Goal: Task Accomplishment & Management: Use online tool/utility

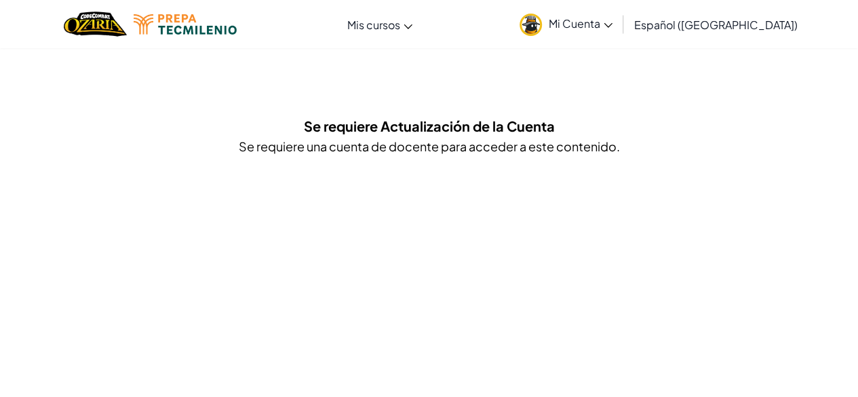
click at [619, 12] on link "Mi Cuenta" at bounding box center [566, 24] width 106 height 43
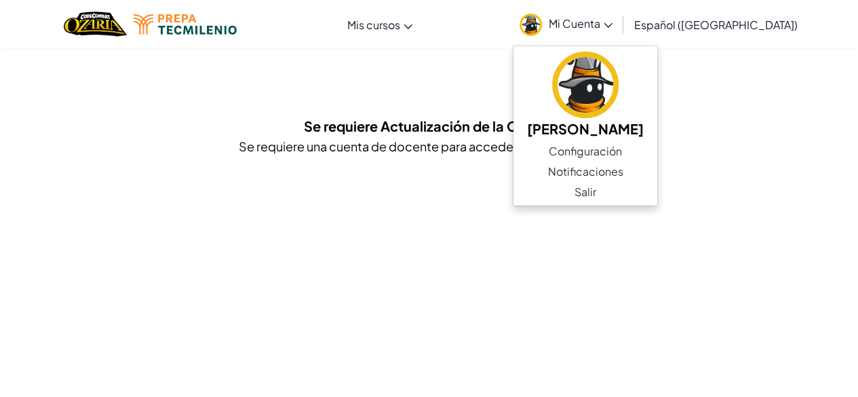
click at [465, 129] on font "Se requiere Actualización de la Cuenta" at bounding box center [429, 125] width 251 height 17
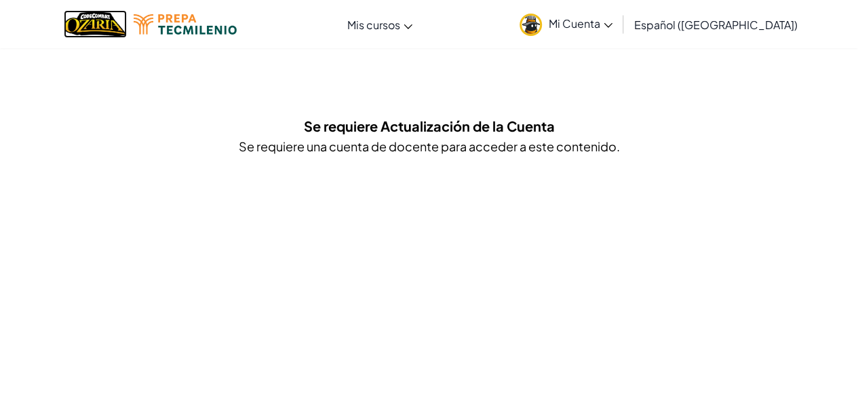
click at [120, 20] on img "Hogar" at bounding box center [95, 24] width 63 height 28
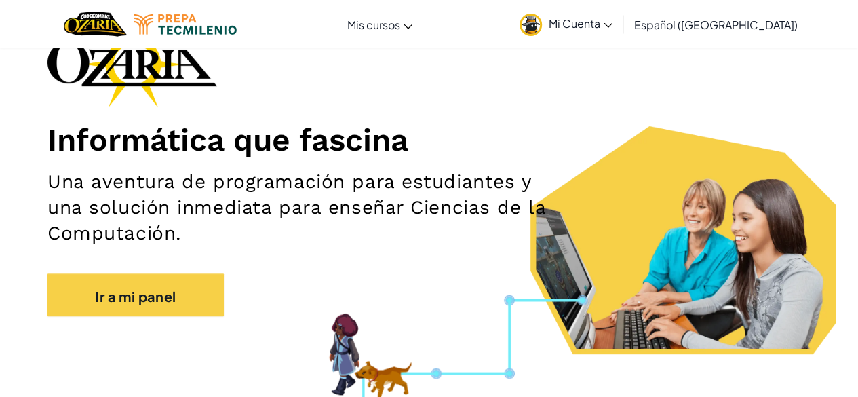
scroll to position [99, 0]
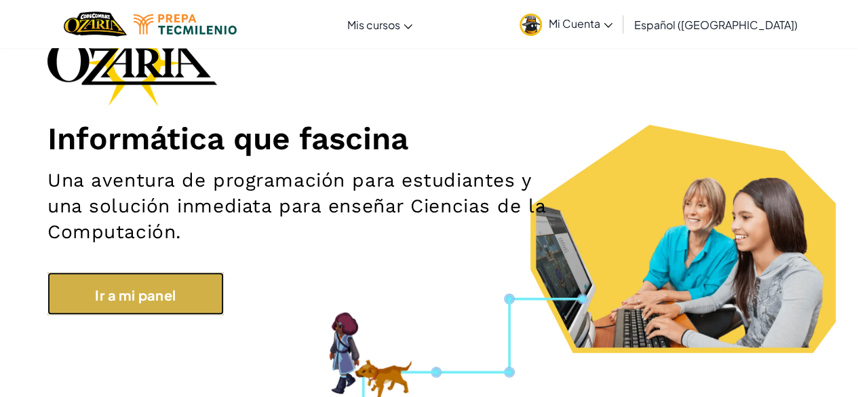
click at [152, 313] on link "Ir a mi panel" at bounding box center [135, 293] width 176 height 43
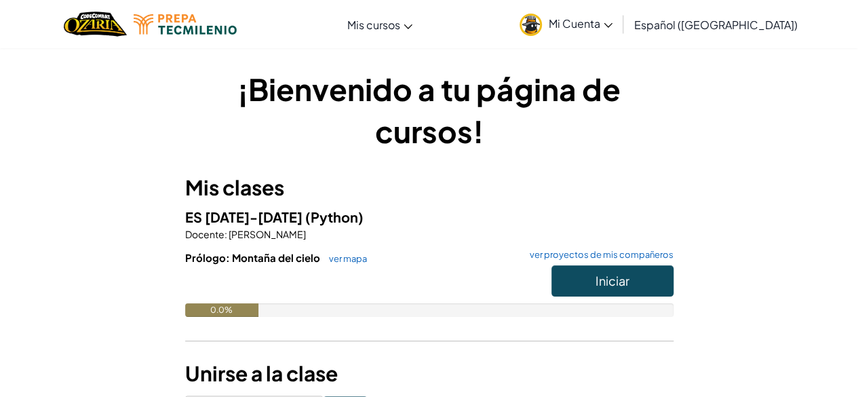
scroll to position [39, 0]
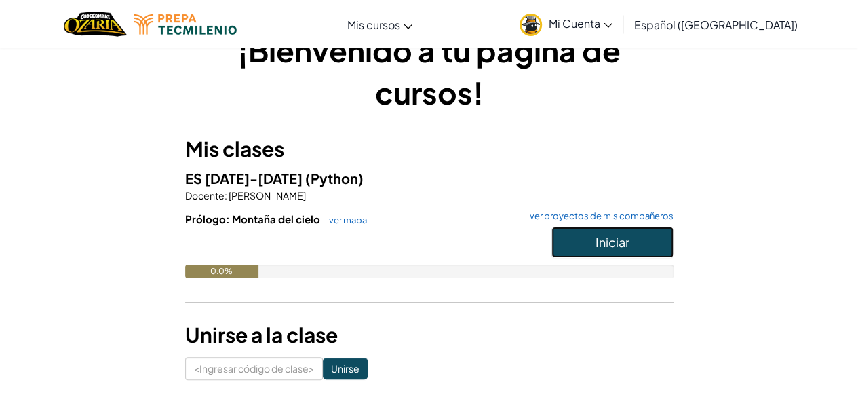
click at [607, 250] on button "Iniciar" at bounding box center [612, 241] width 122 height 31
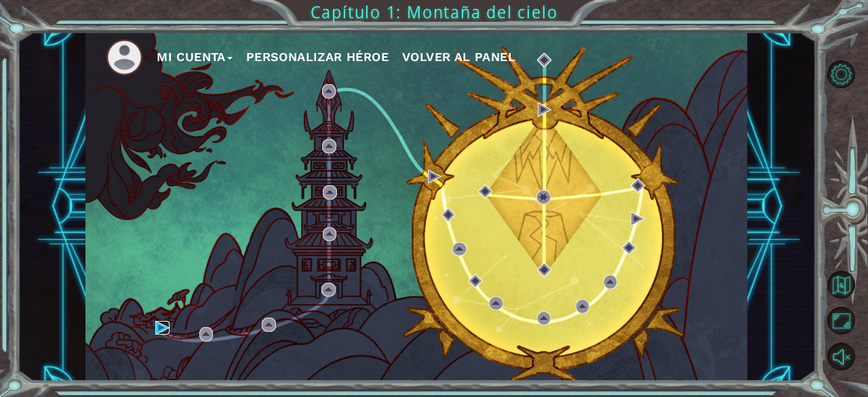
click at [165, 325] on img at bounding box center [162, 328] width 14 height 14
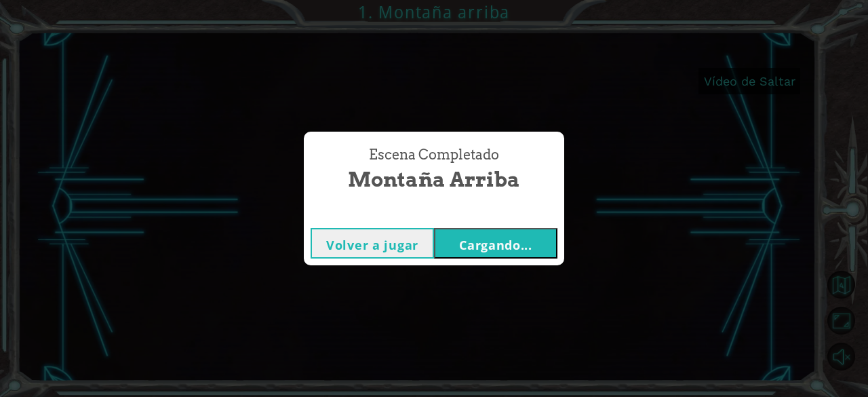
click at [536, 238] on button "Cargando..." at bounding box center [495, 243] width 123 height 31
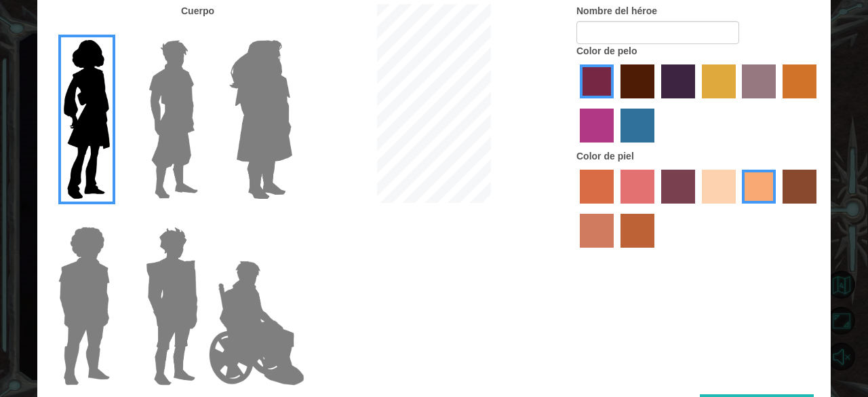
click at [252, 139] on img at bounding box center [261, 120] width 74 height 170
click at [292, 31] on input "Amatista heroica" at bounding box center [292, 31] width 0 height 0
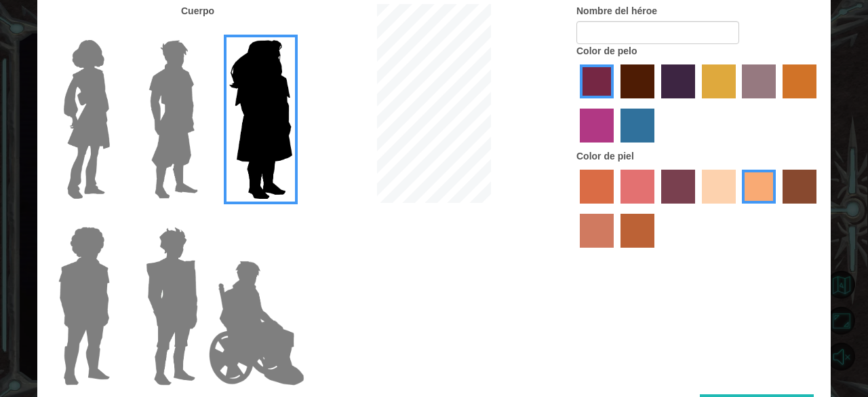
click at [103, 106] on img at bounding box center [86, 120] width 57 height 170
click at [115, 31] on input "Héroe Connie" at bounding box center [115, 31] width 0 height 0
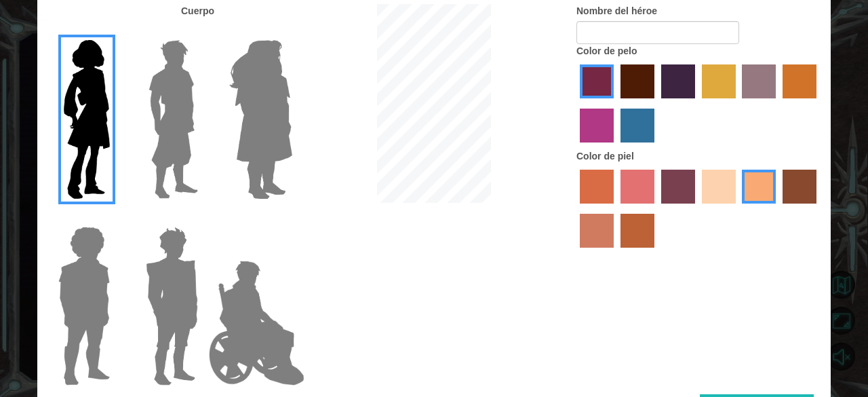
click at [605, 117] on label "color de cabello violeta rojo medio" at bounding box center [597, 125] width 34 height 34
click at [818, 103] on input "color de cabello violeta rojo medio" at bounding box center [818, 103] width 0 height 0
click at [635, 81] on label "color de pelo granate" at bounding box center [637, 81] width 34 height 34
click at [616, 103] on input "color de pelo granate" at bounding box center [616, 103] width 0 height 0
click at [682, 112] on div at bounding box center [698, 105] width 244 height 88
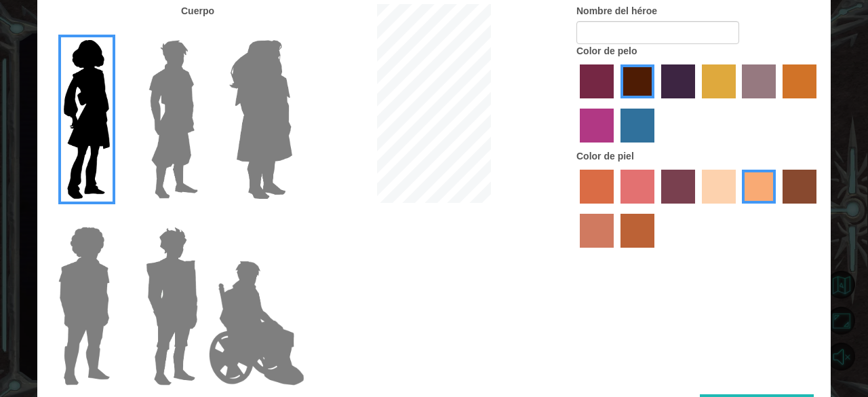
click at [678, 93] on label "color de pelo morado intenso" at bounding box center [678, 81] width 34 height 34
click at [656, 103] on input "color de pelo morado intenso" at bounding box center [656, 103] width 0 height 0
click at [696, 191] on div at bounding box center [698, 210] width 244 height 88
click at [700, 191] on div at bounding box center [698, 210] width 244 height 88
drag, startPoint x: 700, startPoint y: 191, endPoint x: 720, endPoint y: 199, distance: 21.3
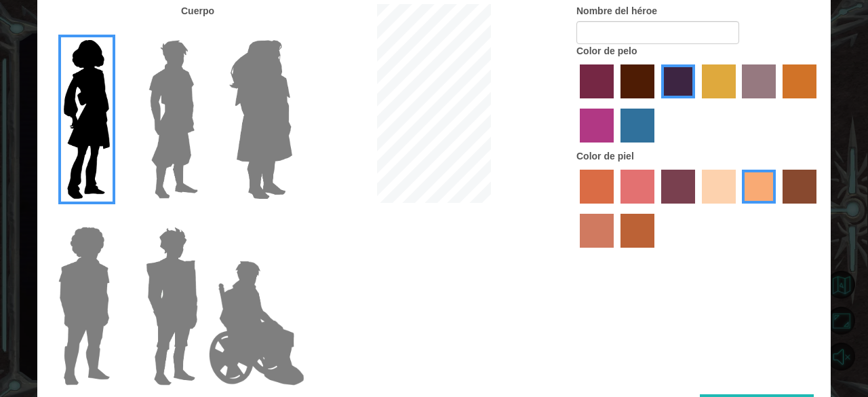
click at [720, 199] on label "color de piel de playa de arena" at bounding box center [719, 187] width 34 height 34
click at [697, 208] on input "color de piel de playa de arena" at bounding box center [697, 208] width 0 height 0
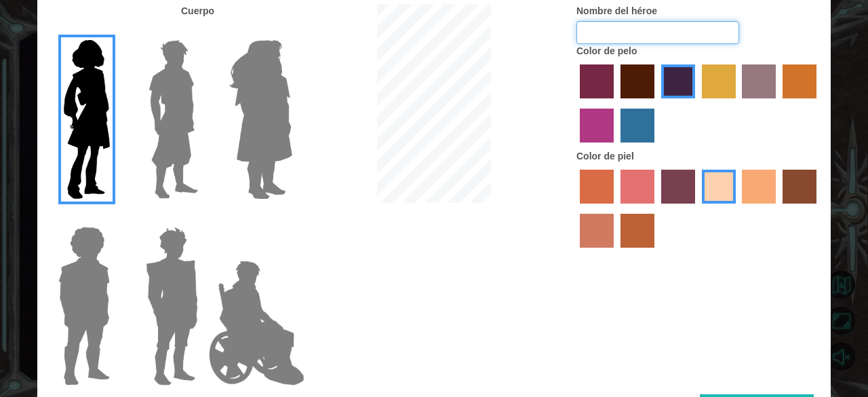
click at [637, 33] on input "Nombre del héroe" at bounding box center [657, 32] width 163 height 23
type input "[PERSON_NAME]"
click at [722, 393] on div "Cuerpo Nombre del héroe [PERSON_NAME] Color de pelo Color [PERSON_NAME]" at bounding box center [433, 199] width 793 height 390
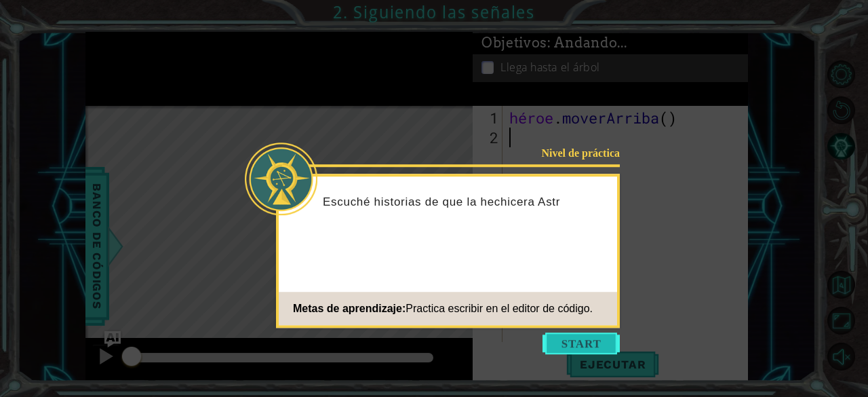
click at [573, 336] on button "Comenzar" at bounding box center [580, 343] width 77 height 22
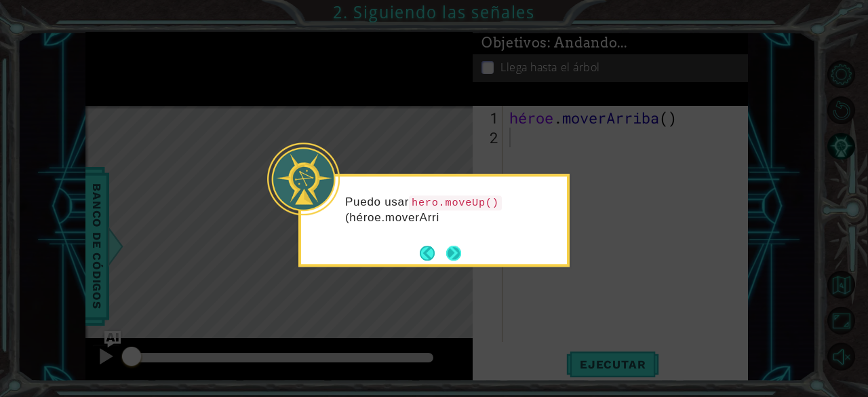
click at [458, 253] on button "Próximo" at bounding box center [453, 252] width 15 height 15
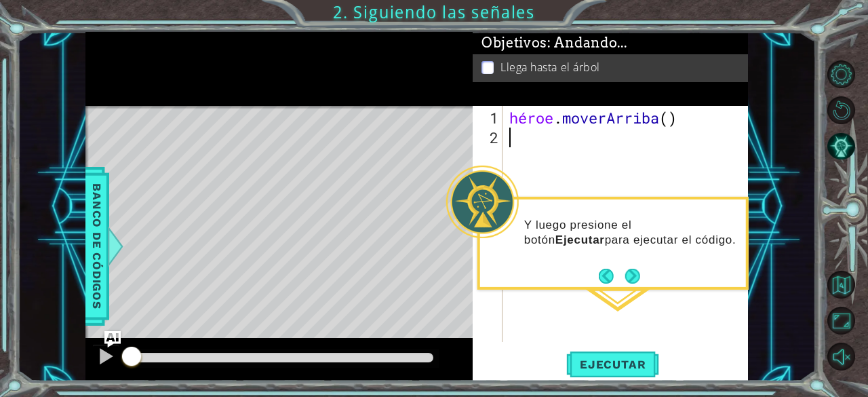
click at [634, 291] on div "héroe . moverArriba ( )" at bounding box center [629, 245] width 245 height 275
click at [635, 282] on button "Próximo" at bounding box center [632, 275] width 15 height 15
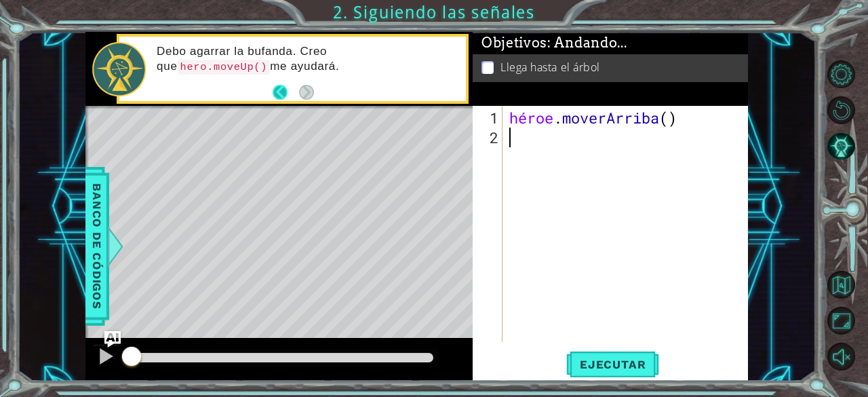
click at [286, 96] on button "Atrás" at bounding box center [286, 92] width 26 height 15
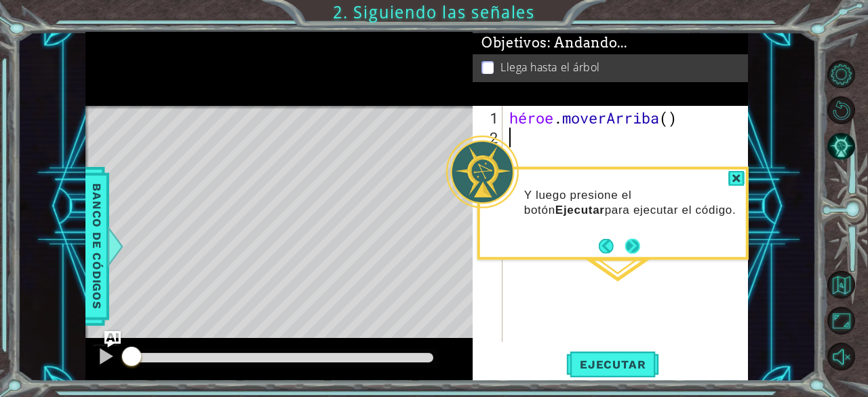
click at [628, 248] on button "Próximo" at bounding box center [632, 245] width 15 height 15
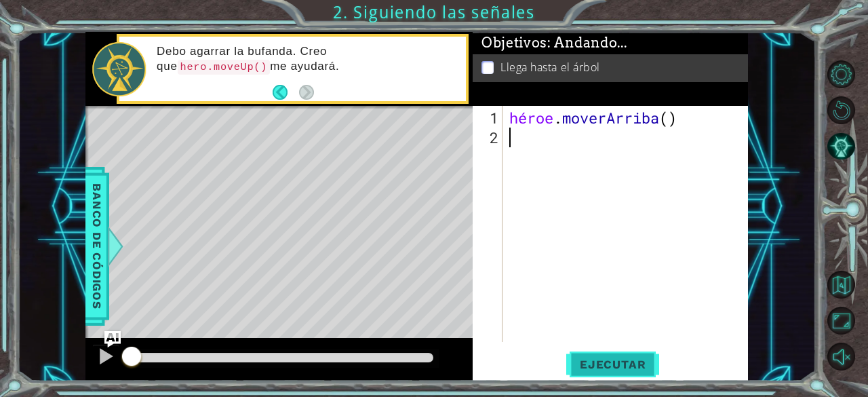
click at [577, 358] on span "Ejecutar" at bounding box center [612, 364] width 93 height 14
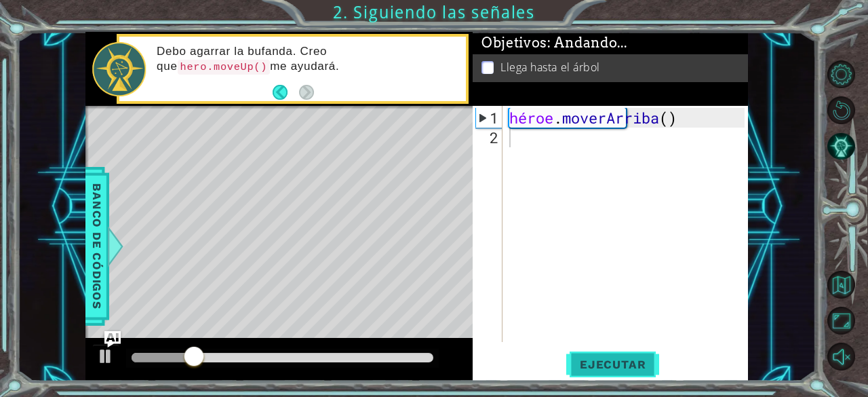
click at [577, 358] on span "Ejecutar" at bounding box center [612, 364] width 93 height 14
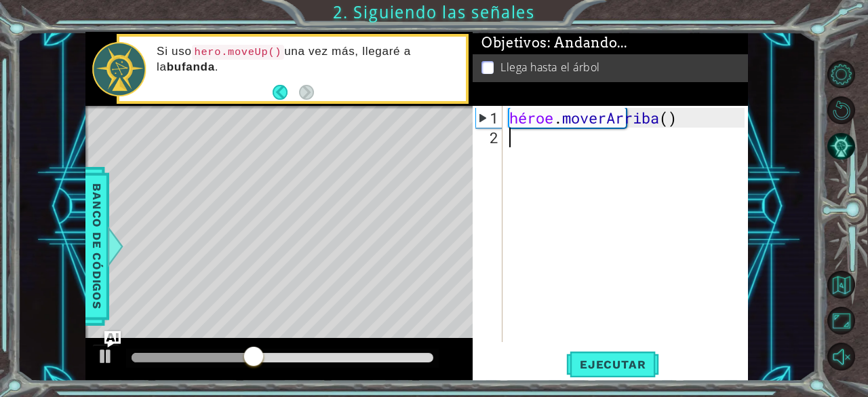
click at [703, 121] on div "héroe . moverArriba ( )" at bounding box center [629, 245] width 245 height 275
type textarea "hero.moveUp()"
click at [703, 121] on div "héroe . moverArriba ( )" at bounding box center [629, 245] width 245 height 275
click at [688, 120] on div "héroe . moverArriba ( )" at bounding box center [629, 245] width 245 height 275
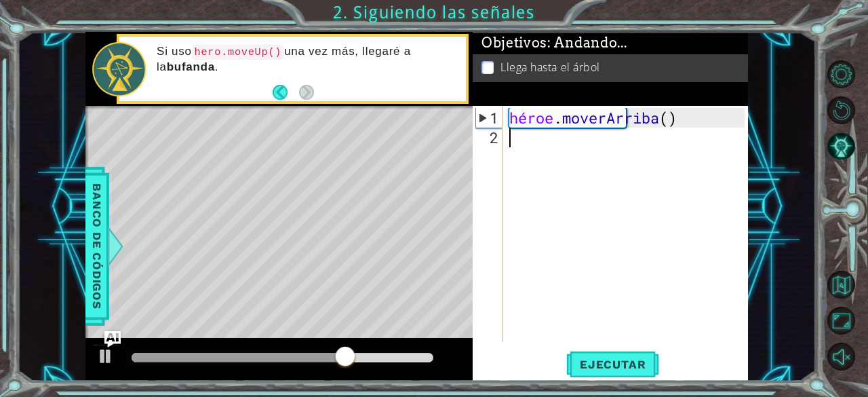
type textarea "hero.moveUp()"
click at [705, 121] on div "héroe . moverArriba ( )" at bounding box center [629, 245] width 245 height 275
click at [705, 121] on div "héroe . moverArriba ( )" at bounding box center [626, 224] width 239 height 236
click at [638, 140] on div "héroe . moverArriba ( )" at bounding box center [629, 245] width 245 height 275
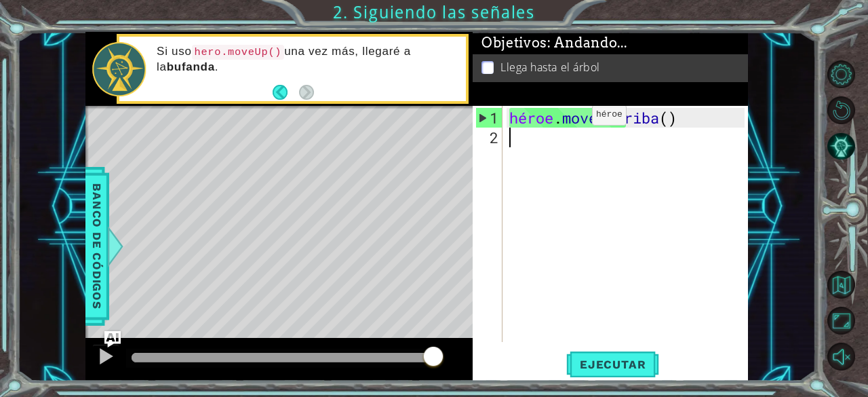
click at [572, 120] on div "héroe . moverArriba ( )" at bounding box center [629, 245] width 245 height 275
click at [571, 115] on div "héroe . moverArriba ( )" at bounding box center [629, 245] width 245 height 275
click at [553, 116] on div "héroe . moverArriba ( )" at bounding box center [629, 245] width 245 height 275
click at [564, 116] on div "héroe . moverArriba ( )" at bounding box center [629, 245] width 245 height 275
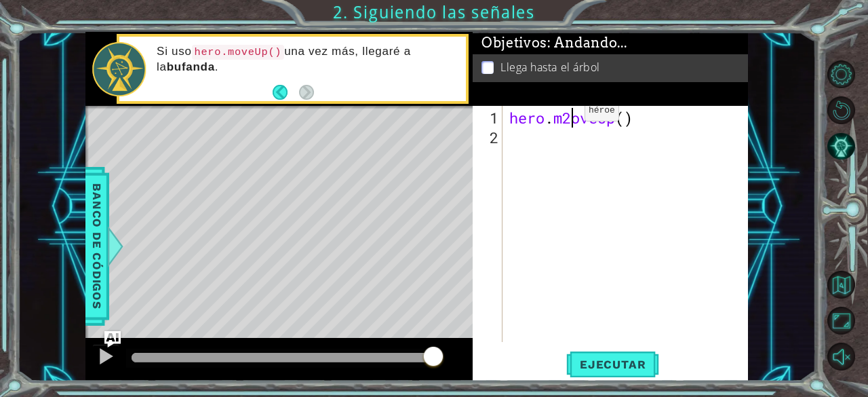
scroll to position [0, 3]
type textarea "hero.m2oveUp()"
click at [617, 376] on button "Ejecutar" at bounding box center [612, 365] width 93 height 28
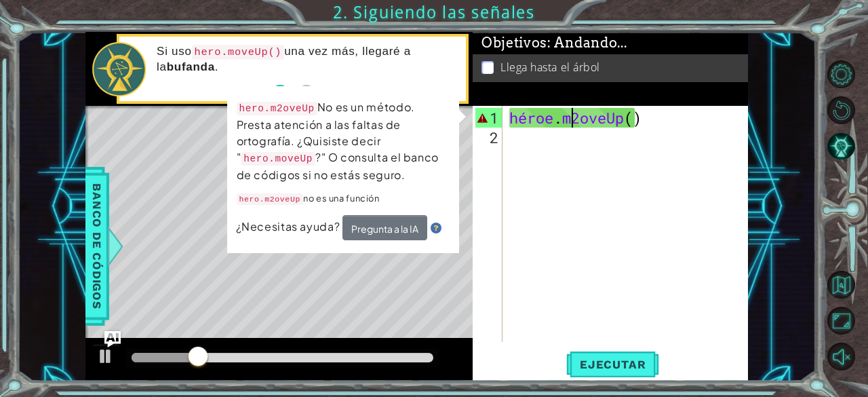
click at [693, 129] on div "héroe . [GEOGRAPHIC_DATA] ( )" at bounding box center [629, 245] width 245 height 275
click at [625, 121] on div "héroe . [GEOGRAPHIC_DATA] ( )" at bounding box center [629, 245] width 245 height 275
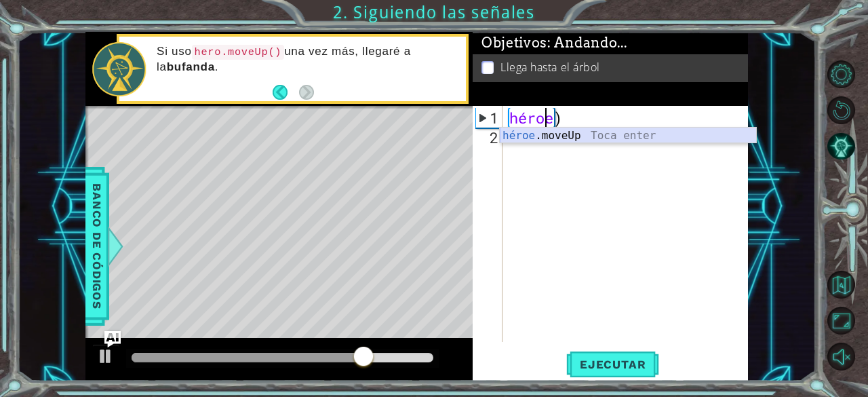
click at [587, 132] on div "héroe .moveUp Toca enter" at bounding box center [628, 151] width 257 height 49
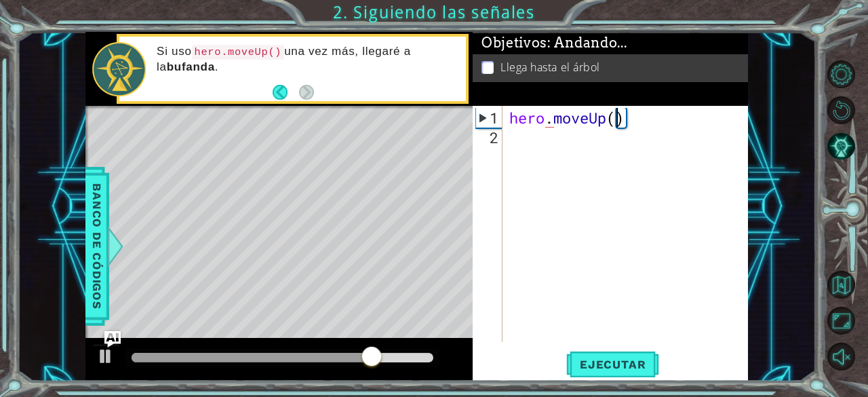
type textarea "hero.moveUp()"
click at [709, 123] on div "héroe . moverArriba ( )" at bounding box center [629, 245] width 245 height 275
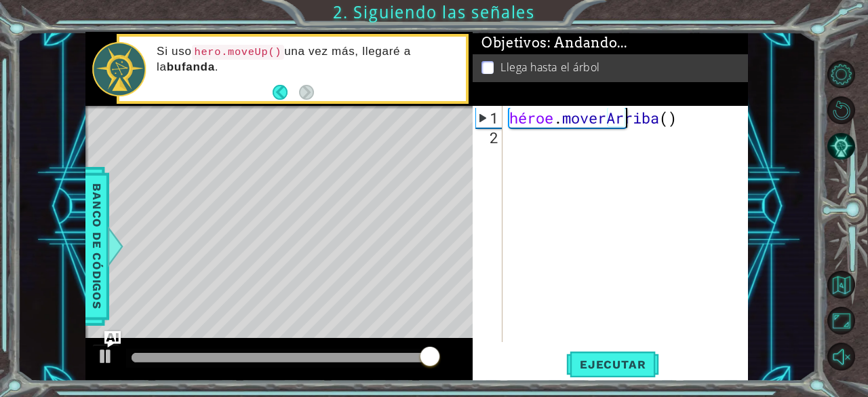
click at [680, 109] on div "héroe . moverArriba ( )" at bounding box center [629, 245] width 245 height 275
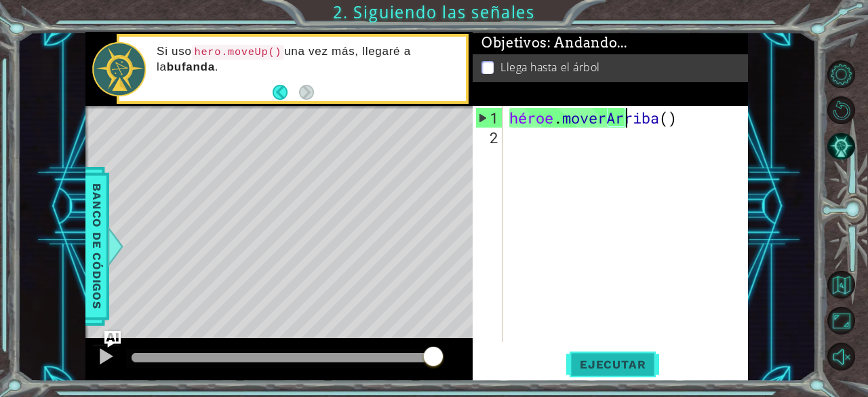
click at [646, 360] on span "Ejecutar" at bounding box center [612, 364] width 93 height 14
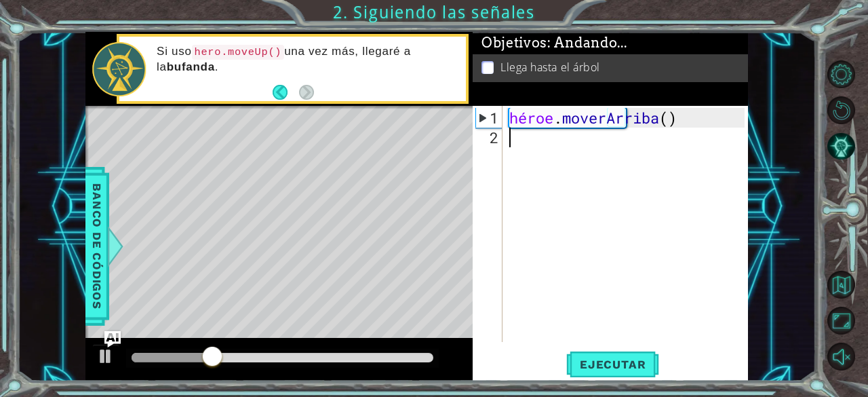
click at [522, 144] on div "héroe . moverArriba ( )" at bounding box center [629, 245] width 245 height 275
type textarea "h"
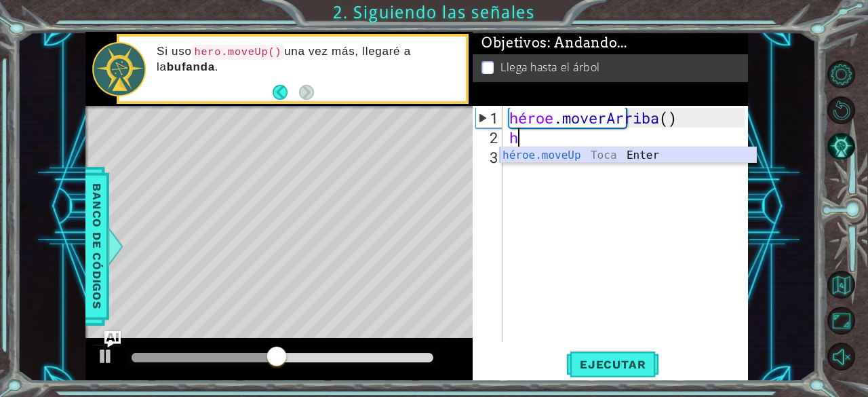
click at [536, 156] on div "héroe.moveUp Toca Enter" at bounding box center [628, 171] width 257 height 49
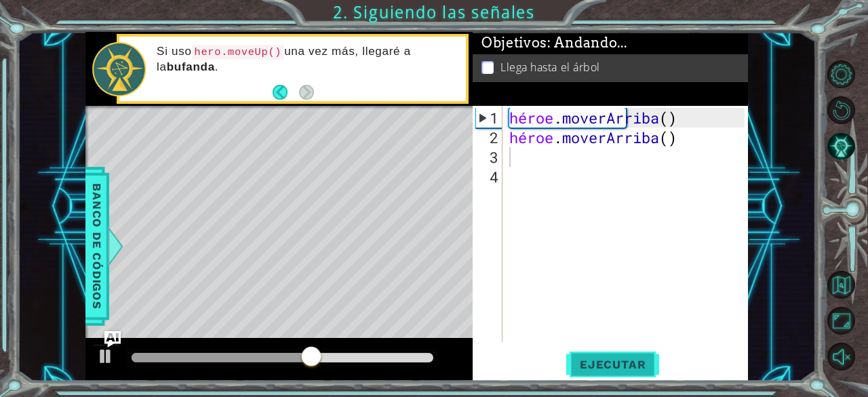
click at [601, 355] on button "Ejecutar" at bounding box center [612, 365] width 93 height 28
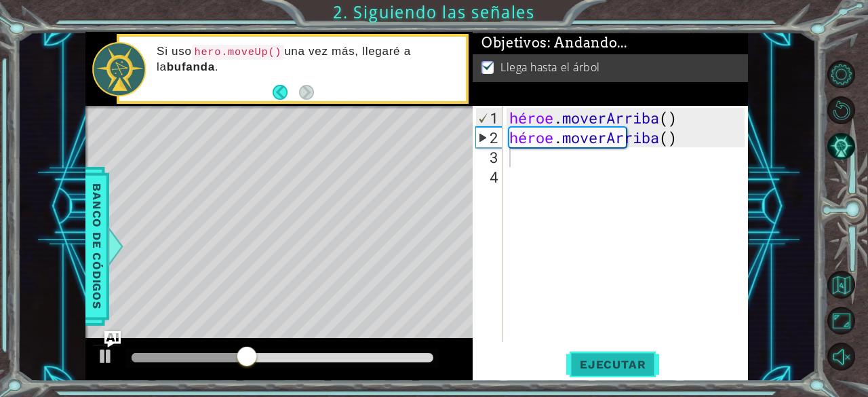
click at [601, 355] on button "Ejecutar" at bounding box center [612, 365] width 93 height 28
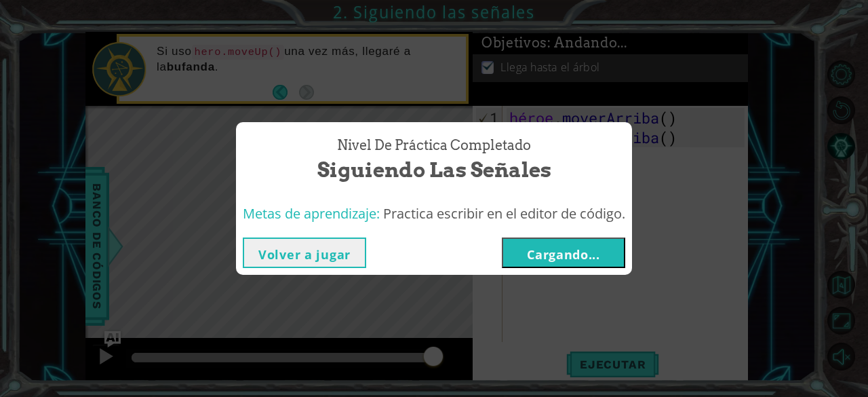
click at [578, 259] on font "Cargando..." at bounding box center [563, 254] width 73 height 16
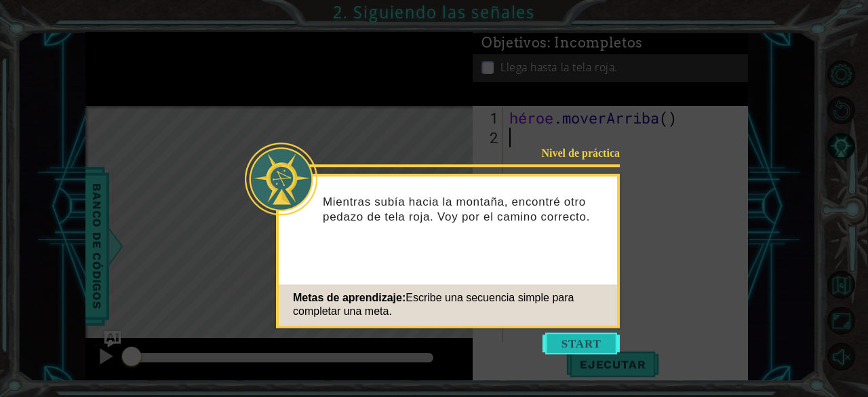
click at [589, 352] on button "Comenzar" at bounding box center [580, 343] width 77 height 22
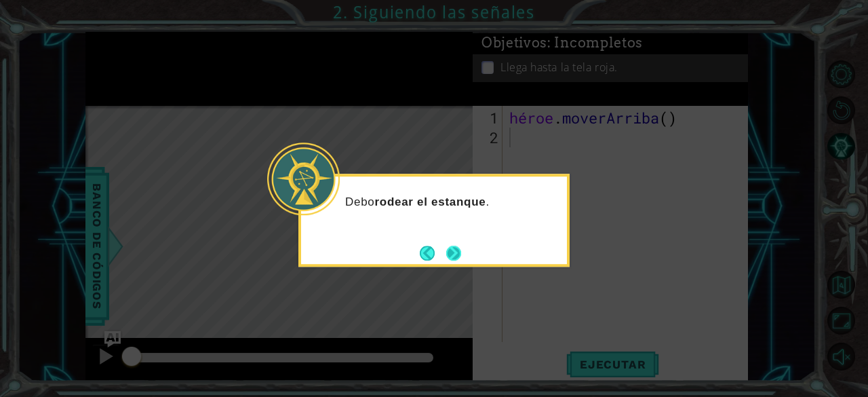
click at [450, 259] on button "Próximo" at bounding box center [454, 253] width 16 height 16
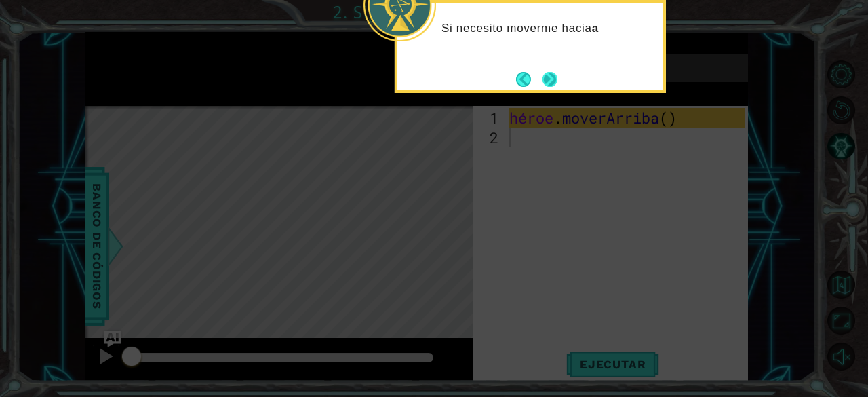
click at [548, 72] on button "Próximo" at bounding box center [549, 79] width 15 height 15
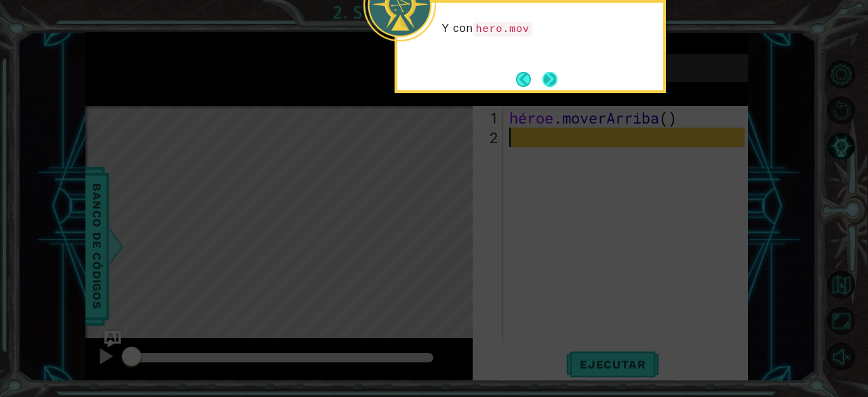
click at [557, 78] on button "Próximo" at bounding box center [549, 79] width 15 height 15
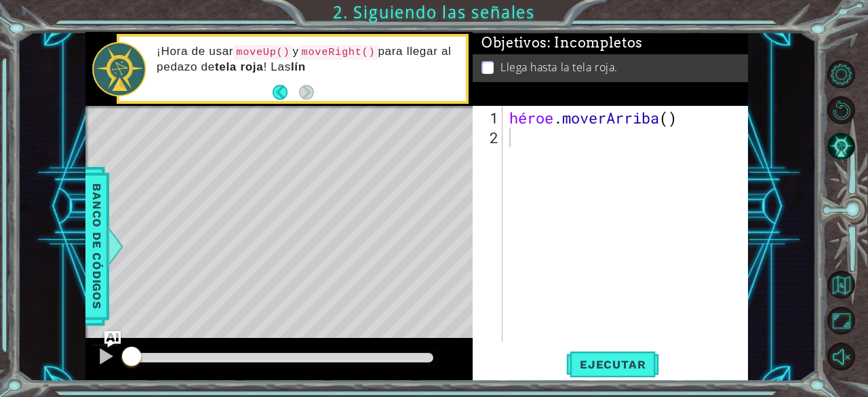
drag, startPoint x: 562, startPoint y: 78, endPoint x: 502, endPoint y: 122, distance: 74.7
click at [502, 122] on div "Objetivos : Incompletos Llega hasta la tela roja. 1 2 héroe . moverArriba ( ) […" at bounding box center [610, 206] width 275 height 349
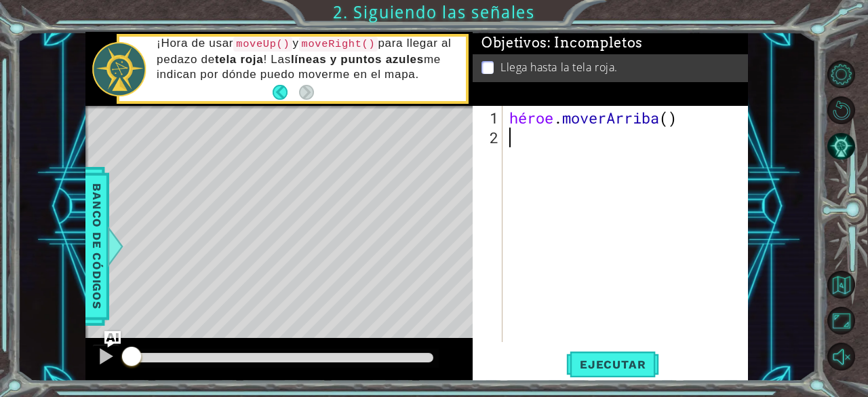
click at [510, 144] on div "héroe . moverArriba ( )" at bounding box center [629, 245] width 245 height 275
click at [616, 361] on font "Ejecutar" at bounding box center [613, 364] width 66 height 14
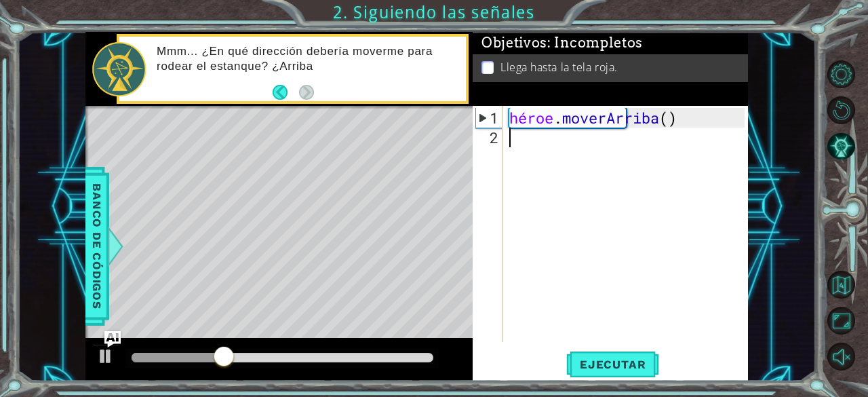
type textarea "h"
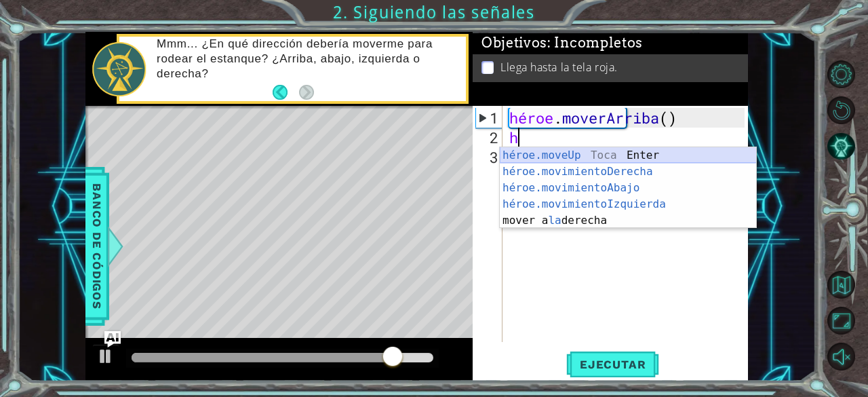
click at [616, 155] on div "héroe.moveUp Toca Enter héroe.movimientoDerecha ​ Toca Enter héroe.movimientoAb…" at bounding box center [628, 204] width 257 height 114
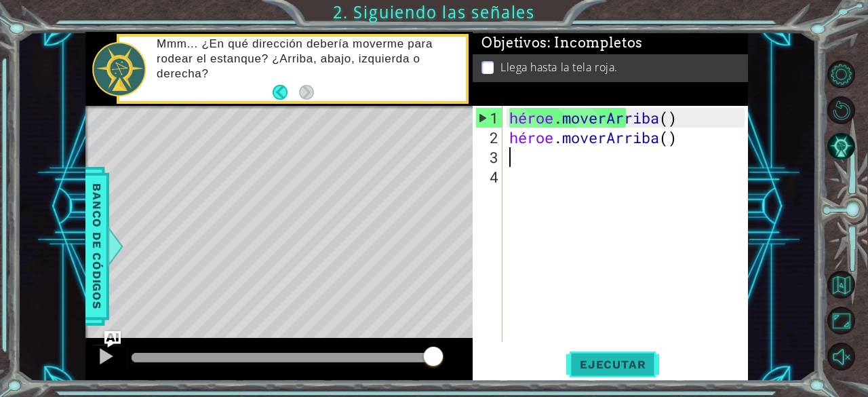
click at [631, 375] on button "Ejecutar" at bounding box center [612, 365] width 93 height 28
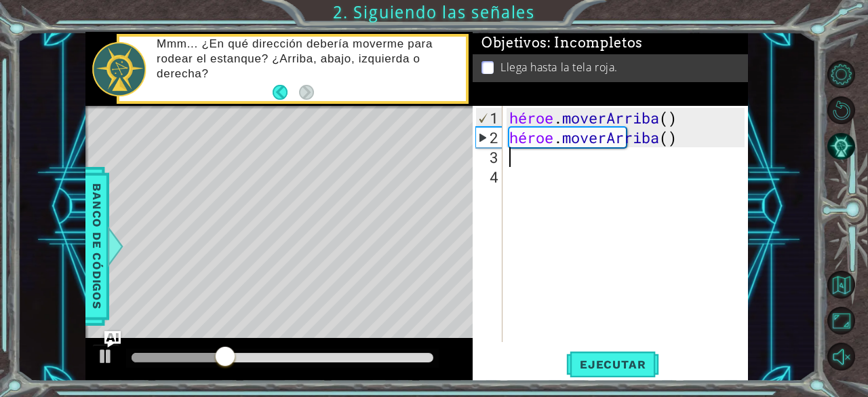
click at [538, 165] on div "héroe . [PERSON_NAME] ( ) héroe . [GEOGRAPHIC_DATA] ( )" at bounding box center [629, 245] width 245 height 275
click at [513, 157] on div "héroe . [PERSON_NAME] ( ) héroe . [GEOGRAPHIC_DATA] ( )" at bounding box center [629, 245] width 245 height 275
click at [509, 157] on div "héroe . [PERSON_NAME] ( ) héroe . [GEOGRAPHIC_DATA] ( )" at bounding box center [629, 245] width 245 height 275
type textarea "h"
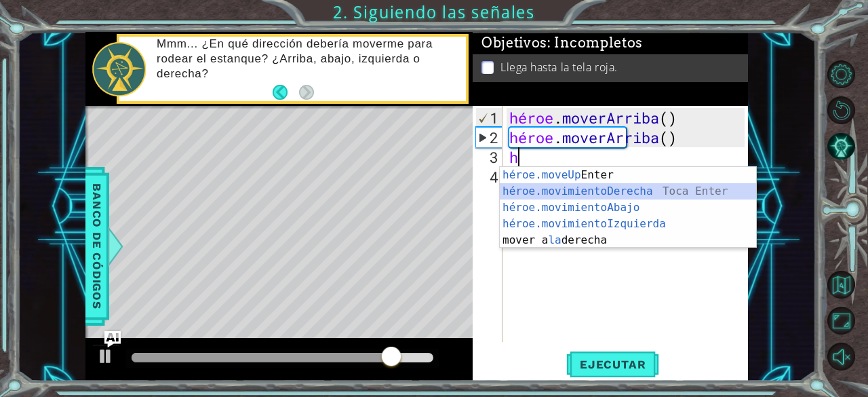
click at [587, 188] on div "héroe.moveUp Toca Enter héroe.movimientoDerecha ​ Toca Enter héroe.movimientoAb…" at bounding box center [628, 224] width 257 height 114
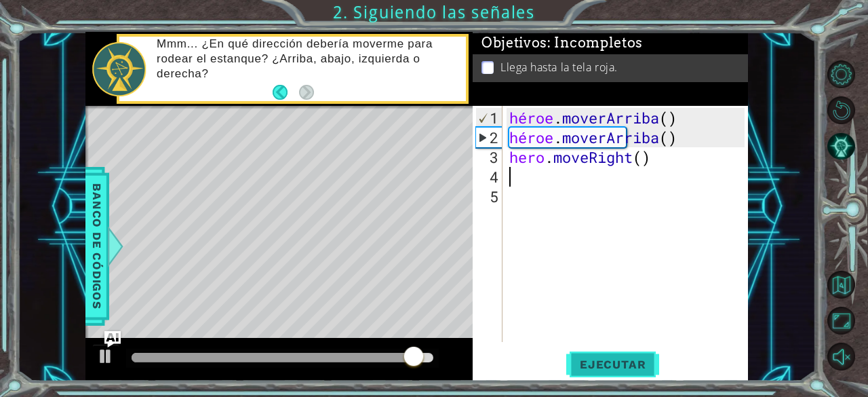
click at [570, 370] on span "Ejecutar" at bounding box center [612, 364] width 93 height 14
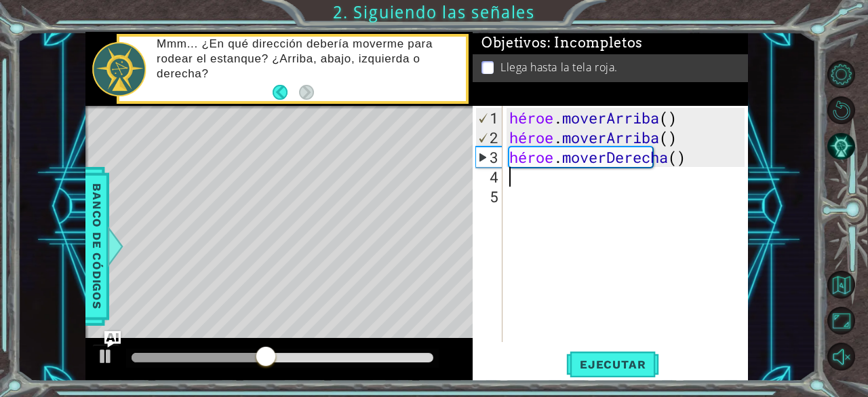
type textarea "h"
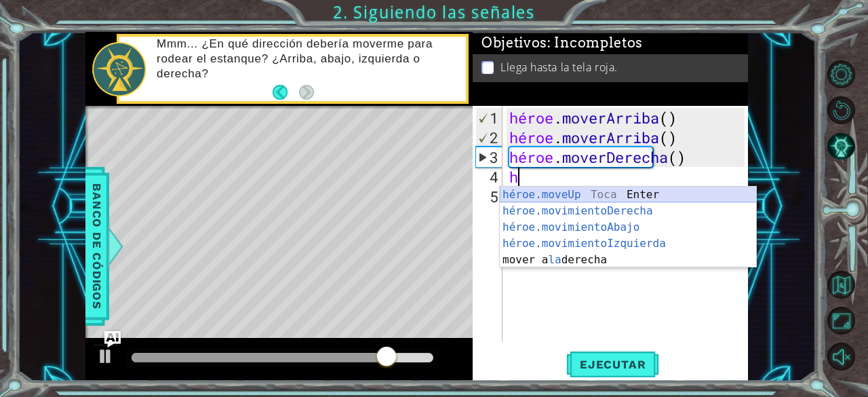
click at [575, 189] on div "héroe.moveUp Toca Enter héroe.movimientoDerecha ​ Toca Enter héroe.movimientoAb…" at bounding box center [628, 243] width 257 height 114
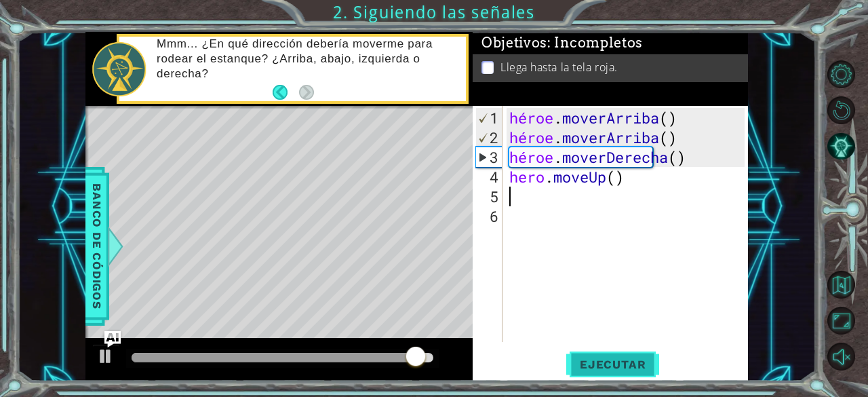
click at [593, 361] on font "Ejecutar" at bounding box center [613, 364] width 66 height 14
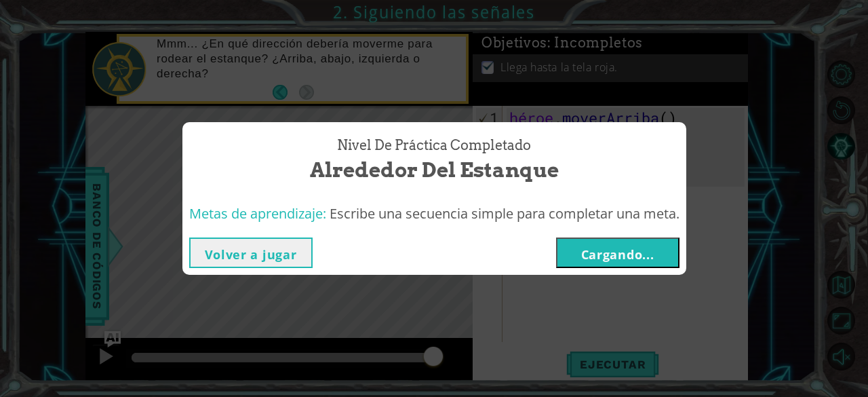
click at [594, 266] on button "Cargando..." at bounding box center [617, 252] width 123 height 31
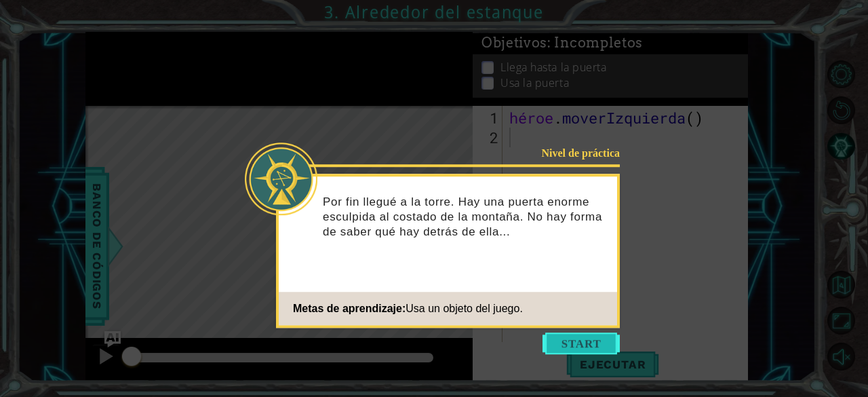
click at [614, 351] on button "Comenzar" at bounding box center [580, 343] width 77 height 22
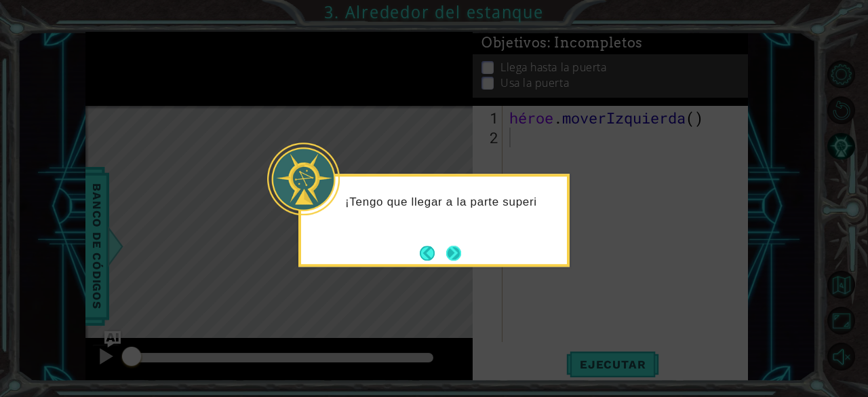
click at [465, 260] on div "¡Tengo que llegar a la parte superi" at bounding box center [433, 220] width 271 height 93
click at [460, 256] on button "Próximo" at bounding box center [454, 253] width 16 height 16
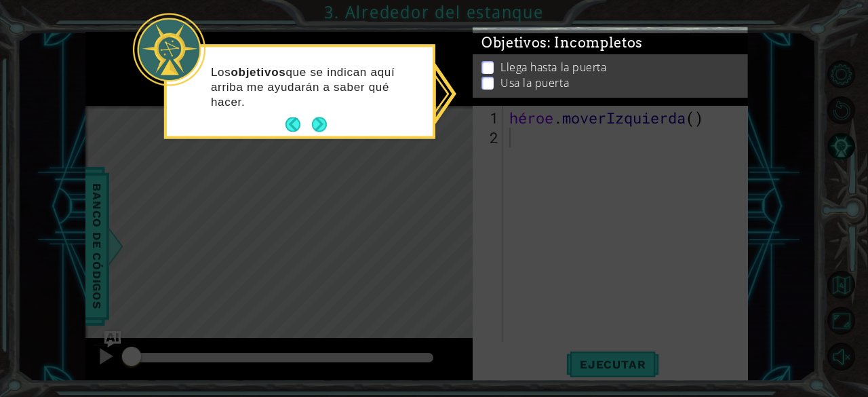
click at [304, 115] on footer at bounding box center [305, 125] width 41 height 20
click at [313, 119] on button "Próximo" at bounding box center [320, 125] width 16 height 16
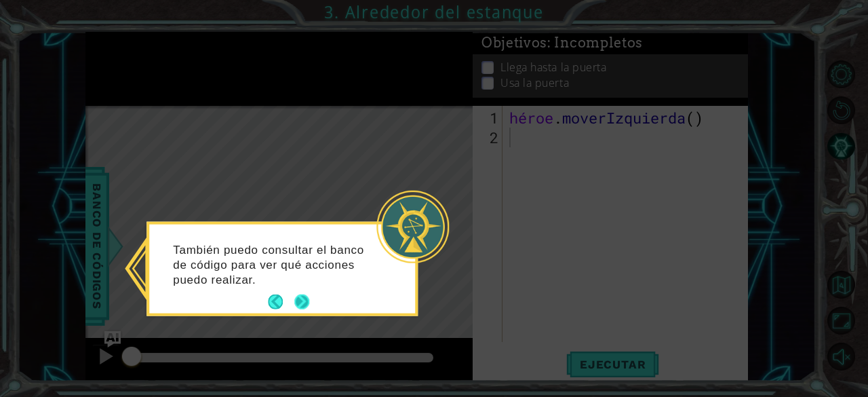
click at [296, 307] on button "Próximo" at bounding box center [301, 301] width 15 height 15
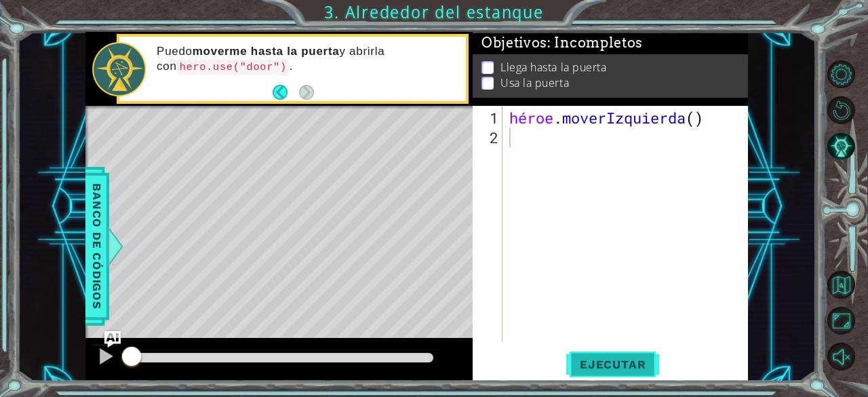
click at [595, 355] on button "Ejecutar" at bounding box center [612, 365] width 93 height 28
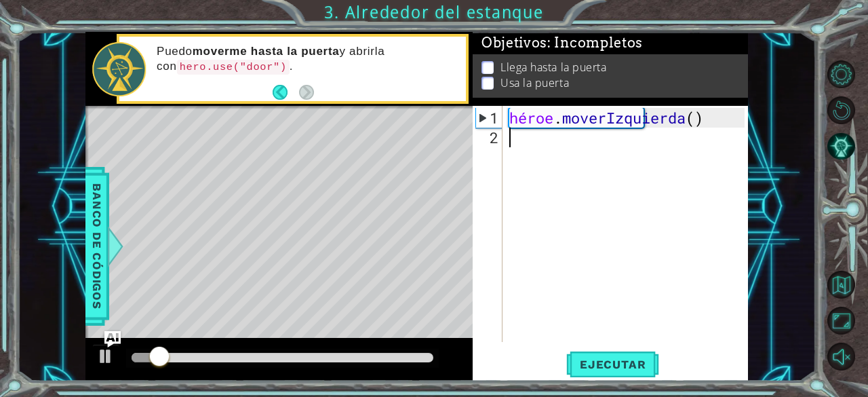
click at [520, 143] on div "héroe . [GEOGRAPHIC_DATA] ( )" at bounding box center [629, 245] width 245 height 275
type textarea "h"
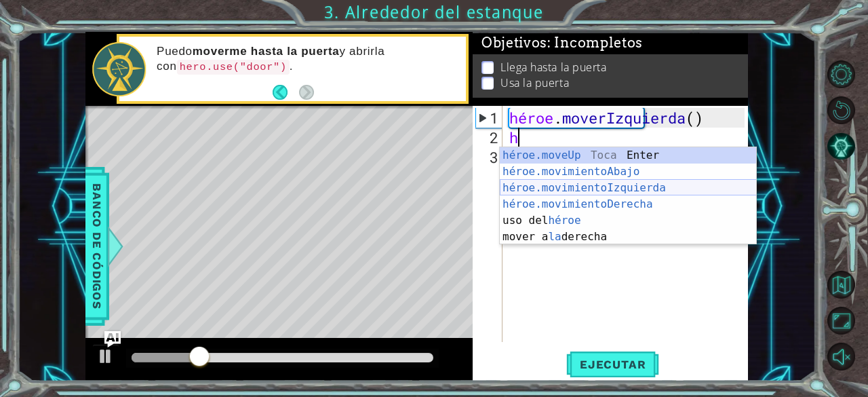
click at [571, 192] on div "héroe.moveUp Toca Enter héroe.movimientoAbajo ​ Toca Enter héroe.movimientoIzqu…" at bounding box center [628, 212] width 257 height 130
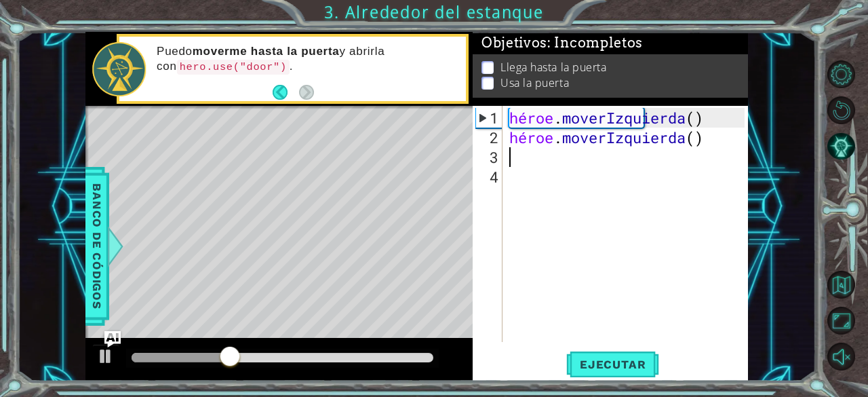
type textarea "h"
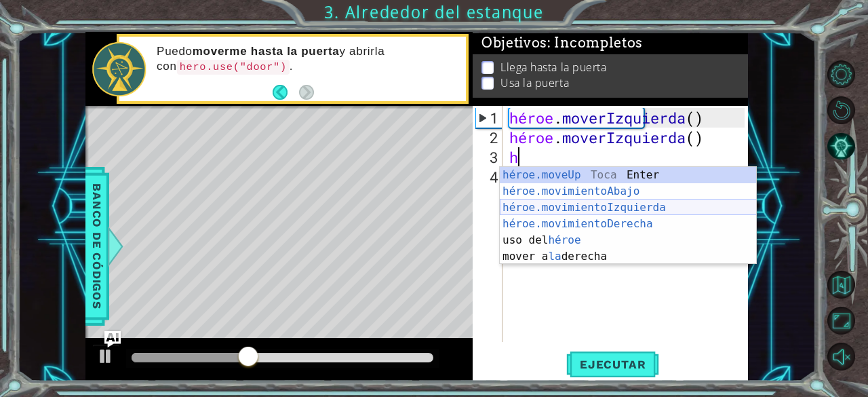
click at [597, 204] on div "héroe.moveUp Toca Enter héroe.movimientoAbajo ​ Toca Enter héroe.movimientoIzqu…" at bounding box center [628, 232] width 257 height 130
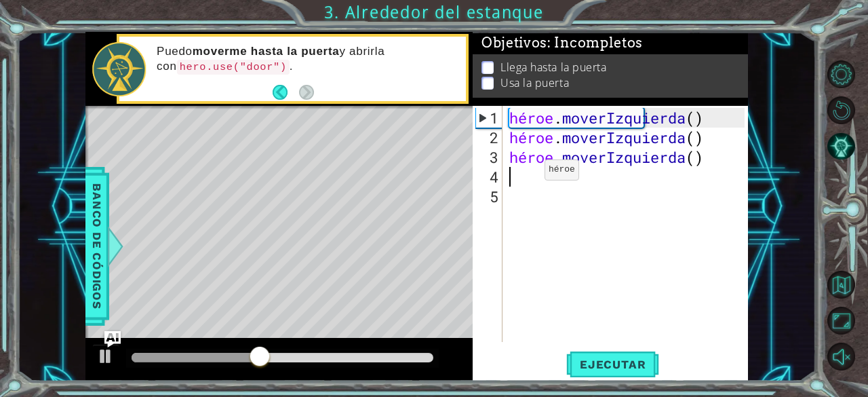
click at [520, 176] on div "héroe . moverIzquierda ( ) héroe . moverIzquierda ( ) héroe . [GEOGRAPHIC_DATA]…" at bounding box center [629, 245] width 245 height 275
type textarea "h"
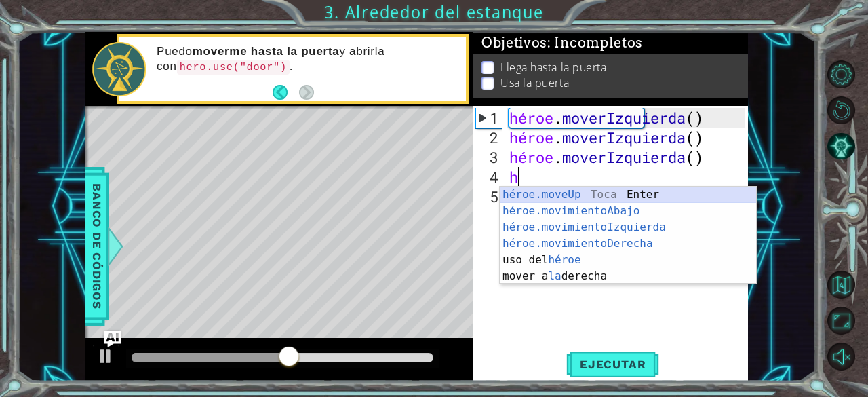
click at [531, 195] on div "héroe.moveUp Toca Enter héroe.movimientoAbajo ​ Toca Enter héroe.movimientoIzqu…" at bounding box center [628, 251] width 257 height 130
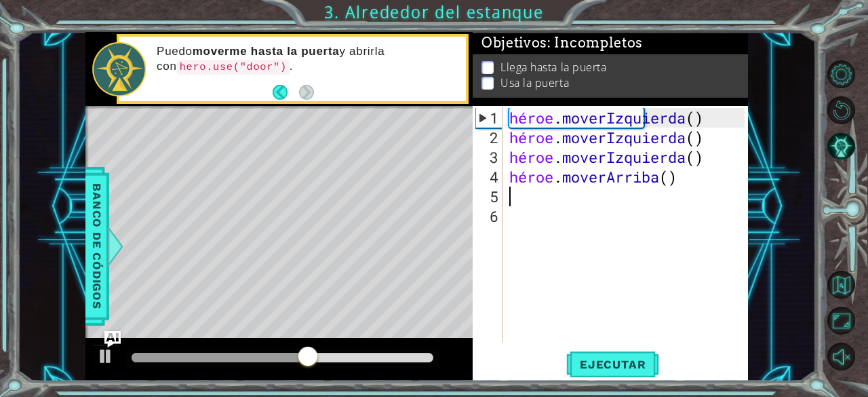
click at [513, 199] on div "héroe . moverIzquierda ( ) héroe . moverIzquierda ( ) héroe . moverIzquierda ( …" at bounding box center [629, 245] width 245 height 275
type textarea "h"
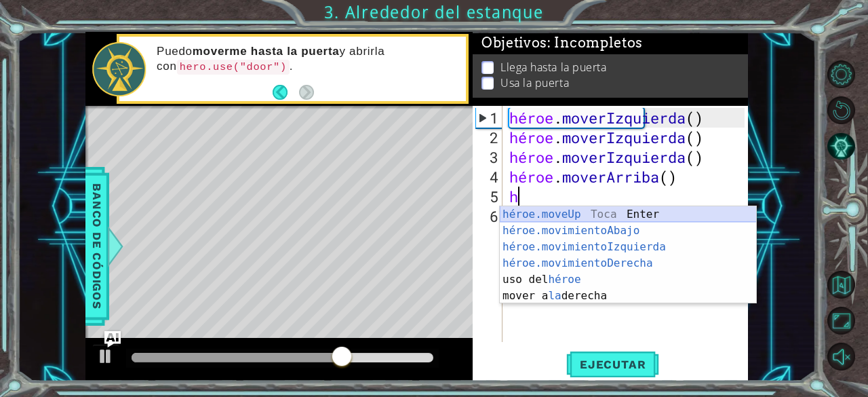
click at [525, 218] on div "héroe.moveUp Toca Enter héroe.movimientoAbajo ​ Toca Enter héroe.movimientoIzqu…" at bounding box center [628, 271] width 257 height 130
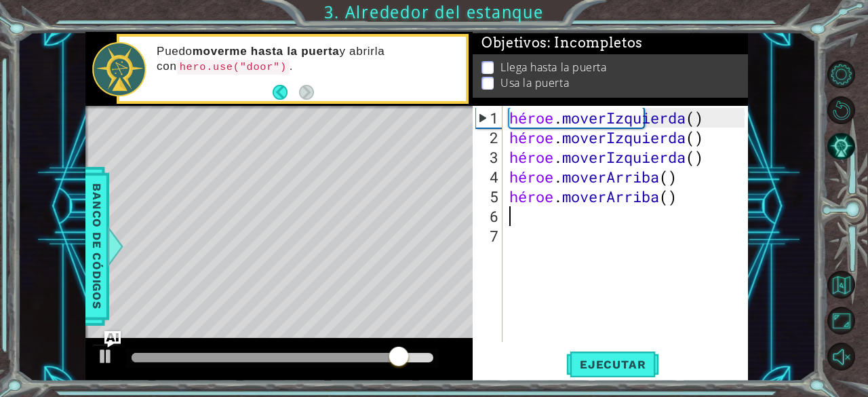
type textarea "h"
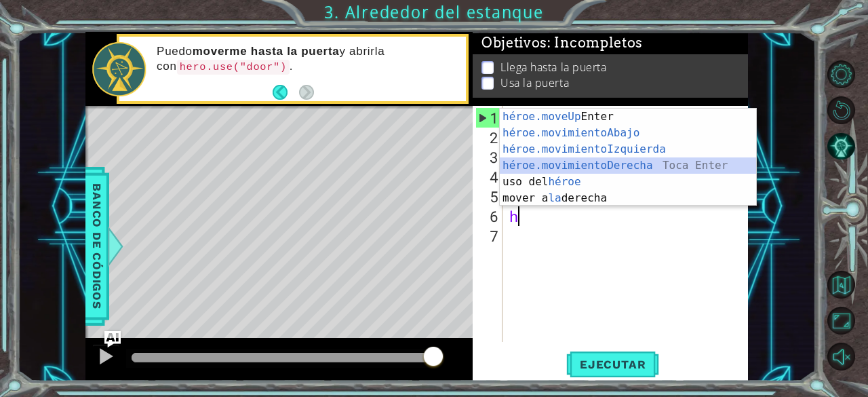
click at [629, 167] on div "héroe.moveUp Toca Enter héroe.movimientoAbajo ​ Toca Enter héroe.movimientoIzqu…" at bounding box center [628, 173] width 257 height 130
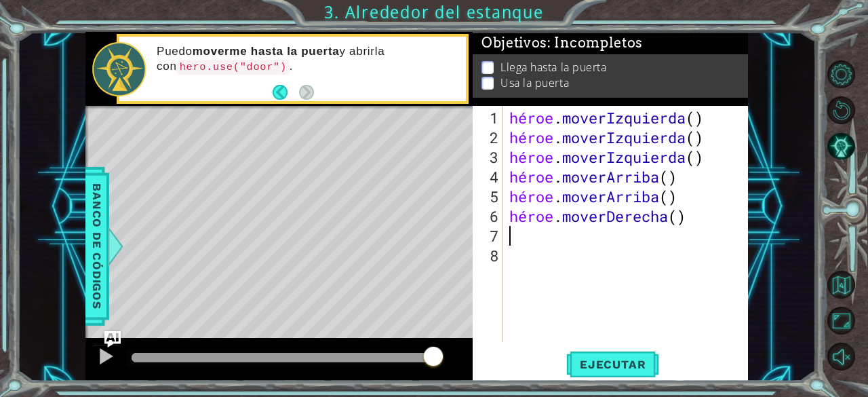
type textarea "h"
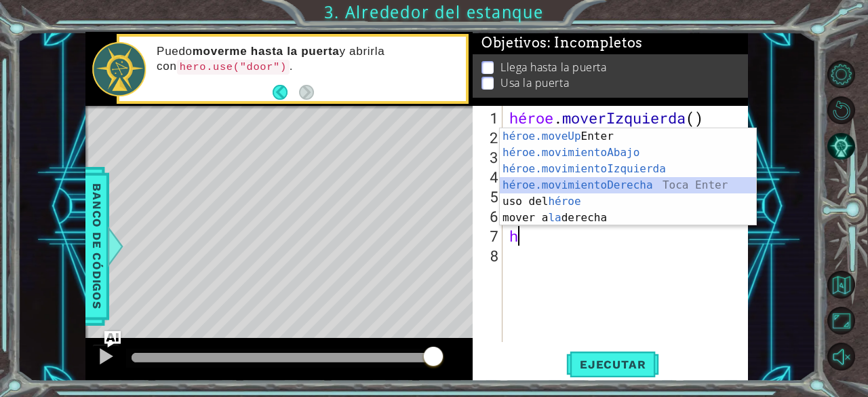
click at [637, 188] on div "héroe.moveUp Toca Enter héroe.movimientoAbajo ​ Toca Enter héroe.movimientoIzqu…" at bounding box center [628, 193] width 257 height 130
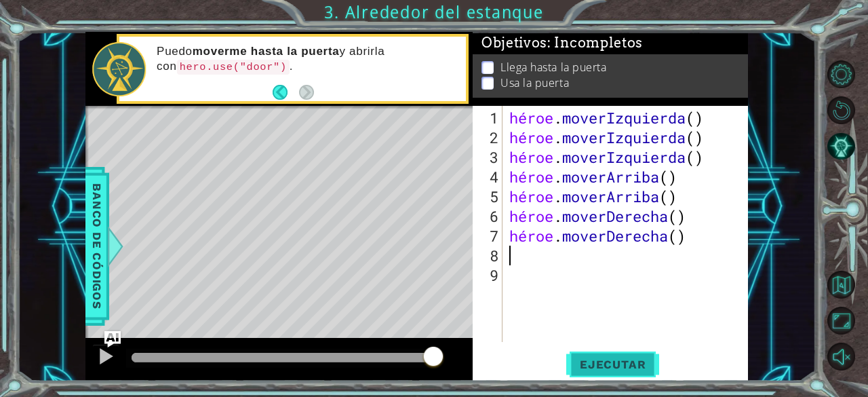
click at [615, 364] on font "Ejecutar" at bounding box center [613, 364] width 66 height 14
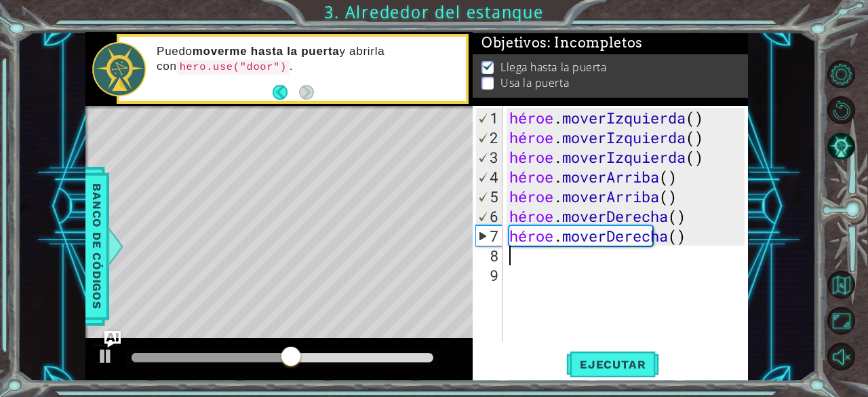
type textarea "h"
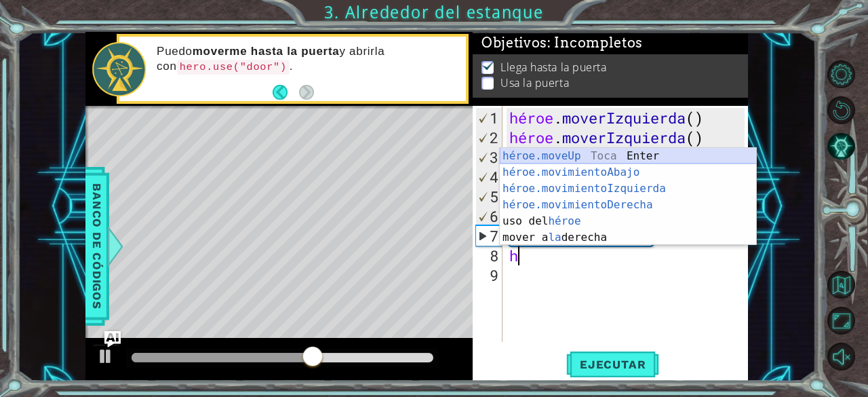
click at [581, 155] on div "héroe.moveUp Toca Enter héroe.movimientoAbajo ​ Toca Enter héroe.movimientoIzqu…" at bounding box center [628, 213] width 257 height 130
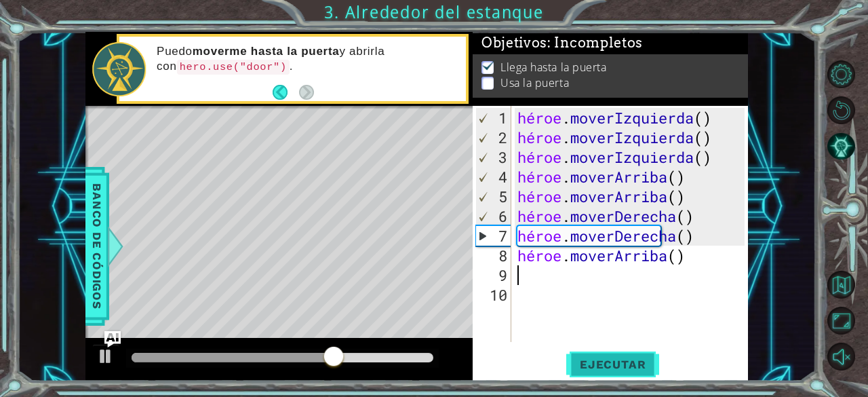
click at [622, 364] on font "Ejecutar" at bounding box center [613, 364] width 66 height 14
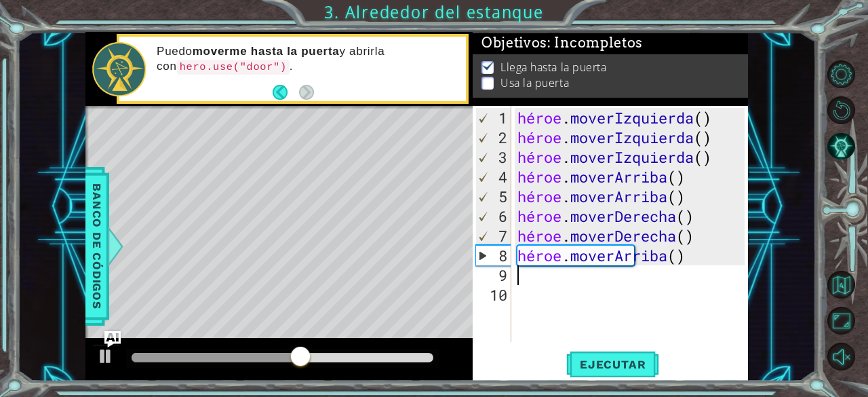
click at [330, 177] on div "Mapa de niveles" at bounding box center [398, 305] width 627 height 399
drag, startPoint x: 349, startPoint y: 347, endPoint x: 476, endPoint y: 349, distance: 126.8
click at [476, 349] on div "1 [DEMOGRAPHIC_DATA] XXXXXXXXXXXXXXXXXXXXXXXXXXXXXXXXXXXXXXXXXXXXXXXXXXXXXXXXXX…" at bounding box center [416, 206] width 662 height 349
click at [538, 261] on div "héroe . moverIzquierda ( ) héroe . moverIzquierda ( ) héroe . moverIzquierda ( …" at bounding box center [633, 245] width 237 height 275
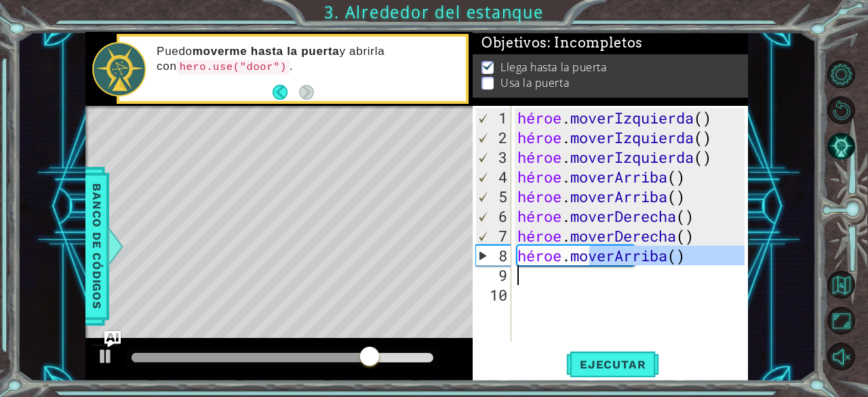
drag, startPoint x: 586, startPoint y: 262, endPoint x: 761, endPoint y: 269, distance: 175.1
click at [761, 269] on div "1 [DEMOGRAPHIC_DATA] XXXXXXXXXXXXXXXXXXXXXXXXXXXXXXXXXXXXXXXXXXXXXXXXXXXXXXXXXX…" at bounding box center [417, 206] width 799 height 349
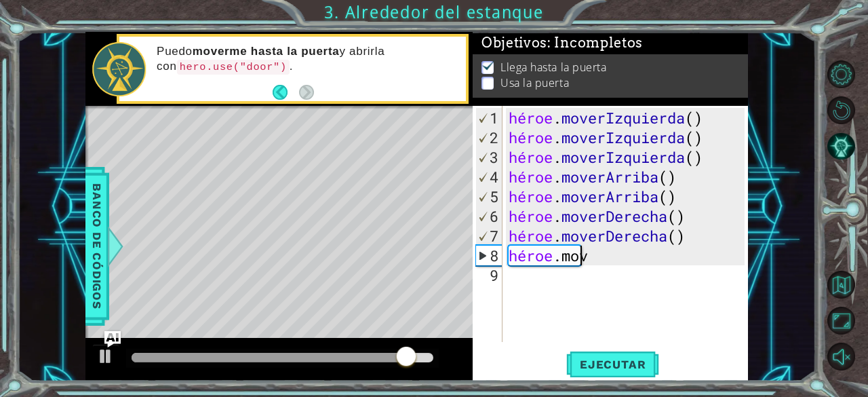
click at [628, 263] on div "héroe . moverIzquierda ( ) héroe . moverIzquierda ( ) héroe . moverIzquierda ( …" at bounding box center [629, 245] width 246 height 275
click at [607, 258] on div "héroe . moverIzquierda ( ) héroe . moverIzquierda ( ) héroe . moverIzquierda ( …" at bounding box center [629, 245] width 246 height 275
click at [583, 256] on div "héroe . moverIzquierda ( ) héroe . moverIzquierda ( ) héroe . moverIzquierda ( …" at bounding box center [629, 245] width 246 height 275
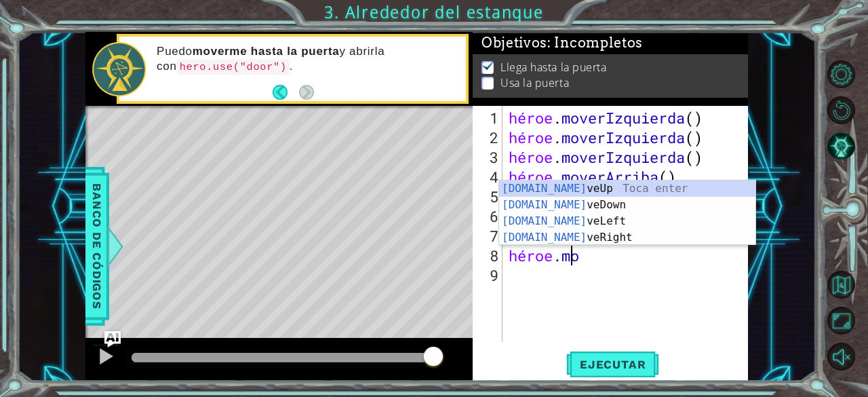
click at [620, 252] on div "héroe . moverIzquierda ( ) héroe . moverIzquierda ( ) héroe . moverIzquierda ( …" at bounding box center [629, 245] width 246 height 275
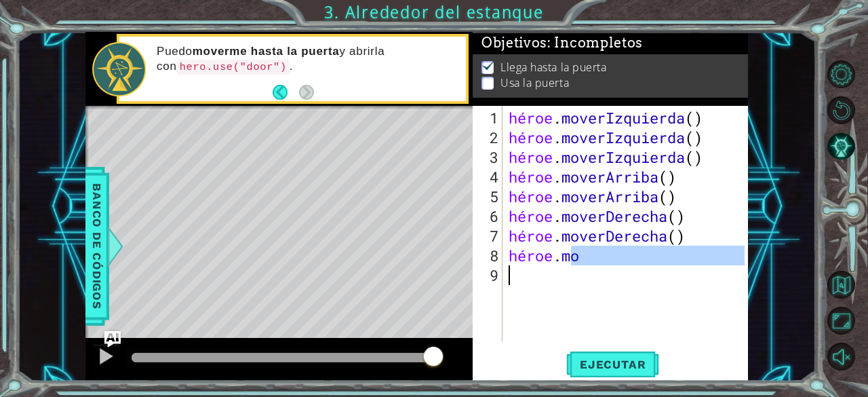
drag, startPoint x: 594, startPoint y: 260, endPoint x: 529, endPoint y: 276, distance: 67.1
click at [529, 276] on div "héroe . moverIzquierda ( ) héroe . moverIzquierda ( ) héroe . moverIzquierda ( …" at bounding box center [629, 245] width 246 height 275
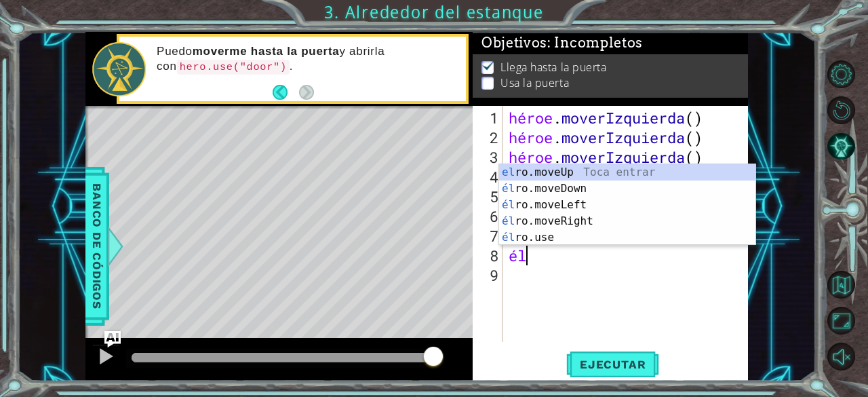
type textarea "h"
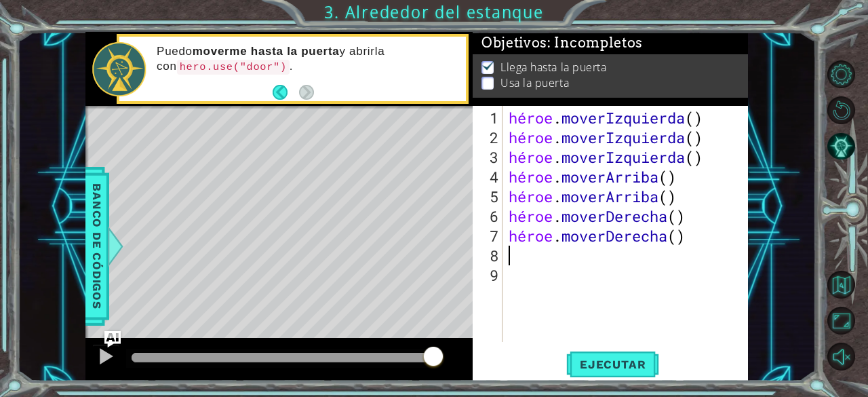
type textarea "h"
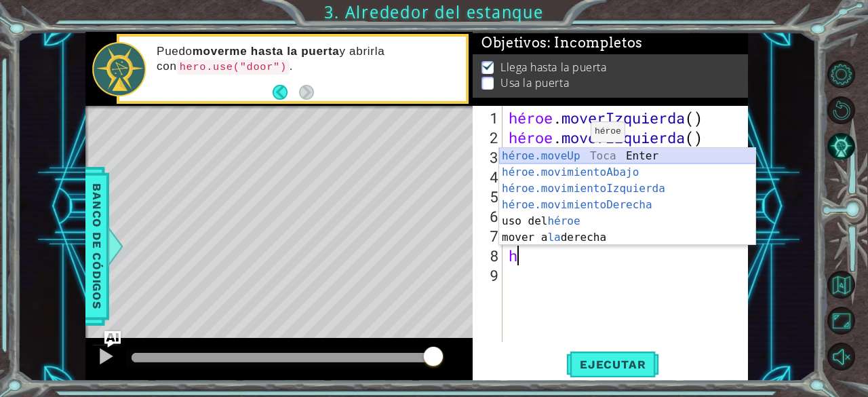
click at [564, 153] on div "héroe.moveUp Toca Enter héroe.movimientoAbajo ​ Toca Enter héroe.movimientoIzqu…" at bounding box center [627, 213] width 257 height 130
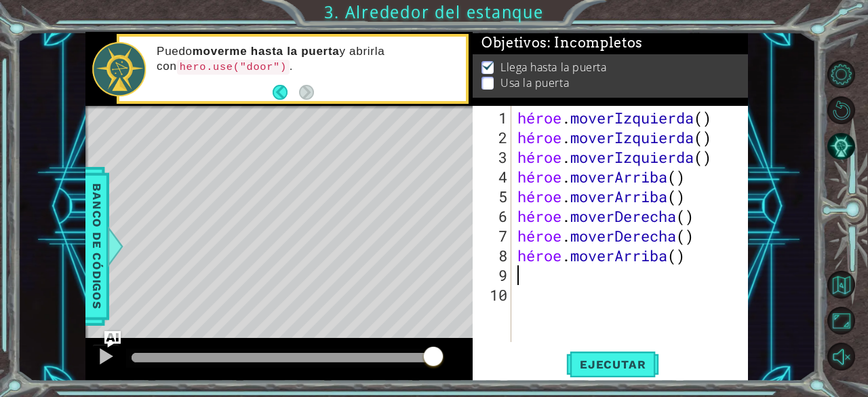
click at [593, 350] on div "1 2 3 4 5 6 7 8 9 10 héroe . moverIzquierda ( ) héroe . moverIzquierda ( ) héro…" at bounding box center [610, 243] width 275 height 275
click at [597, 372] on button "Ejecutar" at bounding box center [612, 365] width 93 height 28
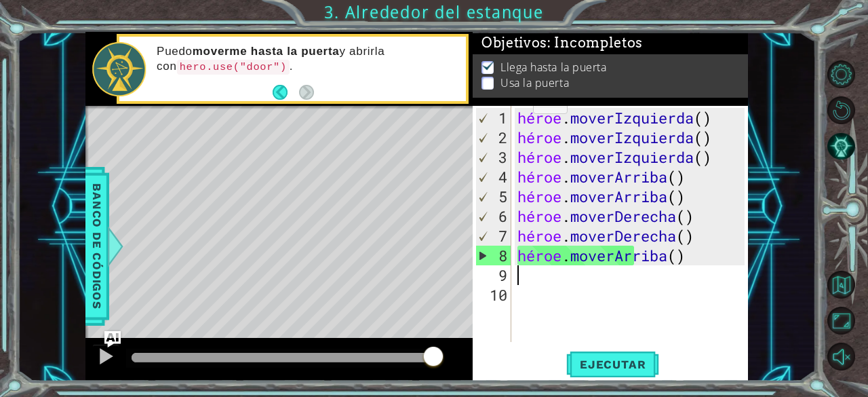
click at [489, 77] on p at bounding box center [487, 83] width 12 height 13
click at [489, 85] on p at bounding box center [487, 91] width 12 height 13
click at [489, 77] on p at bounding box center [487, 83] width 12 height 13
click at [489, 87] on div "Llega hasta la puerta Usa la puerta" at bounding box center [610, 76] width 275 height 43
click at [486, 81] on p at bounding box center [487, 83] width 12 height 13
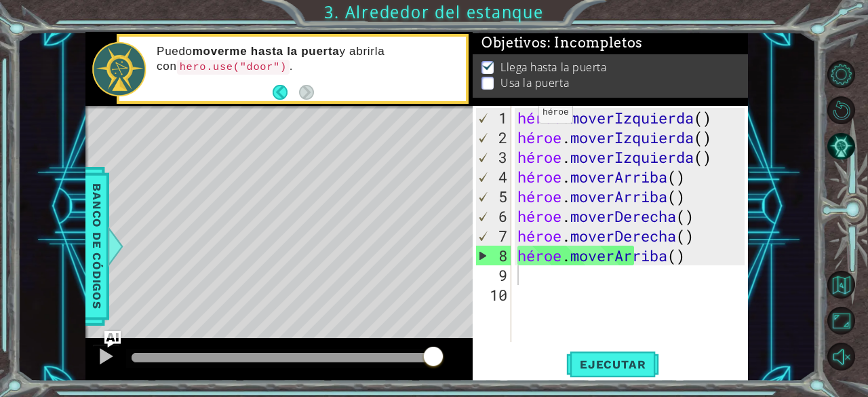
click at [523, 79] on font "Usa la puerta" at bounding box center [534, 84] width 68 height 15
drag, startPoint x: 498, startPoint y: 64, endPoint x: 495, endPoint y: 73, distance: 8.6
click at [495, 73] on ul "Llega hasta la puerta Usa la puerta" at bounding box center [610, 79] width 264 height 31
click at [495, 79] on li "Usa la puerta" at bounding box center [611, 87] width 260 height 16
click at [472, 90] on div "Puedo moverme hasta la puerta y abrirla con hero.use("door") ." at bounding box center [278, 69] width 387 height 75
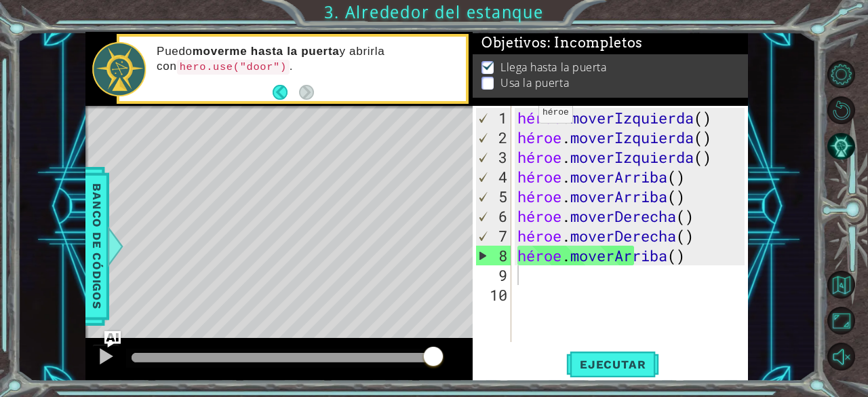
click at [271, 90] on div "Puedo moverme hasta la puerta y abrirla con hero.use("door") ." at bounding box center [306, 69] width 319 height 64
click at [609, 270] on div "héroe . moverIzquierda ( ) héroe . moverIzquierda ( ) héroe . moverIzquierda ( …" at bounding box center [633, 245] width 237 height 275
click at [618, 262] on div "héroe . moverIzquierda ( ) héroe . moverIzquierda ( ) héroe . moverIzquierda ( …" at bounding box center [633, 245] width 237 height 275
drag, startPoint x: 585, startPoint y: 260, endPoint x: 757, endPoint y: 261, distance: 172.9
click at [757, 261] on div "1 [DEMOGRAPHIC_DATA] XXXXXXXXXXXXXXXXXXXXXXXXXXXXXXXXXXXXXXXXXXXXXXXXXXXXXXXXXX…" at bounding box center [417, 206] width 799 height 349
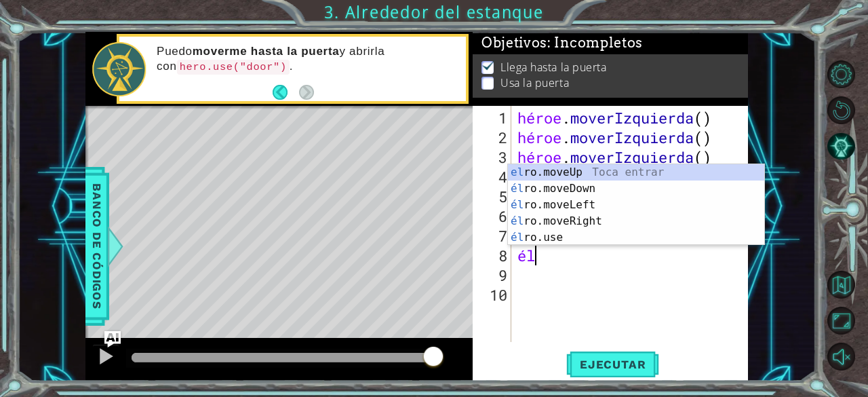
type textarea "h"
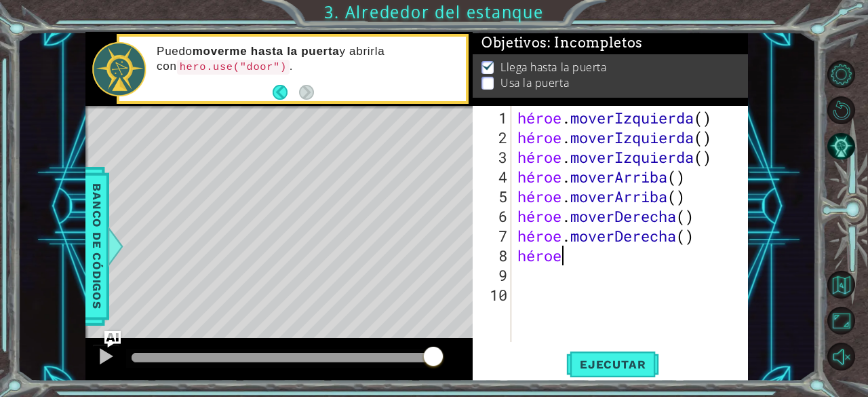
scroll to position [0, 1]
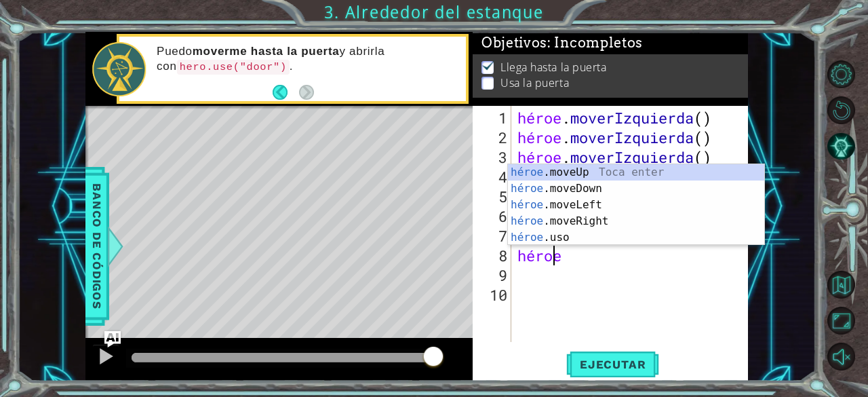
click at [641, 243] on div "héroe .moveUp Toca enter héroe .moveDown Toca Enter héroe .moveLeft [PERSON_NAM…" at bounding box center [636, 221] width 257 height 114
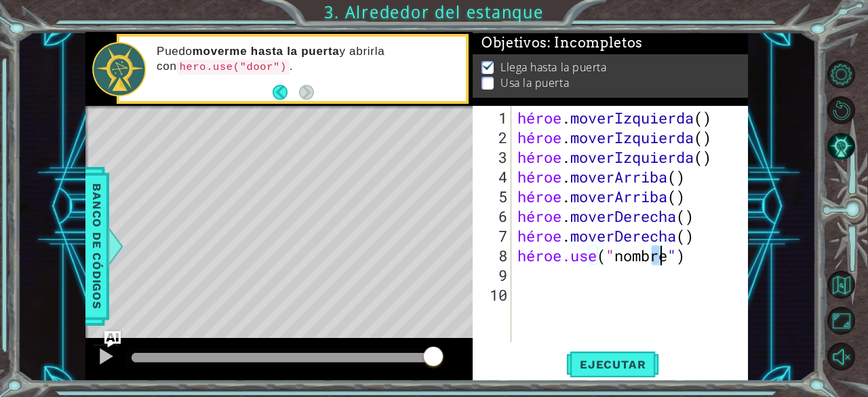
drag, startPoint x: 651, startPoint y: 258, endPoint x: 712, endPoint y: 259, distance: 61.0
click at [712, 259] on div "héroe . moverIzquierda ( ) héroe . moverIzquierda ( ) héroe . moverIzquierda ( …" at bounding box center [633, 245] width 237 height 275
click at [694, 253] on div "héroe . moverIzquierda ( ) héroe . moverIzquierda ( ) héroe . moverIzquierda ( …" at bounding box center [630, 224] width 230 height 236
click at [694, 253] on div "héroe . moverIzquierda ( ) héroe . moverIzquierda ( ) héroe . moverIzquierda ( …" at bounding box center [633, 245] width 237 height 275
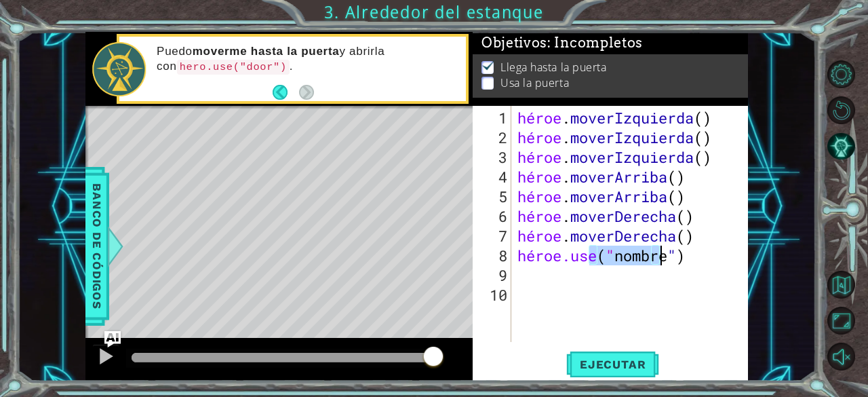
click at [695, 253] on div "héroe . moverIzquierda ( ) héroe . moverIzquierda ( ) héroe . moverIzquierda ( …" at bounding box center [633, 245] width 237 height 275
click at [695, 253] on div "héroe . moverIzquierda ( ) héroe . moverIzquierda ( ) héroe . moverIzquierda ( …" at bounding box center [630, 224] width 230 height 236
click at [695, 253] on div "héroe . moverIzquierda ( ) héroe . moverIzquierda ( ) héroe . moverIzquierda ( …" at bounding box center [633, 245] width 237 height 275
drag, startPoint x: 664, startPoint y: 258, endPoint x: 681, endPoint y: 260, distance: 17.0
click at [681, 260] on div "héroe . moverIzquierda ( ) héroe . moverIzquierda ( ) héroe . moverIzquierda ( …" at bounding box center [633, 245] width 237 height 275
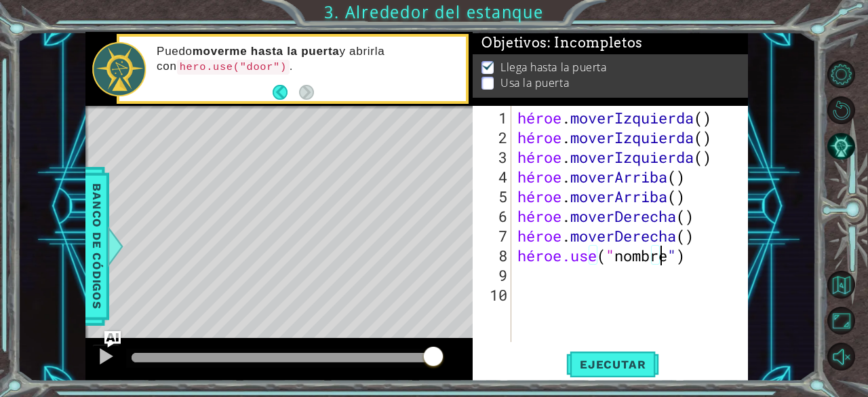
click at [677, 254] on div "héroe . moverIzquierda ( ) héroe . moverIzquierda ( ) héroe . moverIzquierda ( …" at bounding box center [633, 245] width 237 height 275
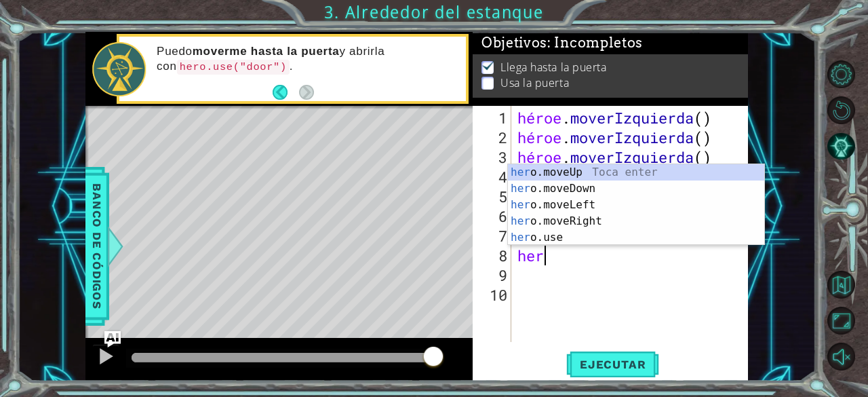
scroll to position [0, 0]
type textarea "h"
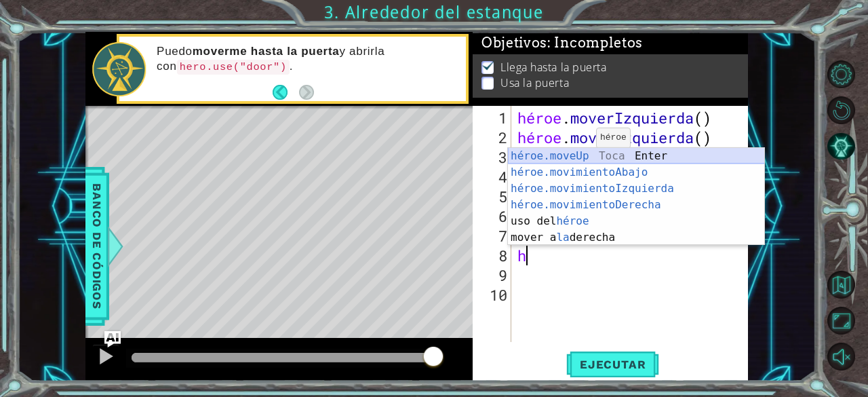
click at [568, 144] on div "héroe . moverIzquierda ( ) héroe . moverIzquierda ( ) héroe . moverIzquierda ( …" at bounding box center [633, 245] width 237 height 275
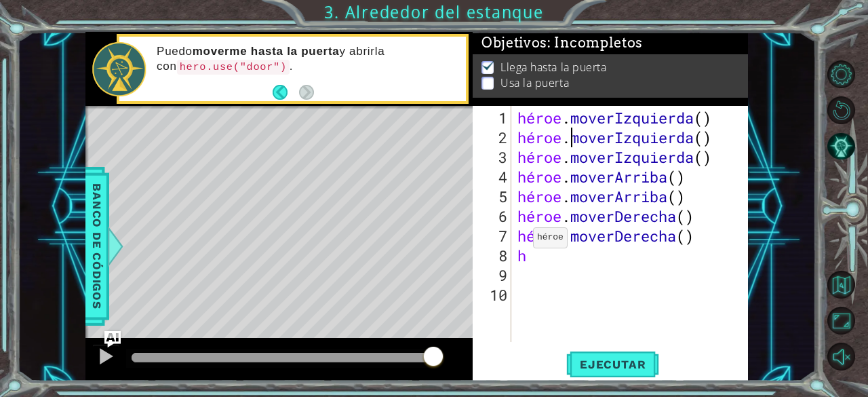
click at [527, 254] on div "héroe . moverIzquierda ( ) héroe . moverIzquierda ( ) héroe . moverIzquierda ( …" at bounding box center [633, 245] width 237 height 275
type textarea "h"
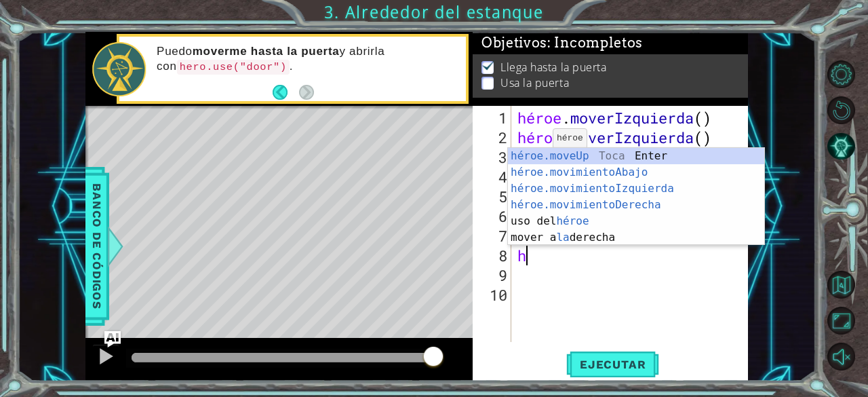
click at [544, 143] on div "héroe . moverIzquierda ( ) héroe . moverIzquierda ( ) héroe . moverIzquierda ( …" at bounding box center [633, 245] width 237 height 275
type textarea "hero.moveLeft()"
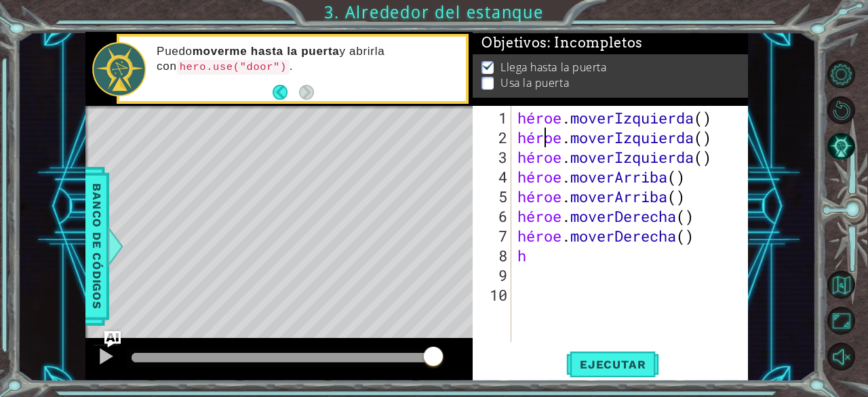
click at [521, 267] on div "héroe . moverIzquierda ( ) héroe . moverIzquierda ( ) héroe . moverIzquierda ( …" at bounding box center [633, 245] width 237 height 275
click at [523, 258] on div "héroe . moverIzquierda ( ) héroe . moverIzquierda ( ) héroe . moverIzquierda ( …" at bounding box center [633, 245] width 237 height 275
type textarea "h"
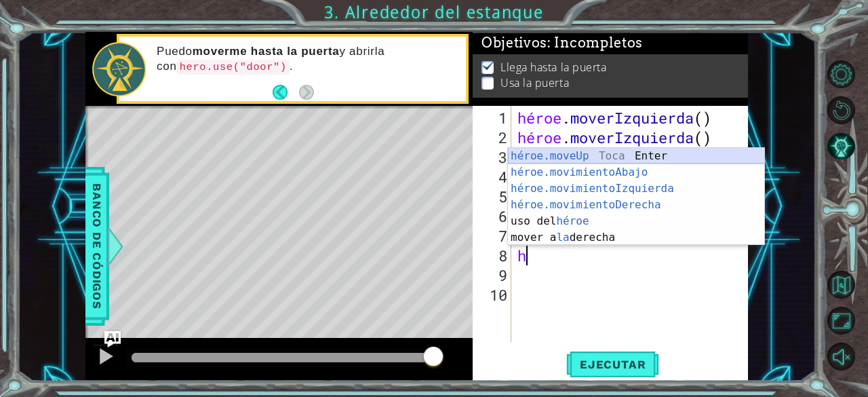
click at [537, 150] on div "héroe.moveUp Toca Enter héroe.movimientoAbajo ​ Toca Enter héroe.movimientoIzqu…" at bounding box center [636, 213] width 257 height 130
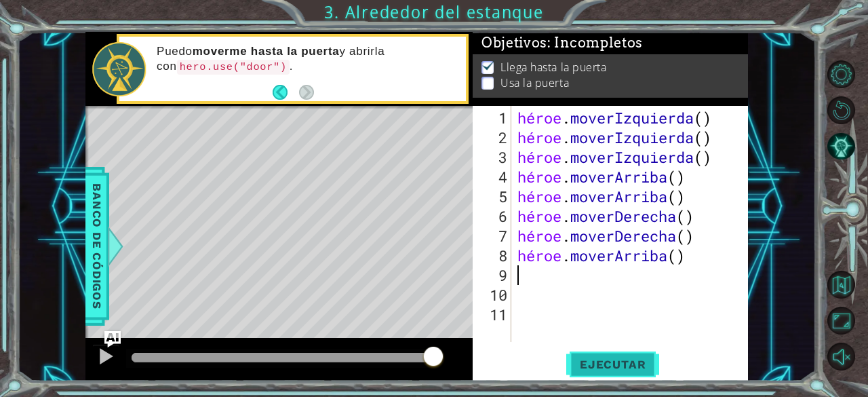
click at [586, 365] on font "Ejecutar" at bounding box center [613, 364] width 66 height 14
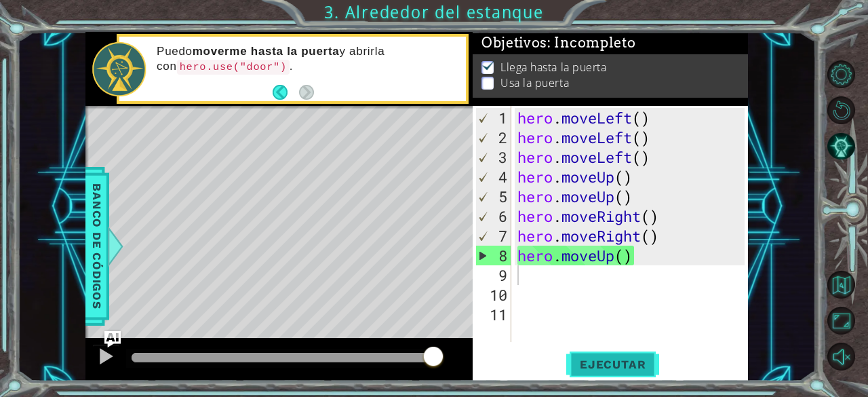
click at [617, 308] on div "hero . moveLeft ( ) hero . moveLeft ( ) hero . moveLeft ( ) hero . moveUp ( ) h…" at bounding box center [633, 245] width 237 height 275
click at [621, 355] on button "Ejecutar" at bounding box center [612, 365] width 93 height 28
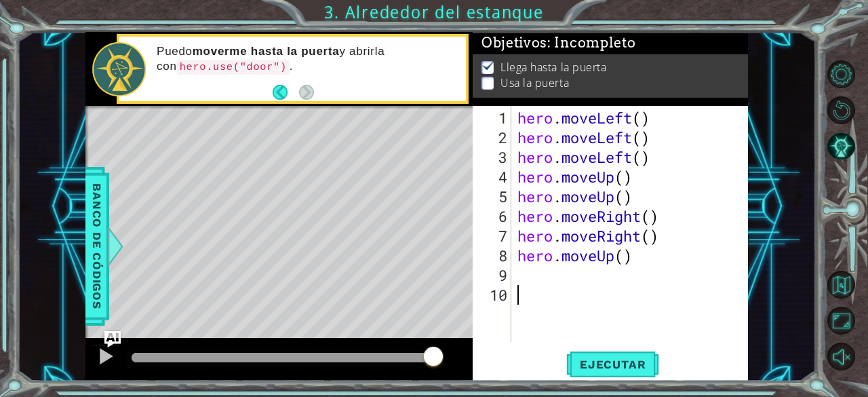
click at [620, 279] on div "hero . moveLeft ( ) hero . moveLeft ( ) hero . moveLeft ( ) hero . moveUp ( ) h…" at bounding box center [633, 245] width 237 height 275
click at [613, 261] on div "hero . moveLeft ( ) hero . moveLeft ( ) hero . moveLeft ( ) hero . moveUp ( ) h…" at bounding box center [633, 245] width 237 height 275
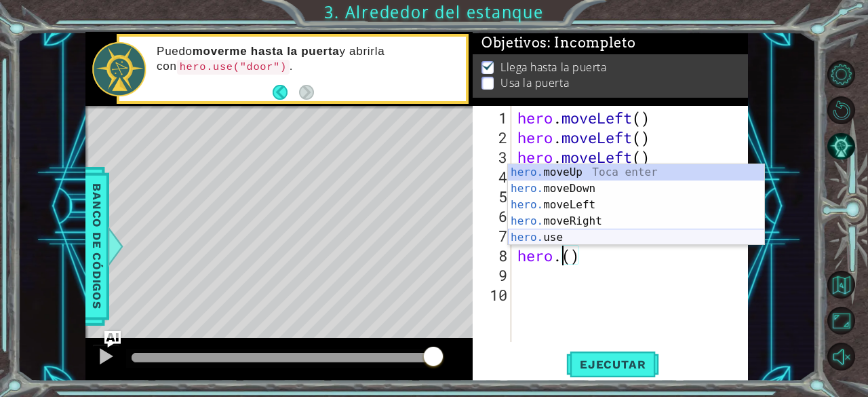
click at [602, 238] on div "hero. moveUp Toca enter hero. moveDown Toca enter hero. moveLeft Toca enter her…" at bounding box center [636, 221] width 257 height 114
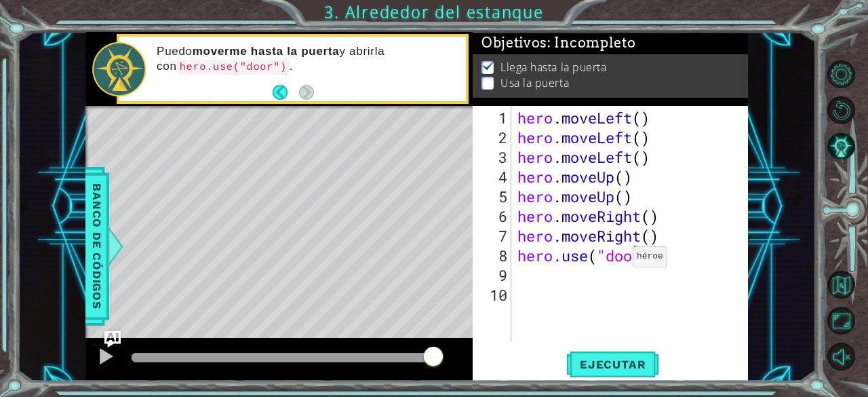
scroll to position [0, 5]
type textarea "hero.use("door")"
click at [625, 355] on button "Ejecutar" at bounding box center [612, 365] width 93 height 28
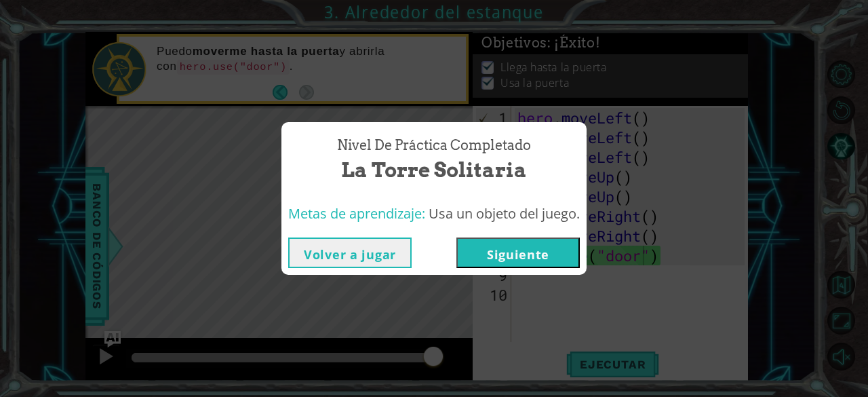
click at [547, 316] on div "Nivel de práctica Completado La torre solitaria Metas de aprendizaje: Usa un ob…" at bounding box center [434, 198] width 868 height 397
click at [547, 264] on button "Siguiente" at bounding box center [517, 252] width 123 height 31
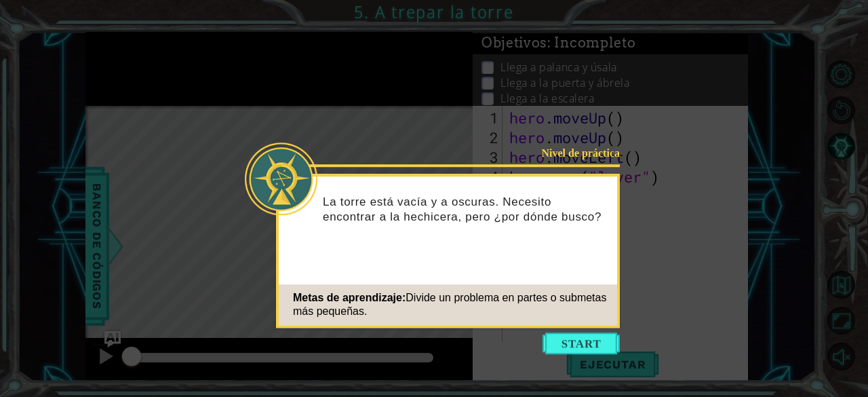
click at [559, 378] on icon at bounding box center [434, 198] width 868 height 397
drag, startPoint x: 580, startPoint y: 347, endPoint x: 603, endPoint y: 371, distance: 33.1
click at [599, 363] on body "1 ההההההההההההההההההההההההההההההההההההההההההההההההההההההההההההההההההההההההההההה…" at bounding box center [434, 198] width 868 height 397
click at [600, 353] on button "Start" at bounding box center [580, 343] width 77 height 22
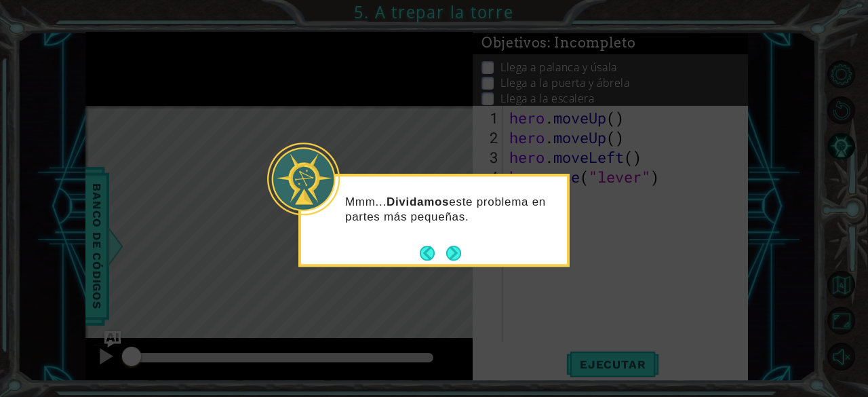
click at [468, 252] on div "Mmm... Dividamos este problema en partes más pequeñas." at bounding box center [433, 220] width 271 height 93
click at [458, 251] on button "Next" at bounding box center [453, 252] width 15 height 15
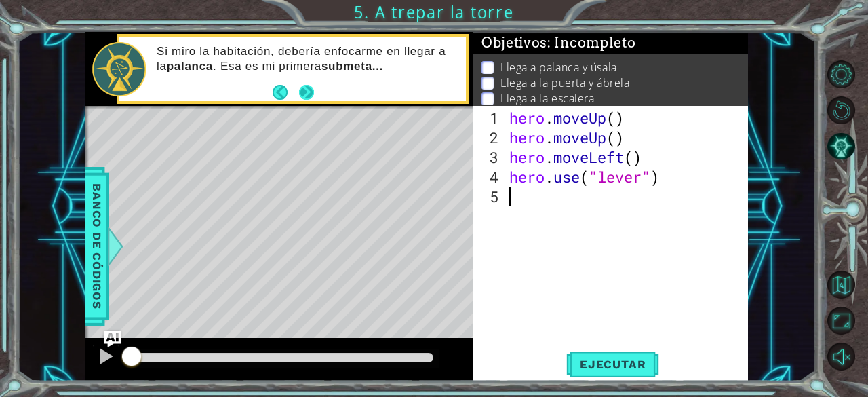
click at [311, 98] on button "Next" at bounding box center [305, 92] width 15 height 15
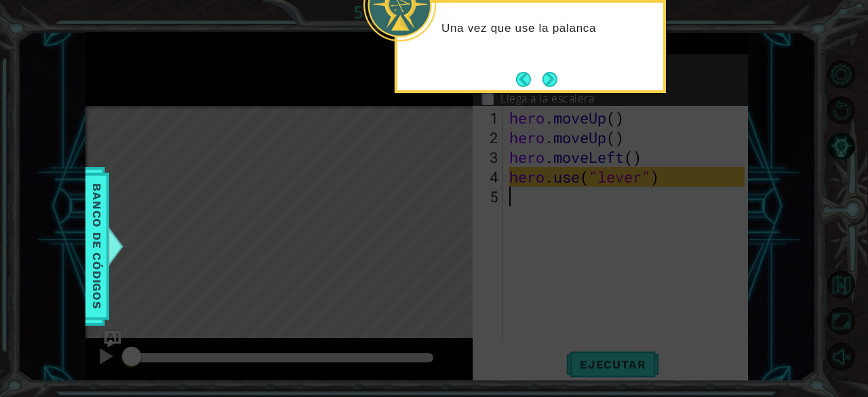
click at [552, 66] on div "Una vez que use la palanca" at bounding box center [530, 46] width 271 height 93
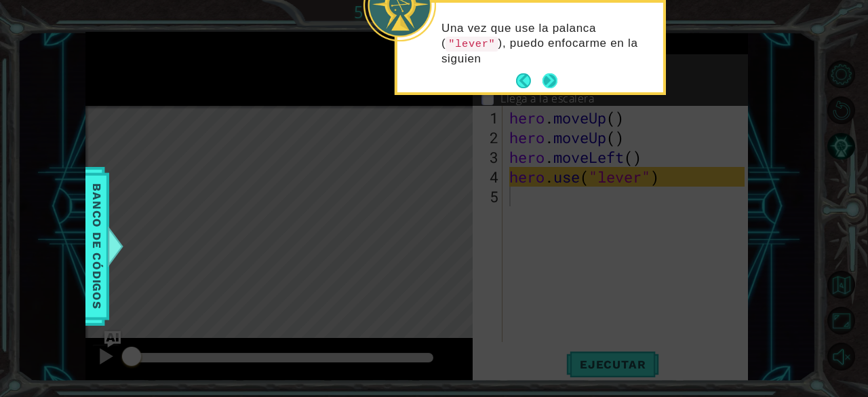
click at [551, 83] on button "Next" at bounding box center [549, 80] width 15 height 15
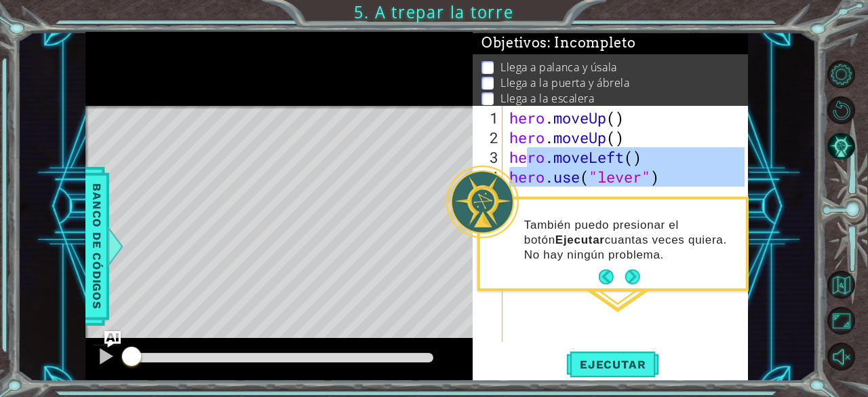
drag, startPoint x: 523, startPoint y: 162, endPoint x: 584, endPoint y: 401, distance: 246.9
click at [584, 396] on html "1 ההההההההההההההההההההההההההההההההההההההההההההההההההההההההההההההההההההההההההההה…" at bounding box center [434, 198] width 868 height 397
type textarea "hero.use("lever")"
click at [586, 366] on span "Ejecutar" at bounding box center [612, 364] width 93 height 14
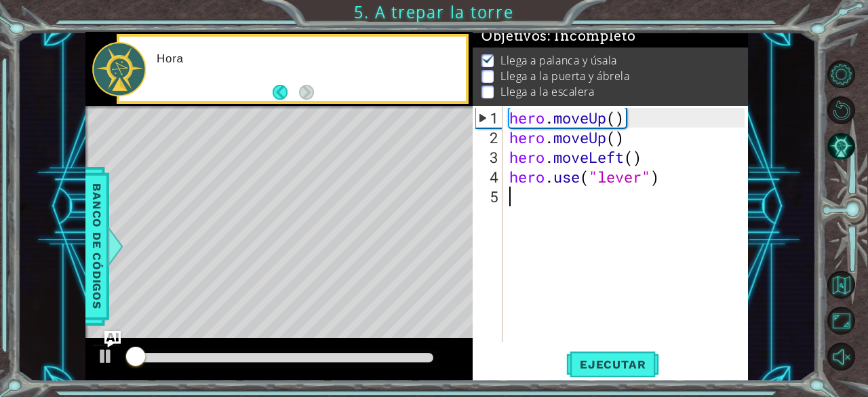
scroll to position [12, 0]
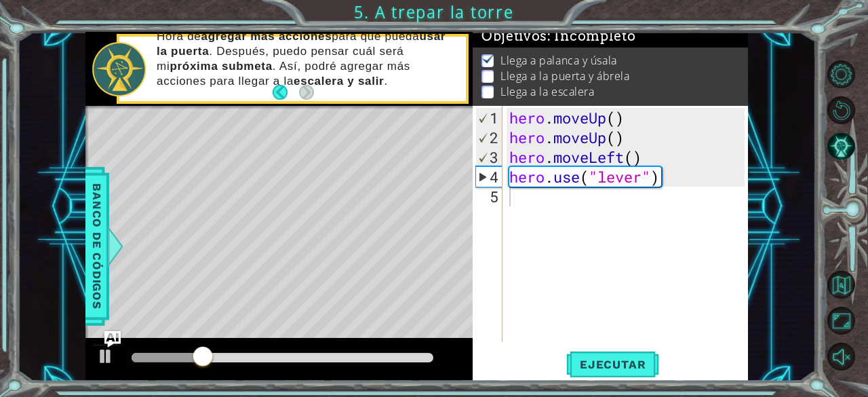
click at [506, 214] on div "1 2 3 4 5 hero . moveUp ( ) hero . moveUp ( ) hero . moveLeft ( ) hero . use ( …" at bounding box center [609, 224] width 273 height 236
type textarea "h"
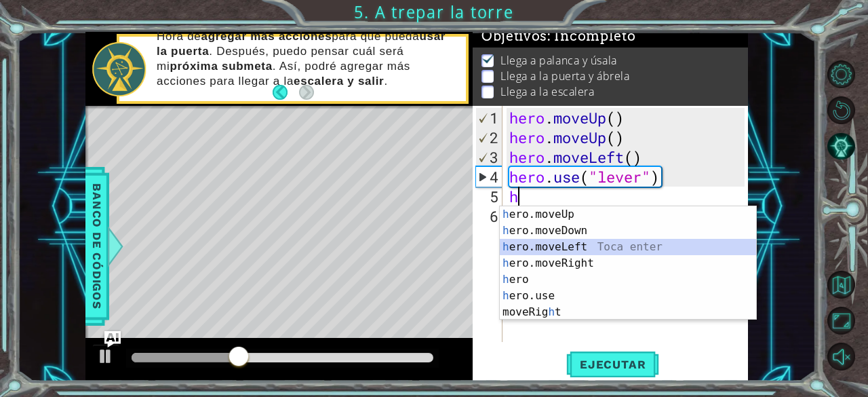
click at [572, 250] on div "h ero.moveUp Toca enter h ero.moveDown Toca enter h ero.moveLeft Toca enter h e…" at bounding box center [628, 279] width 257 height 146
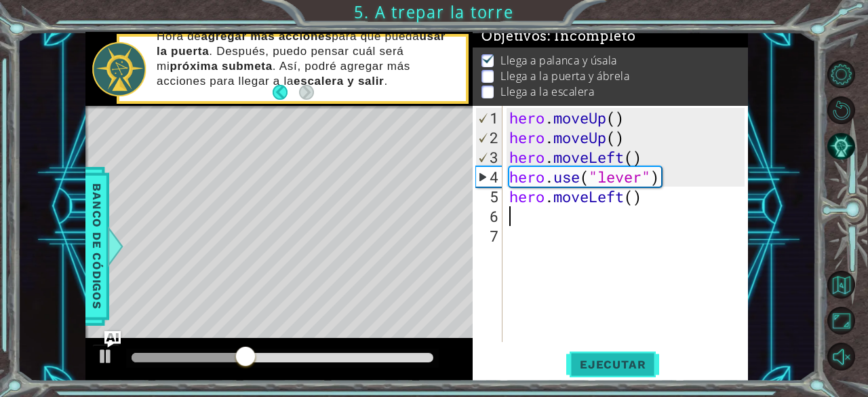
click at [594, 355] on button "Ejecutar" at bounding box center [612, 365] width 93 height 28
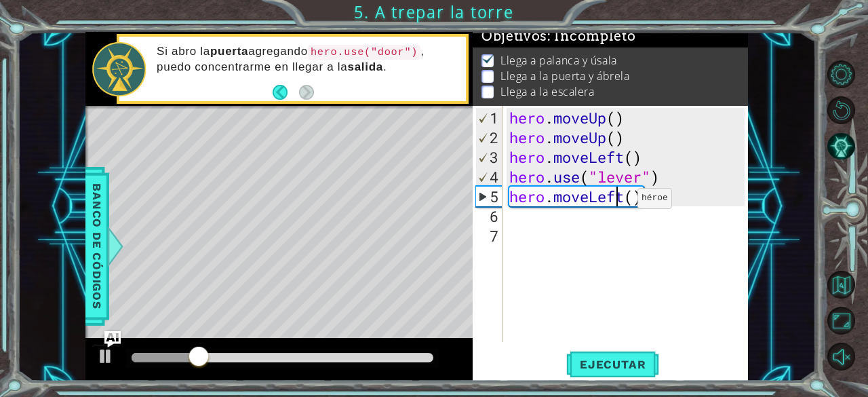
click at [617, 203] on div "hero . moveUp ( ) hero . moveUp ( ) hero . moveLeft ( ) hero . use ( "lever" ) …" at bounding box center [629, 245] width 245 height 275
type textarea "hero.moveLeft()"
click at [622, 205] on div "hero . moveUp ( ) hero . moveUp ( ) hero . moveLeft ( ) hero . use ( "lever" ) …" at bounding box center [629, 245] width 245 height 275
click at [619, 202] on div "hero . moveUp ( ) hero . moveUp ( ) hero . moveLeft ( ) hero . use ( "lever" ) …" at bounding box center [629, 245] width 245 height 275
click at [622, 200] on div "hero . moveUp ( ) hero . moveUp ( ) hero . moveLeft ( ) hero . use ( "lever" ) …" at bounding box center [629, 245] width 245 height 275
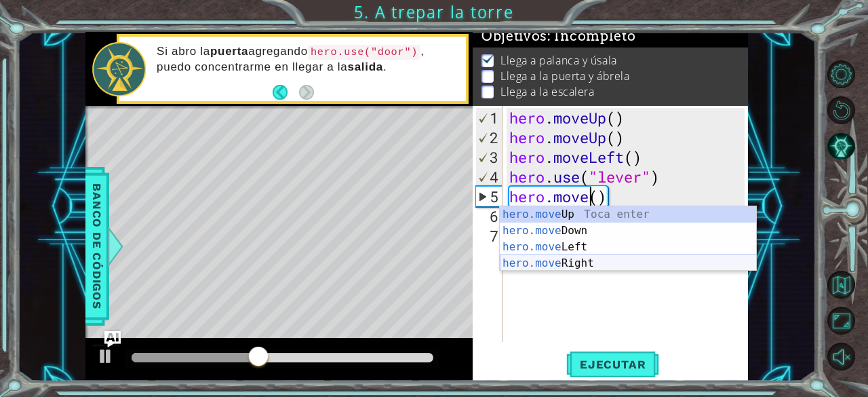
click at [587, 260] on div "hero.move Up Toca enter hero.move Down Toca enter hero.move Left Toca enter her…" at bounding box center [628, 255] width 257 height 98
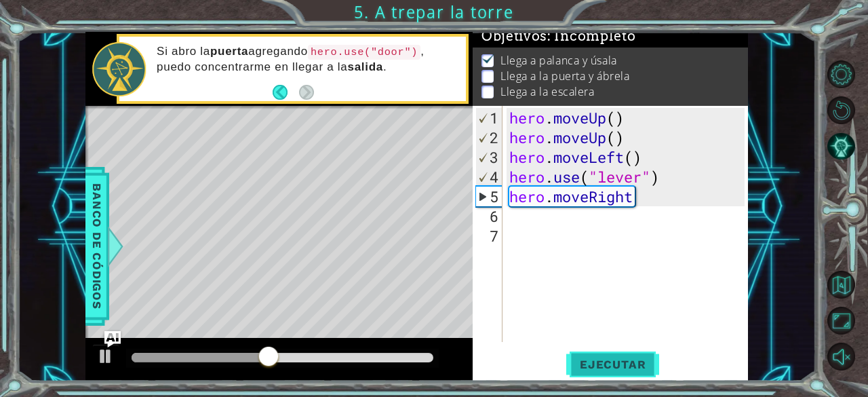
click at [579, 362] on span "Ejecutar" at bounding box center [612, 364] width 93 height 14
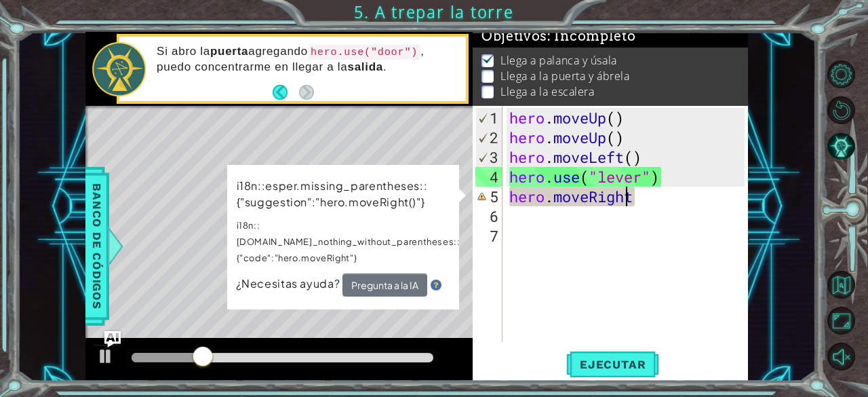
drag, startPoint x: 630, startPoint y: 202, endPoint x: 586, endPoint y: 206, distance: 44.3
click at [586, 206] on div "hero . moveUp ( ) hero . moveUp ( ) hero . moveLeft ( ) hero . use ( "lever" ) …" at bounding box center [629, 245] width 245 height 275
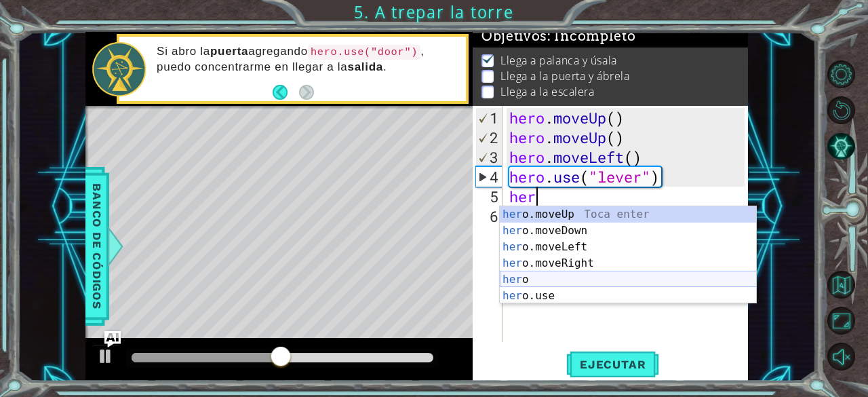
click at [552, 271] on div "her o.moveUp Toca enter her o.moveDown Toca enter her o.moveLeft [PERSON_NAME] …" at bounding box center [628, 271] width 257 height 130
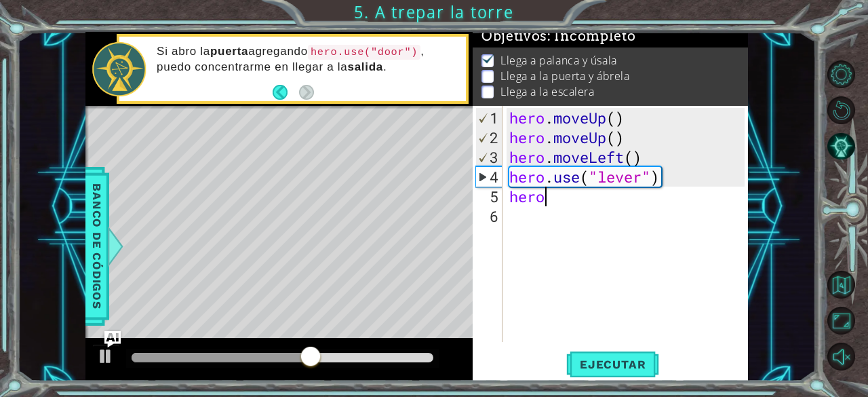
type textarea "her"
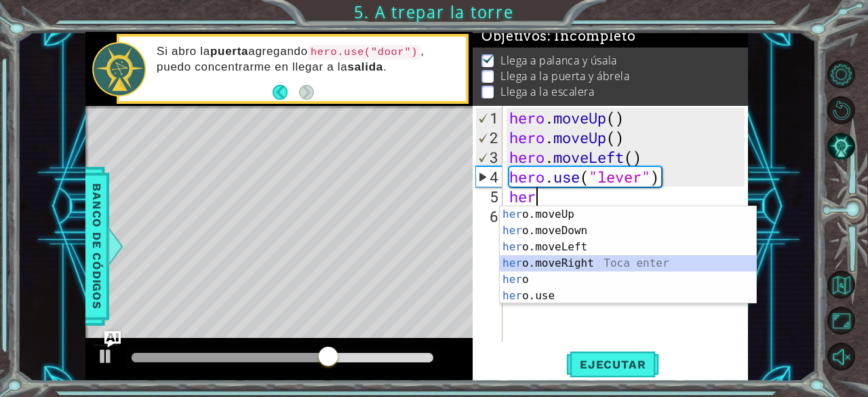
click at [586, 261] on div "her o.moveUp Toca enter her o.moveDown Toca enter her o.moveLeft [PERSON_NAME] …" at bounding box center [628, 271] width 257 height 130
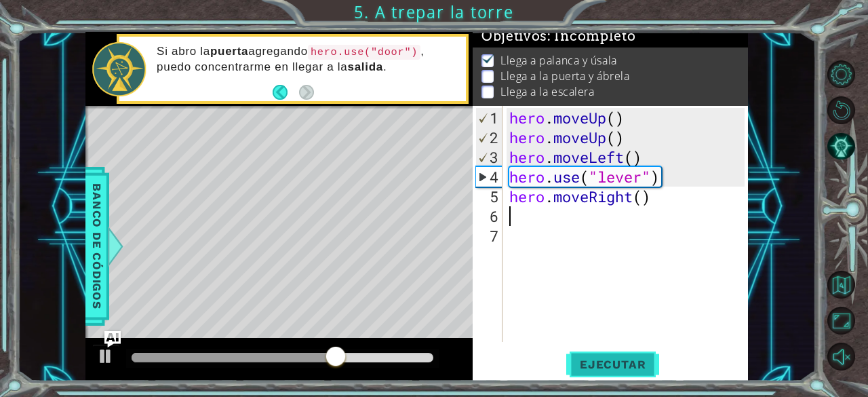
click at [592, 365] on span "Ejecutar" at bounding box center [612, 364] width 93 height 14
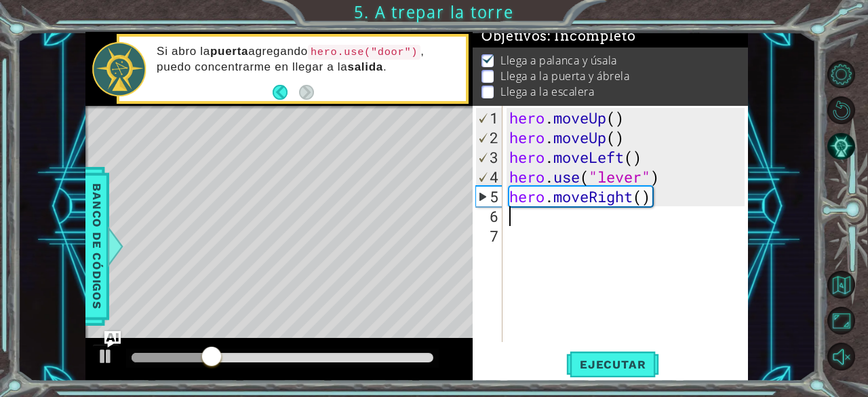
type textarea "h"
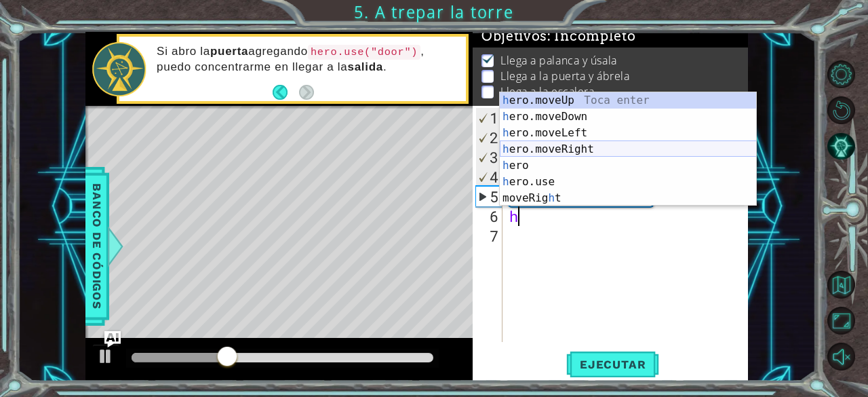
click at [553, 148] on div "h ero.moveUp Toca enter h ero.moveDown Toca enter h ero.moveLeft Toca enter h e…" at bounding box center [628, 165] width 257 height 146
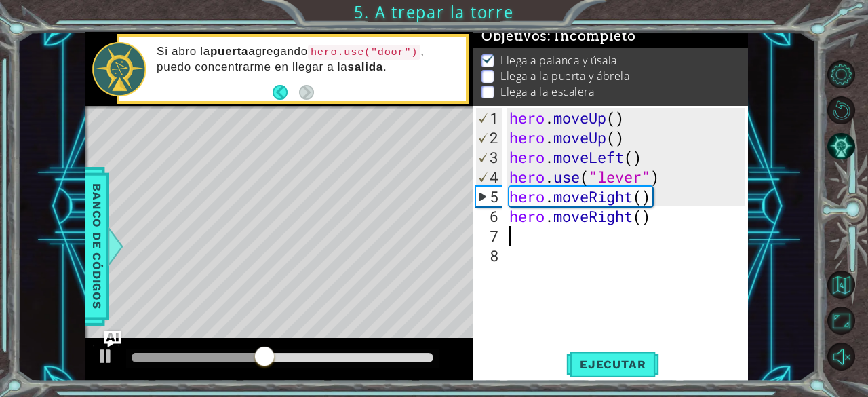
type textarea "h"
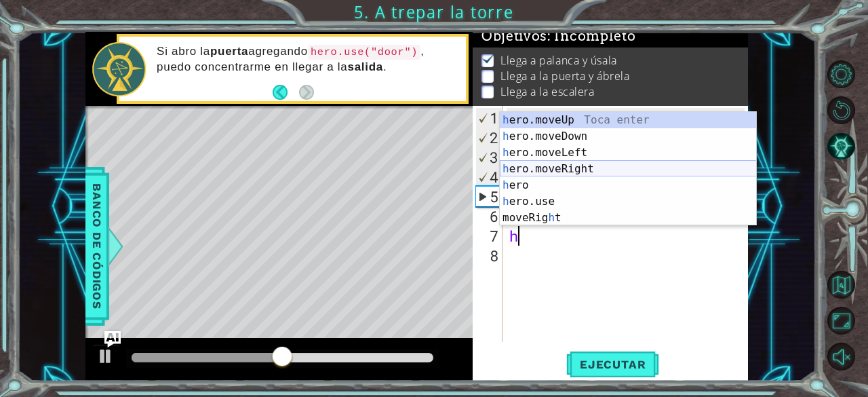
click at [560, 170] on div "h ero.moveUp Toca enter h ero.moveDown Toca enter h ero.moveLeft Toca enter h e…" at bounding box center [628, 185] width 257 height 146
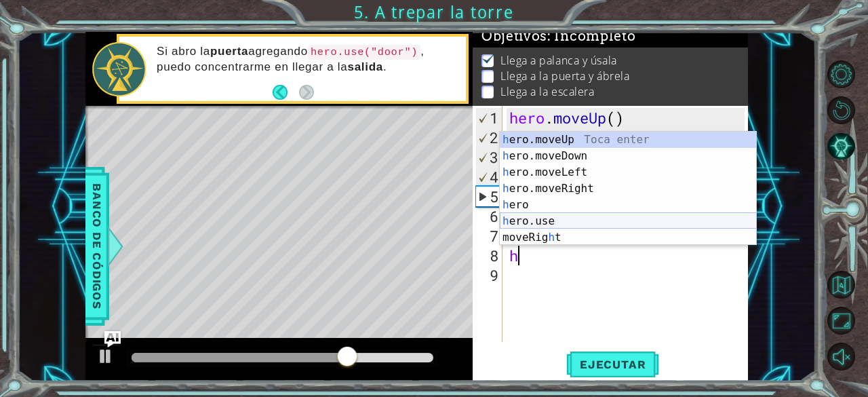
click at [561, 215] on div "h ero.moveUp Toca enter h ero.moveDown Toca enter h ero.moveLeft Toca enter h e…" at bounding box center [628, 205] width 257 height 146
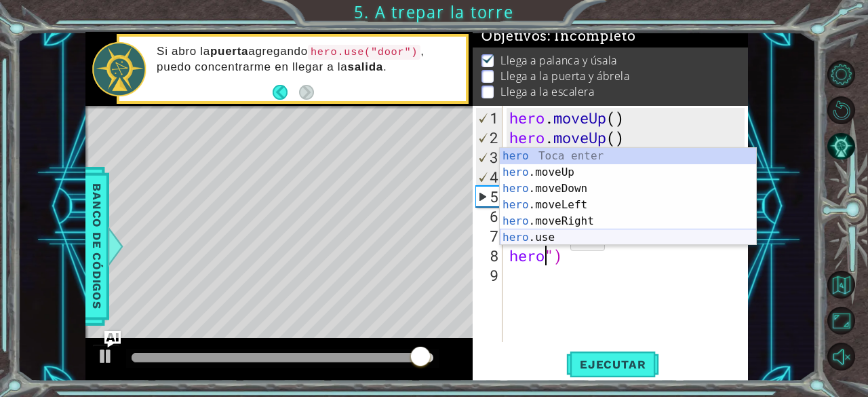
click at [545, 237] on div "hero Toca enter hero .moveUp Toca enter hero .moveDown Toca enter hero .moveLef…" at bounding box center [628, 213] width 257 height 130
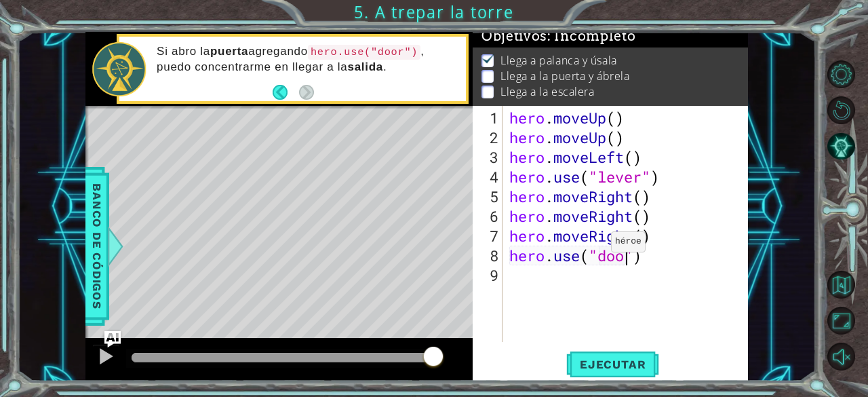
scroll to position [0, 5]
type textarea "hero.use("door")"
click at [599, 375] on button "Ejecutar" at bounding box center [612, 365] width 93 height 28
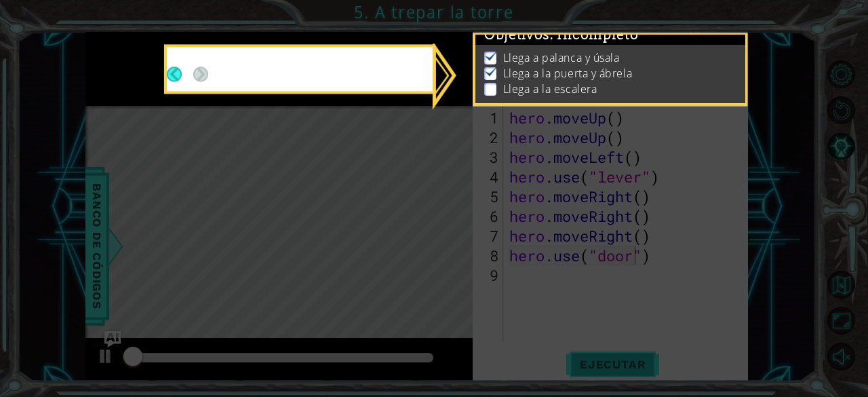
scroll to position [12, 0]
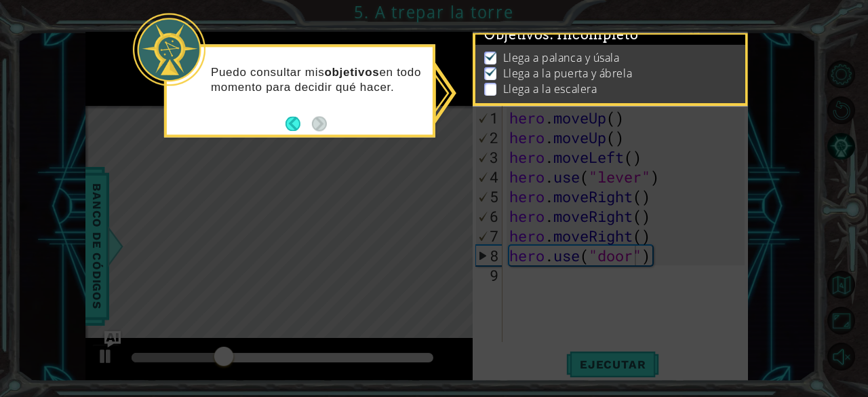
click at [416, 173] on icon at bounding box center [434, 198] width 868 height 397
click at [572, 308] on icon at bounding box center [434, 198] width 868 height 397
click at [685, 66] on li "Llega a la puerta y ábrela" at bounding box center [612, 74] width 256 height 16
click at [305, 128] on button "Back" at bounding box center [298, 123] width 26 height 15
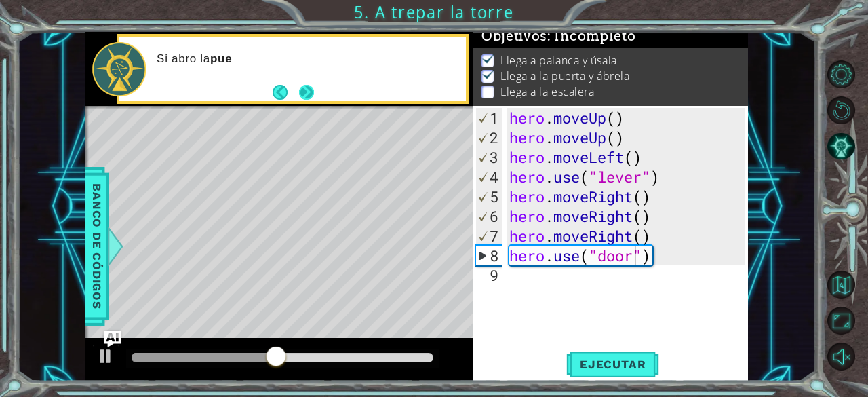
click at [301, 96] on button "Next" at bounding box center [306, 92] width 16 height 16
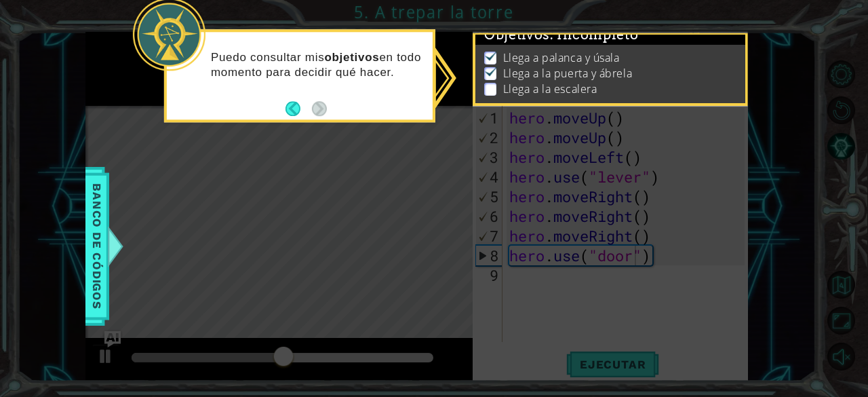
click at [296, 98] on footer at bounding box center [305, 108] width 41 height 20
click at [295, 103] on button "Back" at bounding box center [298, 108] width 26 height 15
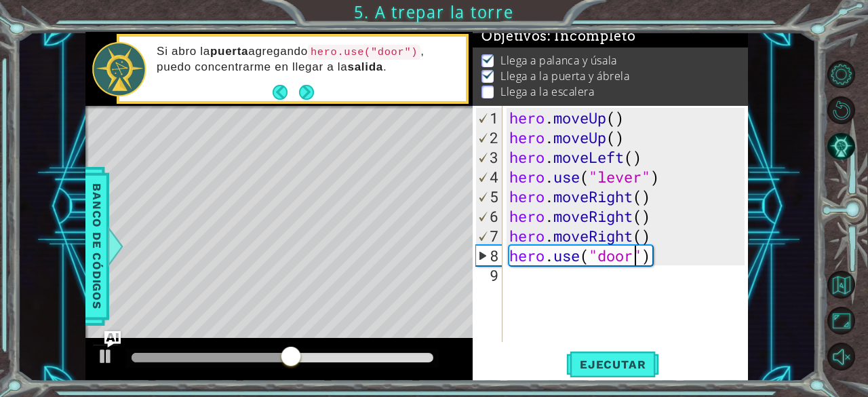
scroll to position [9, 0]
click at [527, 274] on div "hero . moveUp ( ) hero . moveUp ( ) hero . moveLeft ( ) hero . use ( "lever" ) …" at bounding box center [629, 245] width 245 height 275
type textarea "h"
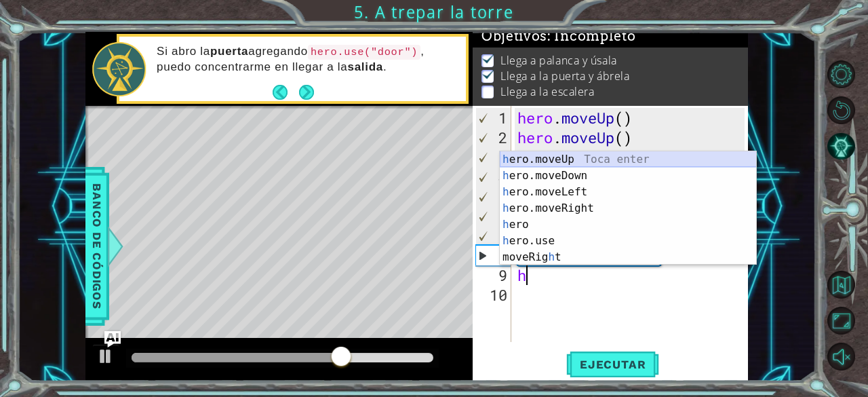
click at [548, 159] on div "h ero.moveUp Toca enter h ero.moveDown Toca enter h ero.moveLeft Toca enter h e…" at bounding box center [628, 224] width 257 height 146
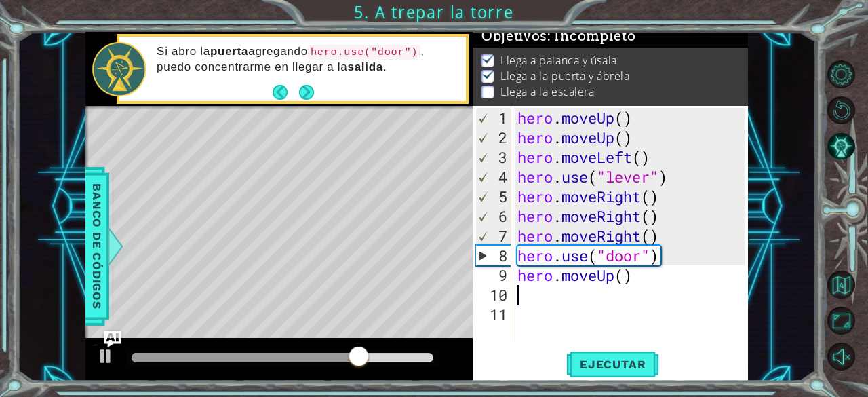
type textarea "h"
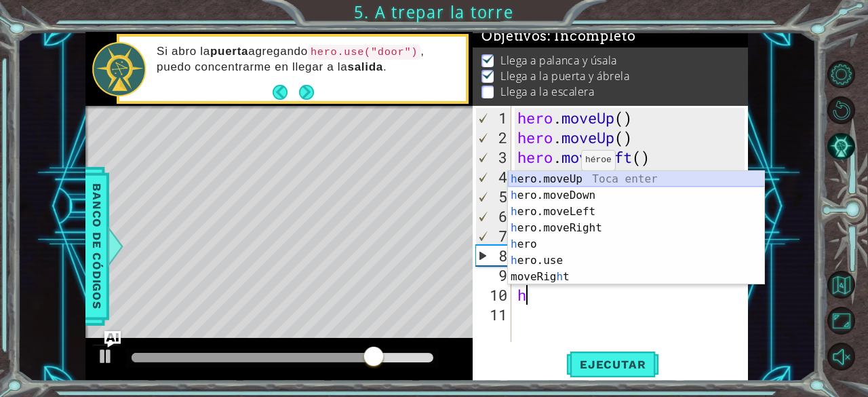
click at [570, 174] on div "h ero.moveUp Toca enter h ero.moveDown Toca enter h ero.moveLeft Toca enter h e…" at bounding box center [636, 244] width 257 height 146
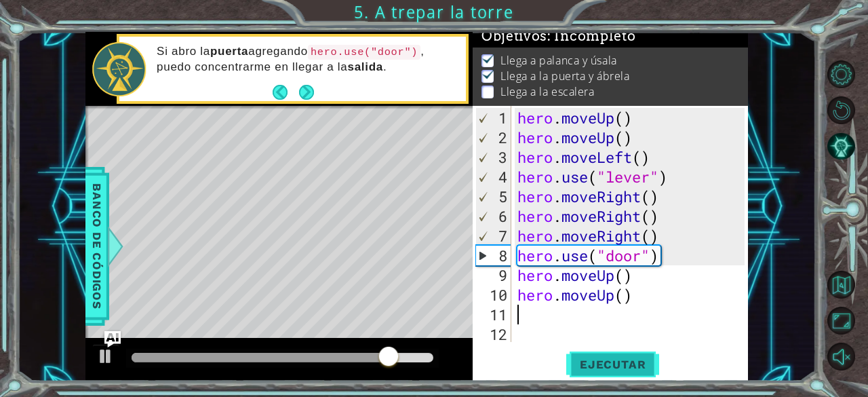
click at [624, 370] on span "Ejecutar" at bounding box center [612, 364] width 93 height 14
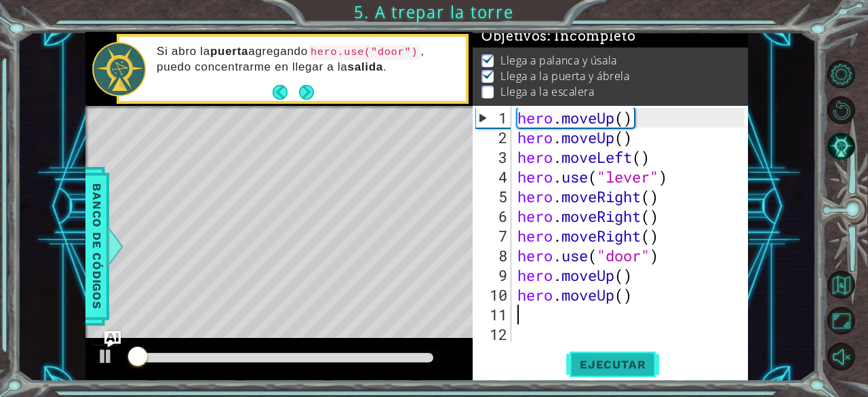
scroll to position [12, 0]
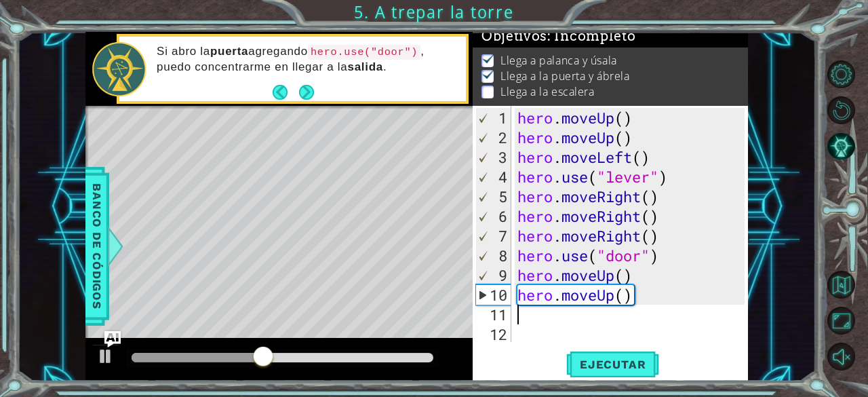
type textarea "h"
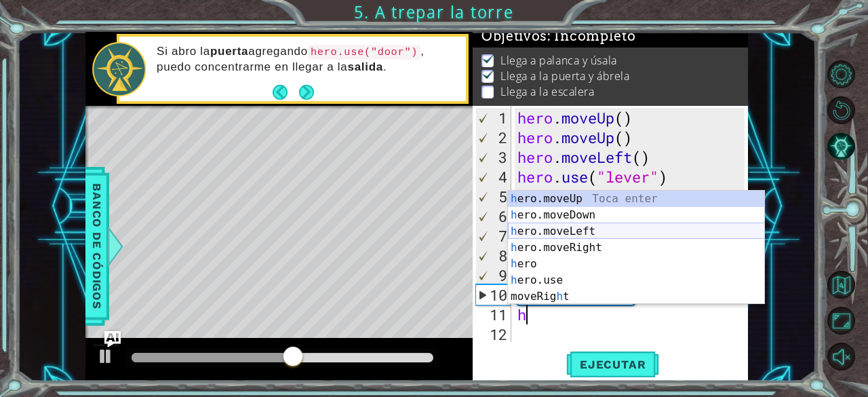
click at [572, 233] on div "h ero.moveUp Toca enter h ero.moveDown Toca enter h ero.moveLeft Toca enter h e…" at bounding box center [636, 264] width 257 height 146
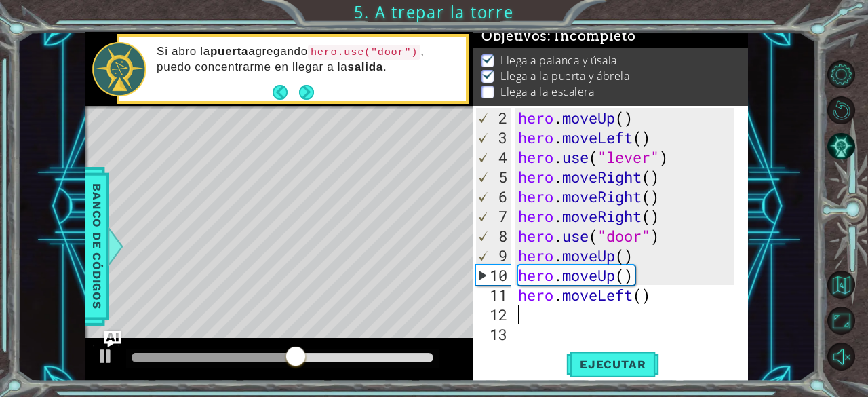
scroll to position [20, 0]
type textarea "h"
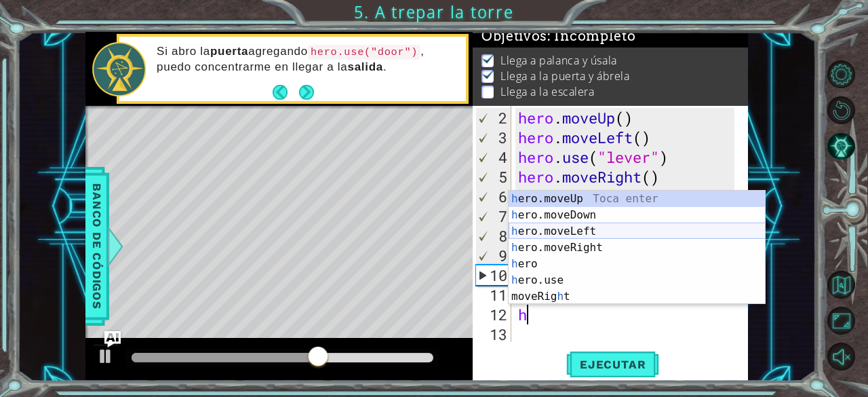
click at [568, 234] on div "h ero.moveUp Toca enter h ero.moveDown Toca enter h ero.moveLeft Toca enter h e…" at bounding box center [637, 264] width 257 height 146
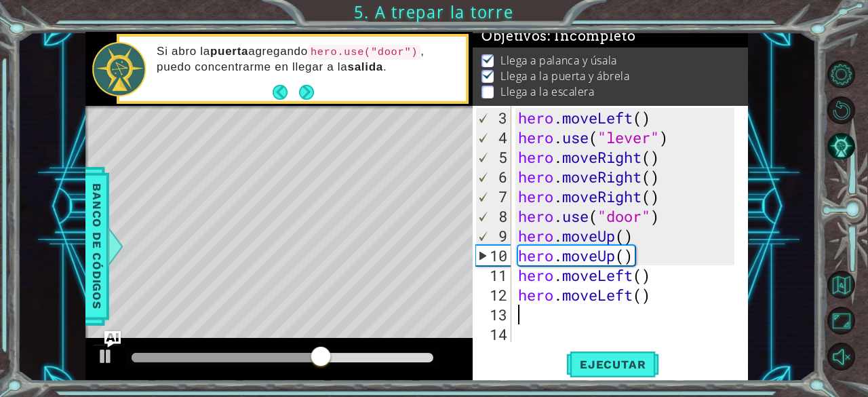
scroll to position [39, 0]
type textarea "h"
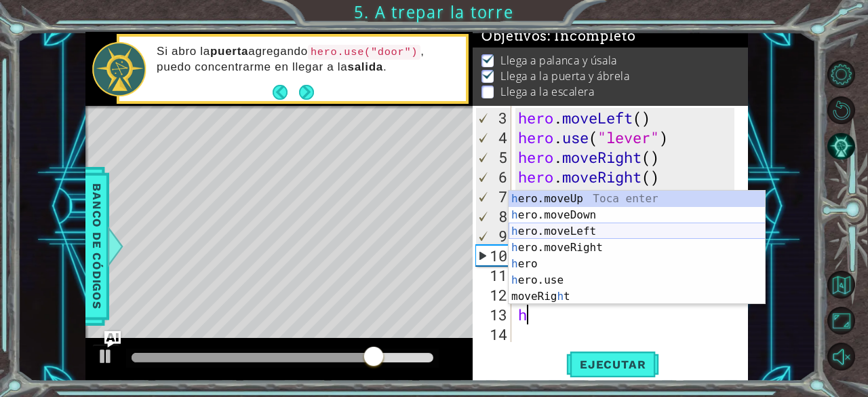
click at [576, 228] on div "h ero.moveUp Toca enter h ero.moveDown Toca enter h ero.moveLeft Toca enter h e…" at bounding box center [637, 264] width 257 height 146
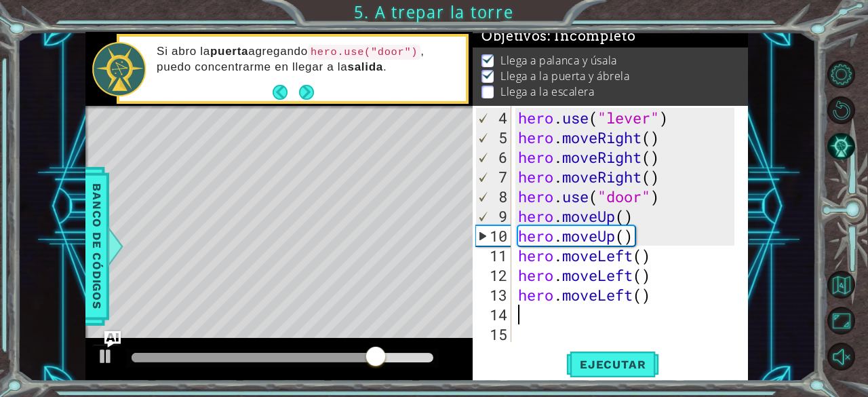
scroll to position [59, 0]
type textarea "h"
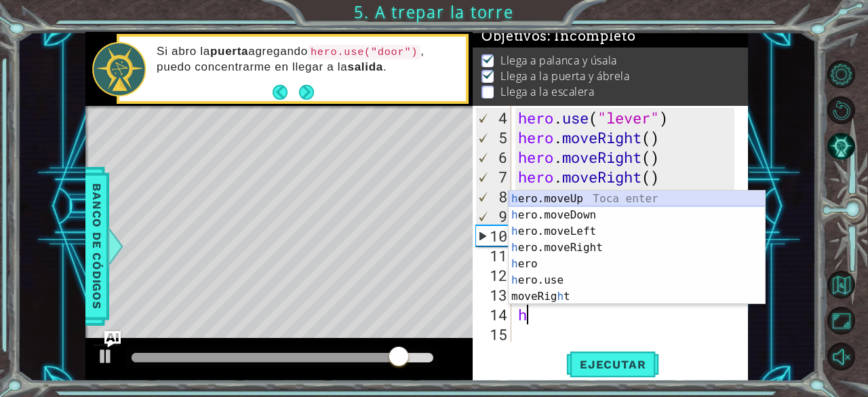
click at [572, 199] on div "h ero.moveUp Toca enter h ero.moveDown Toca enter h ero.moveLeft Toca enter h e…" at bounding box center [637, 264] width 257 height 146
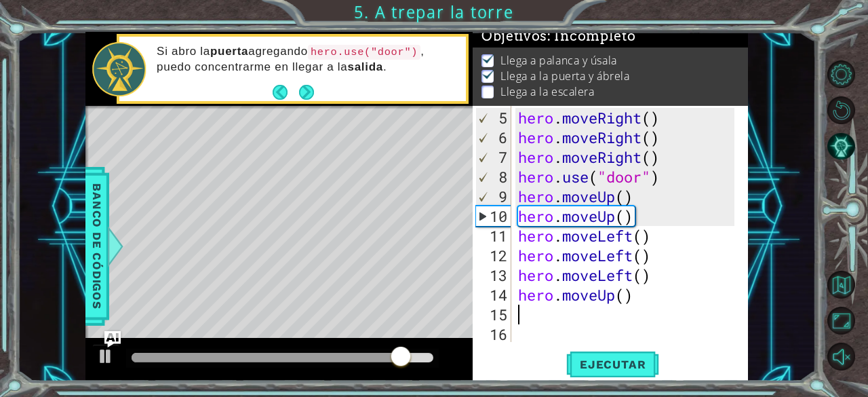
scroll to position [79, 0]
click at [622, 350] on div "5 6 7 8 9 10 11 12 13 14 15 16 hero . moveRight ( ) hero . moveRight ( ) hero .…" at bounding box center [610, 243] width 275 height 275
click at [624, 347] on div "5 6 7 8 9 10 11 12 13 14 15 16 hero . moveRight ( ) hero . moveRight ( ) hero .…" at bounding box center [610, 243] width 275 height 275
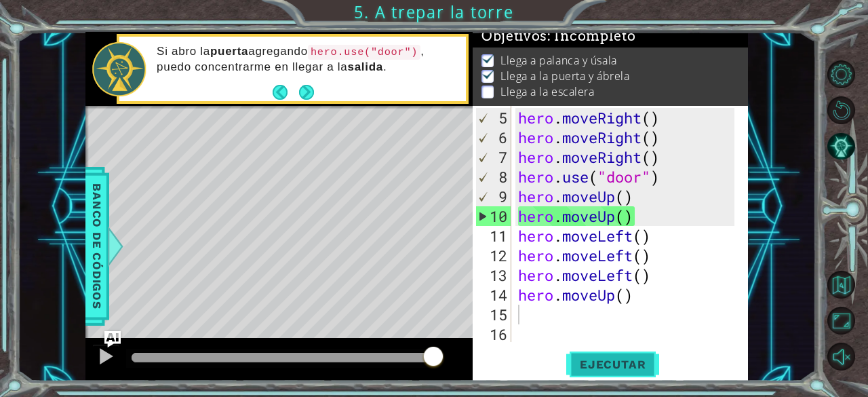
click at [616, 358] on span "Ejecutar" at bounding box center [612, 364] width 93 height 14
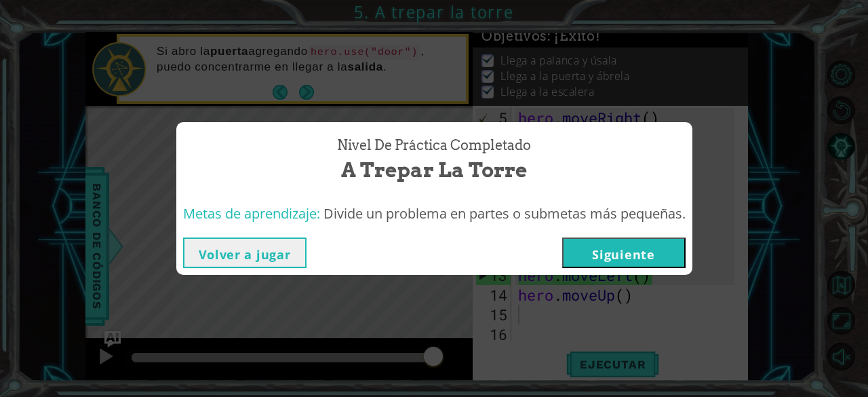
click at [667, 257] on button "Siguiente" at bounding box center [623, 252] width 123 height 31
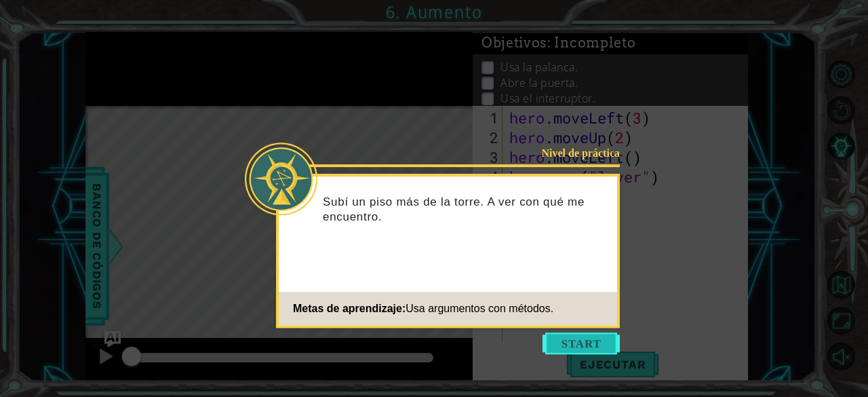
click at [576, 337] on button "Start" at bounding box center [580, 343] width 77 height 22
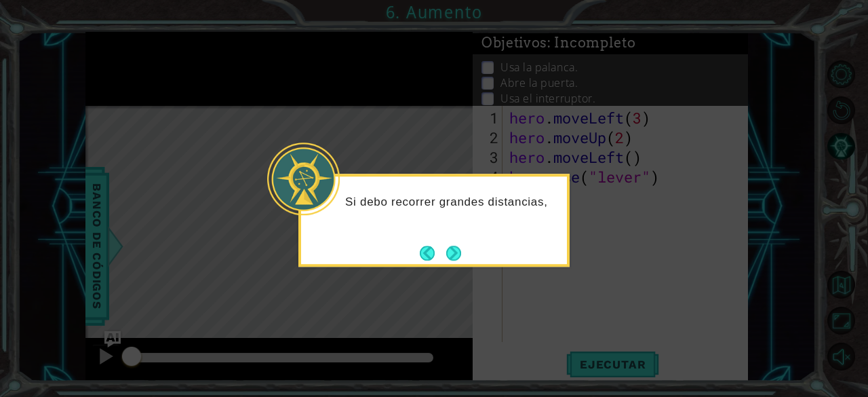
click at [464, 263] on div "Si debo recorrer grandes distancias," at bounding box center [433, 220] width 271 height 93
click at [458, 251] on button "Next" at bounding box center [453, 252] width 15 height 15
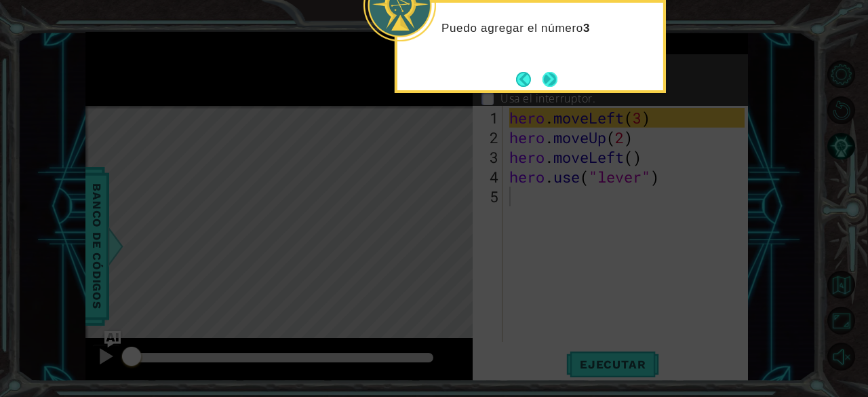
click at [542, 83] on button "Next" at bounding box center [549, 79] width 15 height 15
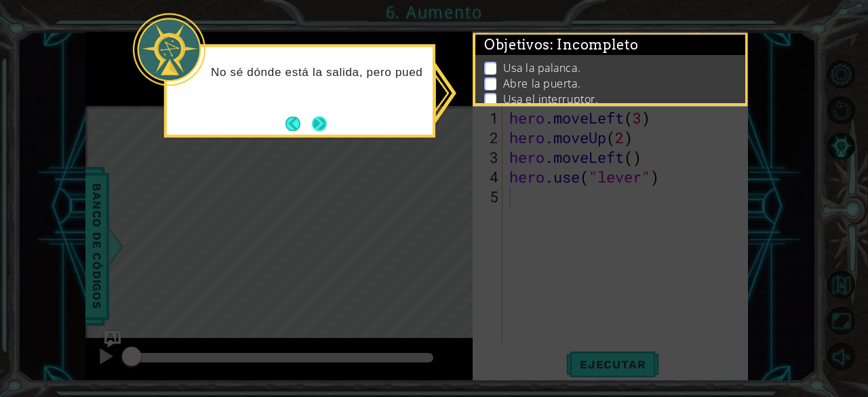
click at [319, 121] on button "Next" at bounding box center [319, 123] width 15 height 15
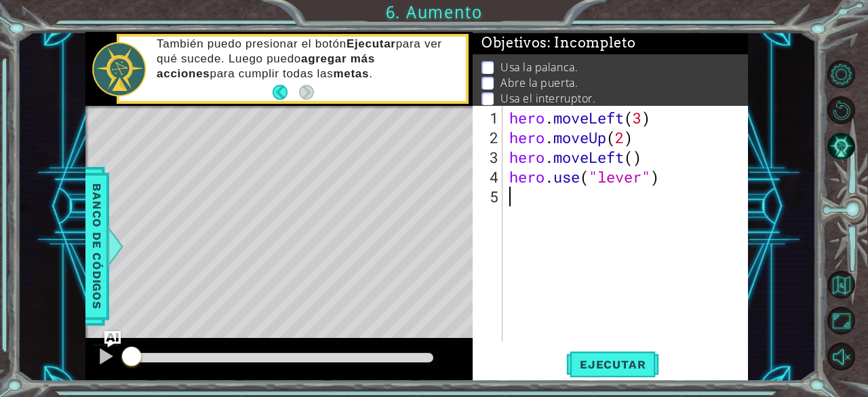
click at [599, 363] on span "Ejecutar" at bounding box center [612, 364] width 93 height 14
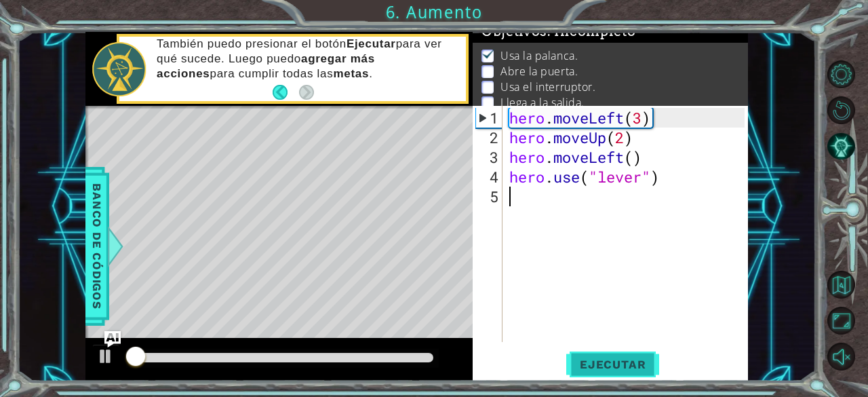
scroll to position [20, 0]
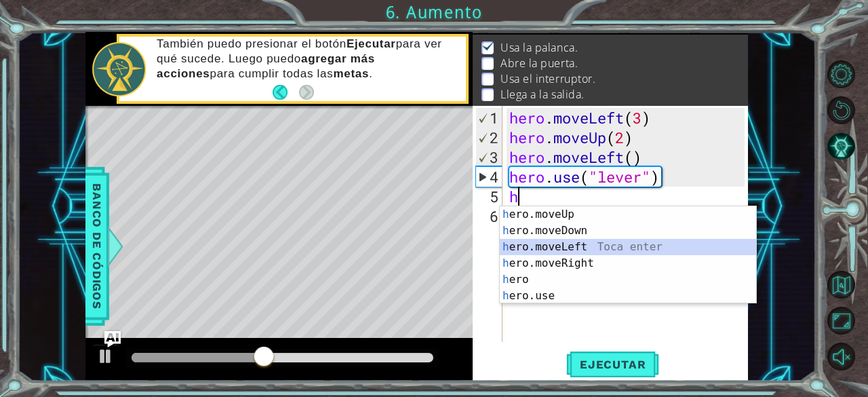
click at [599, 248] on div "h ero.moveUp Toca enter h ero.moveDown Toca enter h ero.moveLeft Toca enter h e…" at bounding box center [628, 271] width 257 height 130
type textarea "hero.moveLeft(1)"
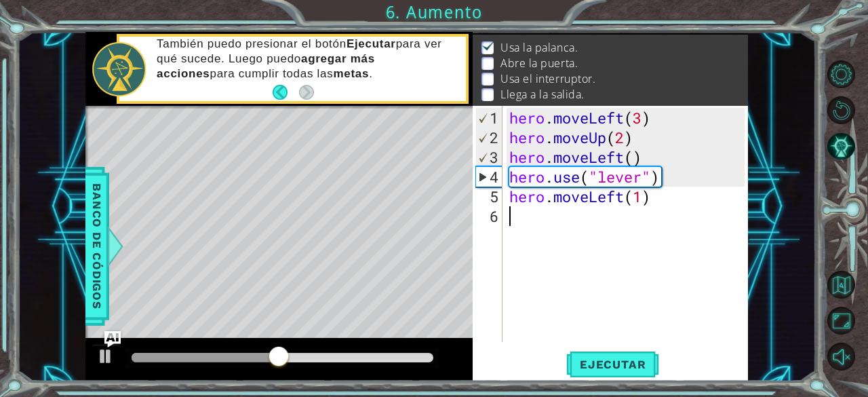
click at [552, 235] on div "hero . moveLeft ( 3 ) hero . moveUp ( 2 ) hero . moveLeft ( ) hero . use ( "lev…" at bounding box center [629, 245] width 245 height 275
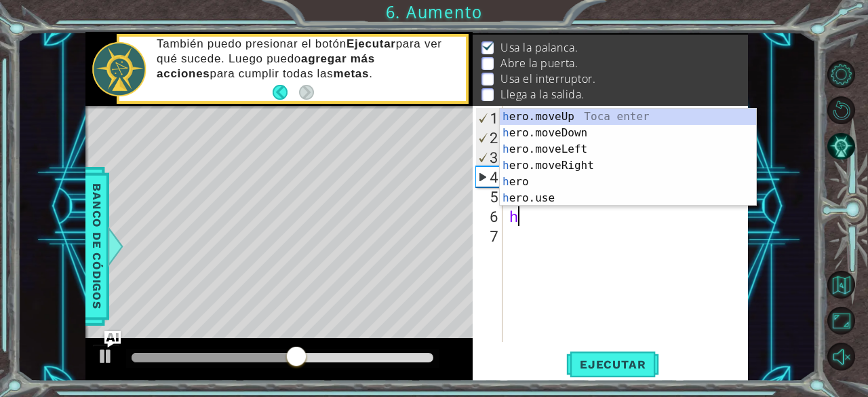
click at [544, 204] on div "h ero.moveUp Toca enter h ero.moveDown Toca enter h ero.moveLeft Toca enter h e…" at bounding box center [628, 173] width 257 height 130
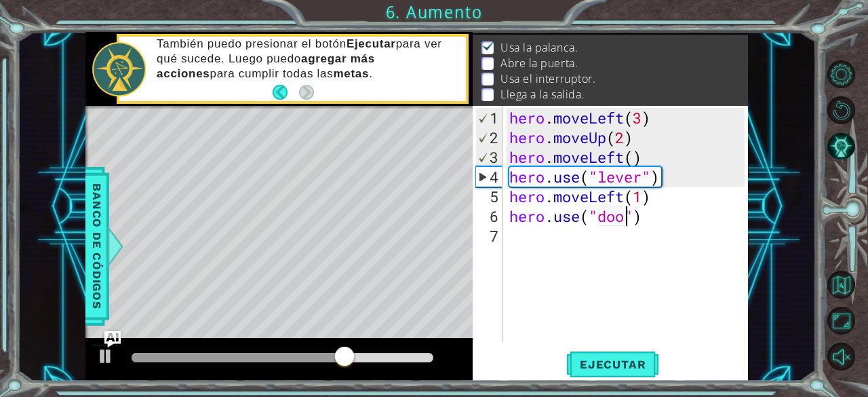
scroll to position [0, 5]
type textarea "hero.use("door")"
click at [643, 351] on button "Ejecutar" at bounding box center [612, 365] width 93 height 28
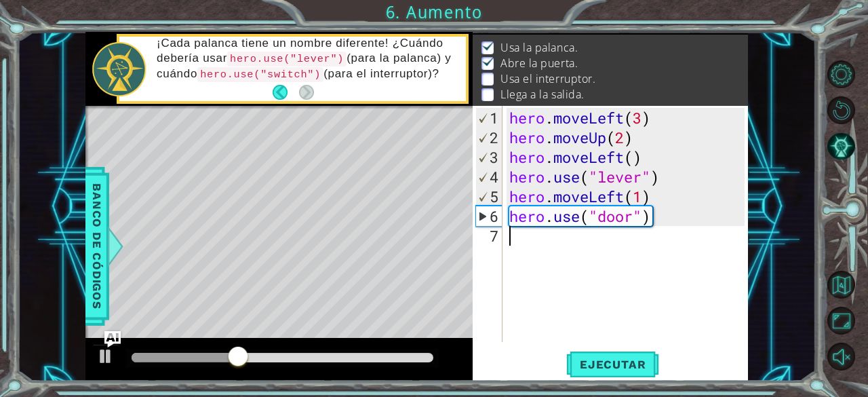
click at [586, 239] on div "hero . moveLeft ( 3 ) hero . moveUp ( 2 ) hero . moveLeft ( ) hero . use ( "lev…" at bounding box center [629, 245] width 245 height 275
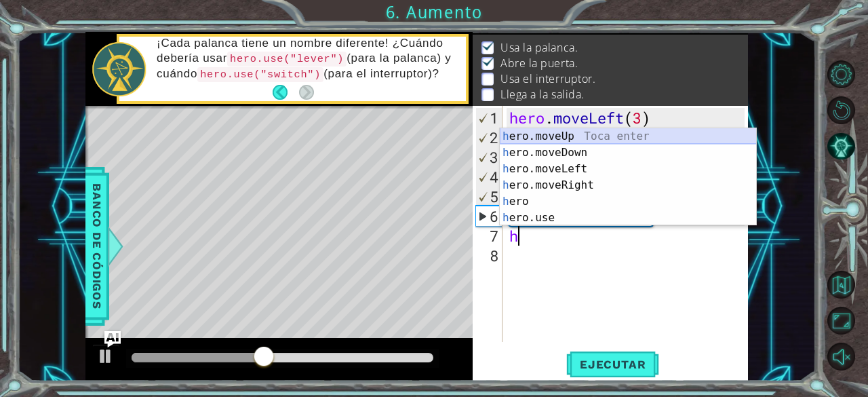
click at [572, 132] on div "h ero.moveUp Toca enter h ero.moveDown Toca enter h ero.moveLeft Toca enter h e…" at bounding box center [628, 193] width 257 height 130
type textarea "hero.moveUp(1)"
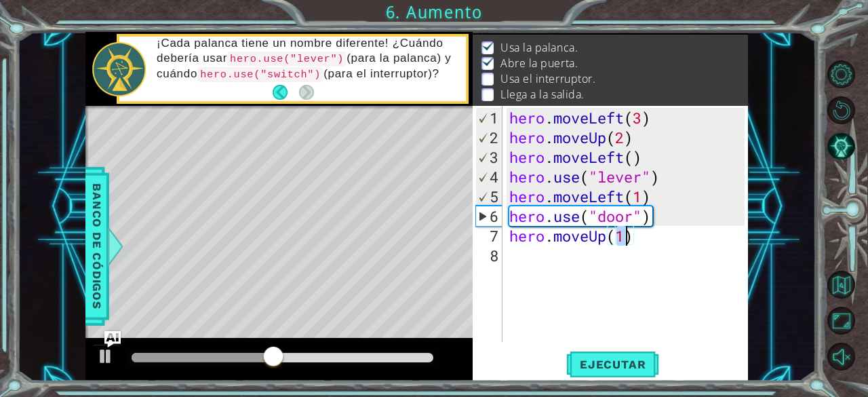
click at [542, 260] on div "hero . moveLeft ( 3 ) hero . moveUp ( 2 ) hero . moveLeft ( ) hero . use ( "lev…" at bounding box center [629, 245] width 245 height 275
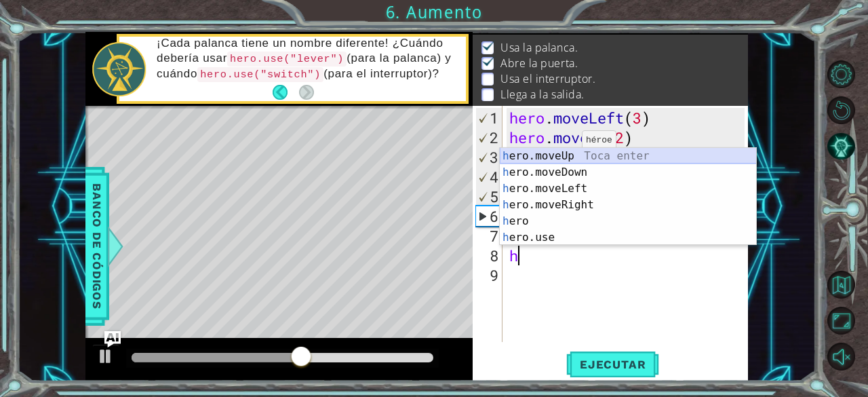
click at [559, 159] on div "h ero.moveUp Toca enter h ero.moveDown Toca enter h ero.moveLeft Toca enter h e…" at bounding box center [628, 213] width 257 height 130
type textarea "hero.moveUp(1)"
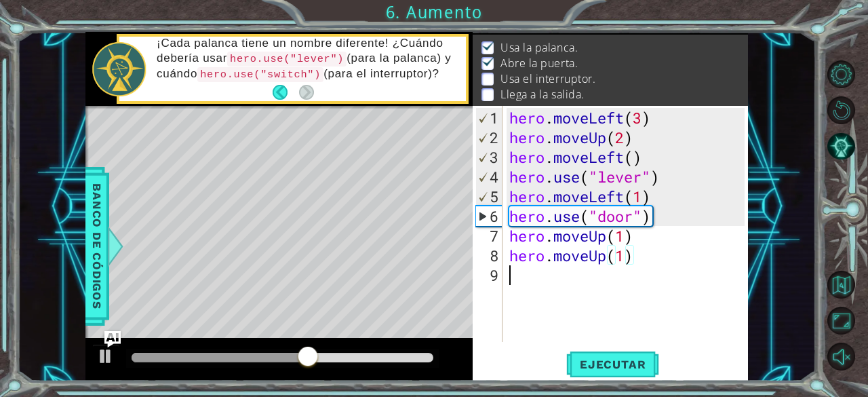
click at [540, 285] on div "hero . moveLeft ( 3 ) hero . moveUp ( 2 ) hero . moveLeft ( ) hero . use ( "lev…" at bounding box center [629, 245] width 245 height 275
type textarea "b"
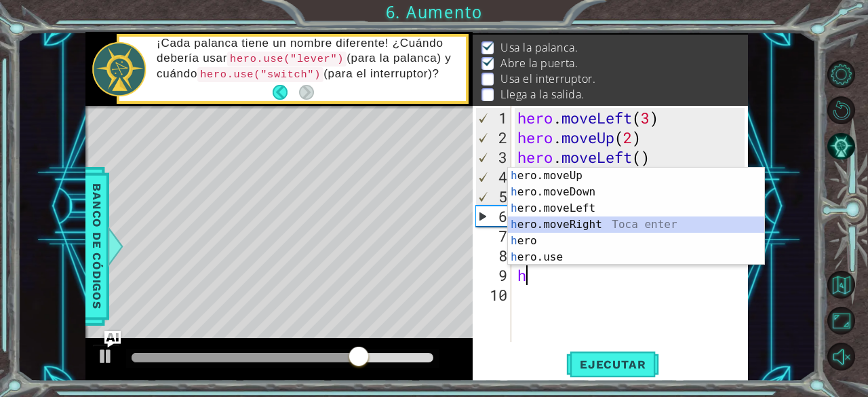
click at [617, 226] on div "h ero.moveUp Toca enter h ero.moveDown Toca enter h ero.moveLeft Toca enter h e…" at bounding box center [636, 232] width 257 height 130
type textarea "hero.moveRight(1)"
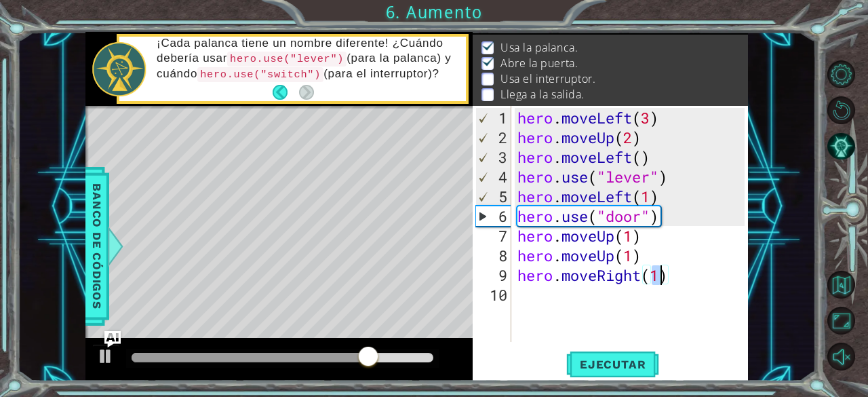
click at [532, 298] on div "hero . moveLeft ( 3 ) hero . moveUp ( 2 ) hero . moveLeft ( ) hero . use ( "lev…" at bounding box center [633, 245] width 237 height 275
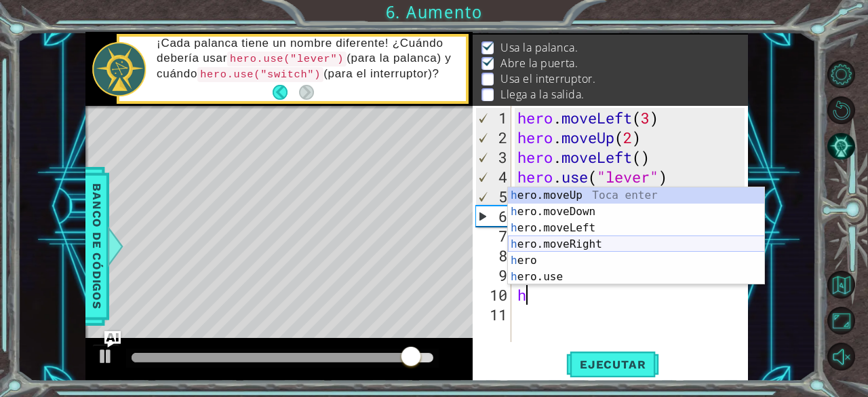
click at [641, 241] on div "h ero.moveUp Toca enter h ero.moveDown Toca enter h ero.moveLeft Toca enter h e…" at bounding box center [636, 252] width 257 height 130
type textarea "hero.moveRight(1)"
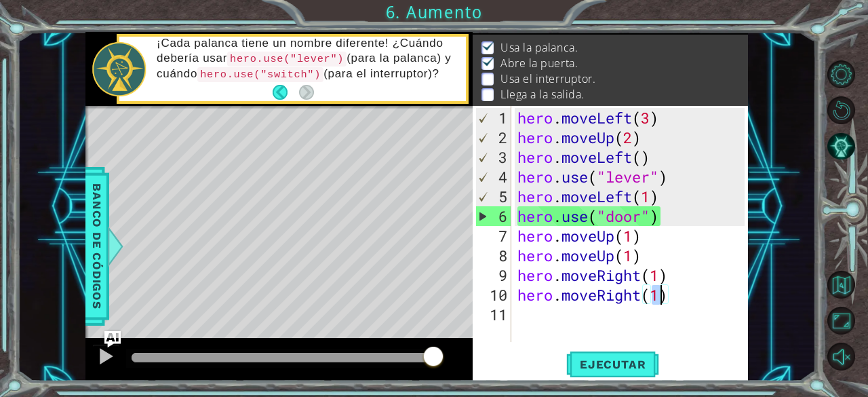
click at [563, 318] on div "hero . moveLeft ( 3 ) hero . moveUp ( 2 ) hero . moveLeft ( ) hero . use ( "lev…" at bounding box center [633, 245] width 237 height 275
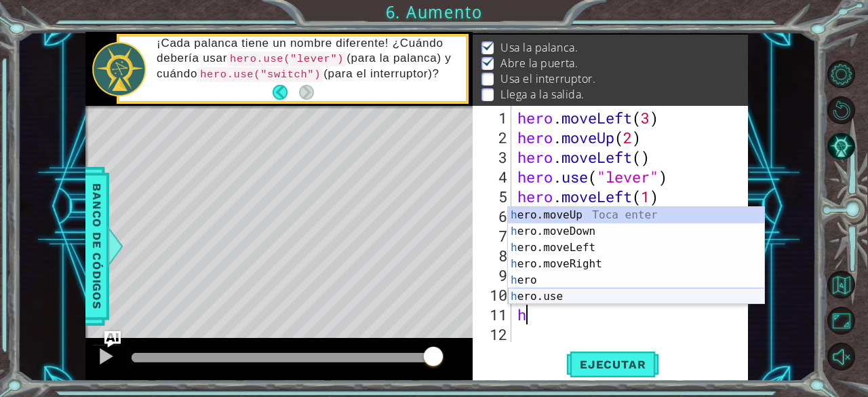
click at [541, 298] on div "h ero.moveUp Toca enter h ero.moveDown Toca enter h ero.moveLeft Toca enter h e…" at bounding box center [636, 272] width 257 height 130
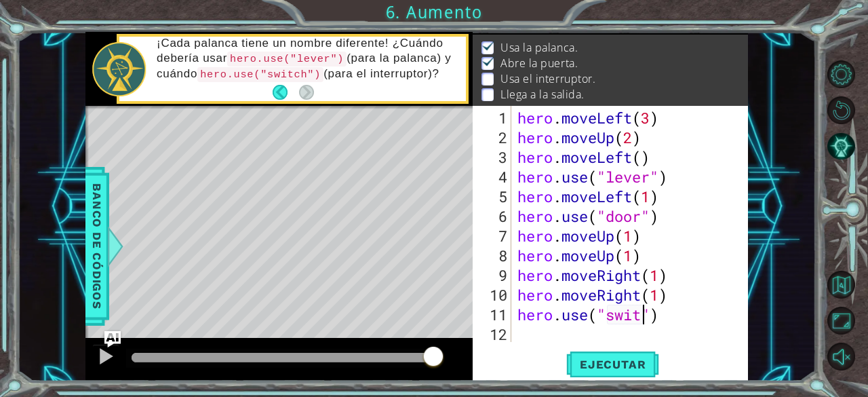
scroll to position [0, 6]
type textarea "hero.use("switch")"
click at [605, 372] on button "Ejecutar" at bounding box center [612, 365] width 93 height 28
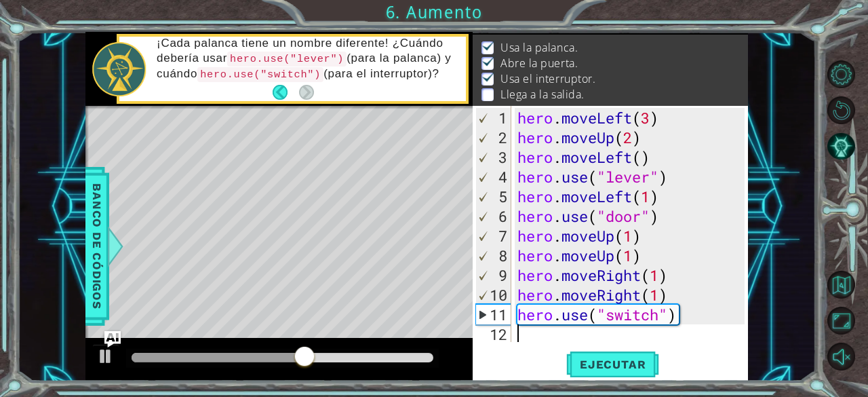
click at [515, 334] on div "hero . moveLeft ( 3 ) hero . moveUp ( 2 ) hero . moveLeft ( ) hero . use ( "lev…" at bounding box center [630, 224] width 230 height 236
click at [530, 335] on div "hero . moveLeft ( 3 ) hero . moveUp ( 2 ) hero . moveLeft ( ) hero . use ( "lev…" at bounding box center [633, 245] width 237 height 275
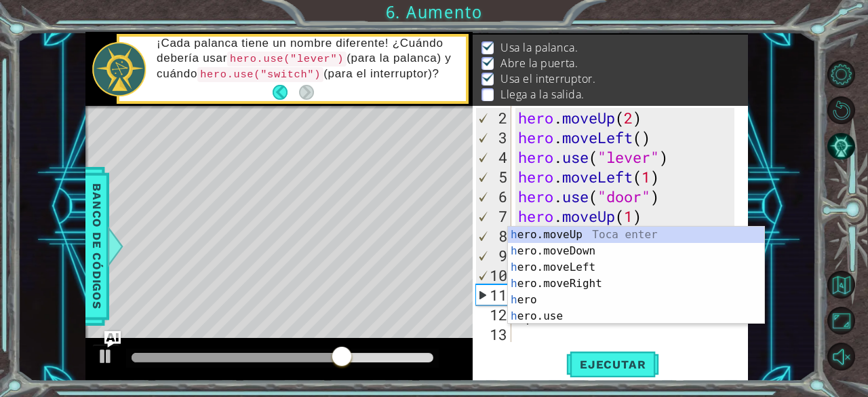
scroll to position [20, 0]
click at [576, 285] on div "h ero.moveUp Toca enter h ero.moveDown Toca enter h ero.moveLeft Toca enter h e…" at bounding box center [636, 291] width 257 height 130
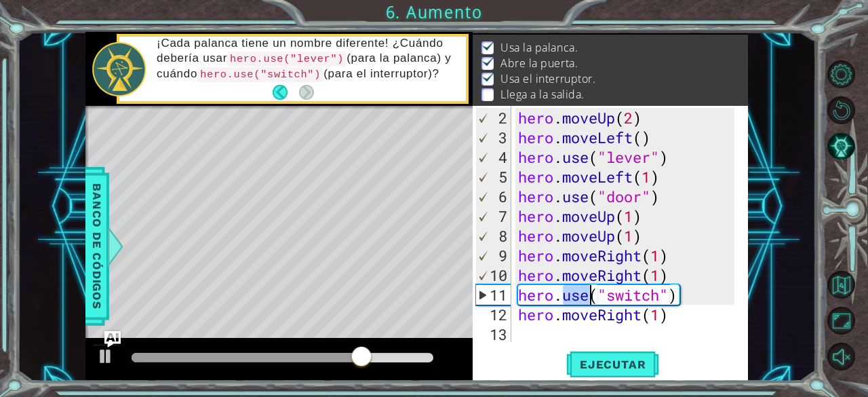
click at [576, 285] on div "hero . moveUp ( 2 ) hero . moveLeft ( ) hero . use ( "lever" ) hero . moveLeft …" at bounding box center [628, 245] width 226 height 275
type textarea "hero.use("switch")"
click at [542, 329] on div "hero . moveUp ( 2 ) hero . moveLeft ( ) hero . use ( "lever" ) hero . moveLeft …" at bounding box center [628, 245] width 226 height 275
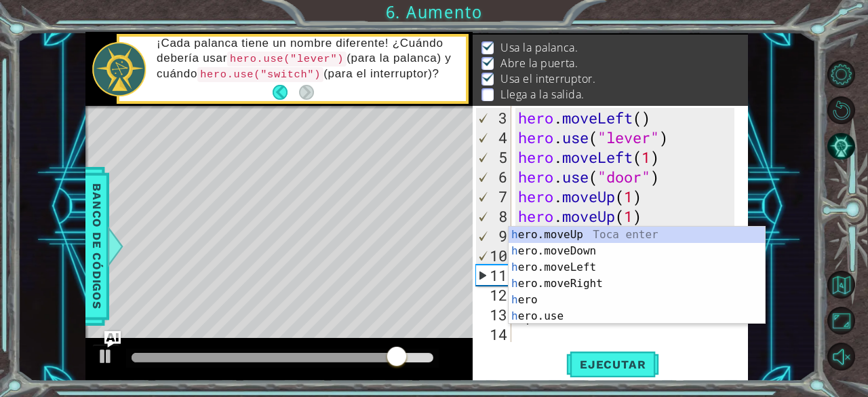
scroll to position [39, 0]
click at [564, 238] on div "h ero.moveUp Toca enter h ero.moveDown Toca enter h ero.moveLeft Toca enter h e…" at bounding box center [637, 291] width 257 height 130
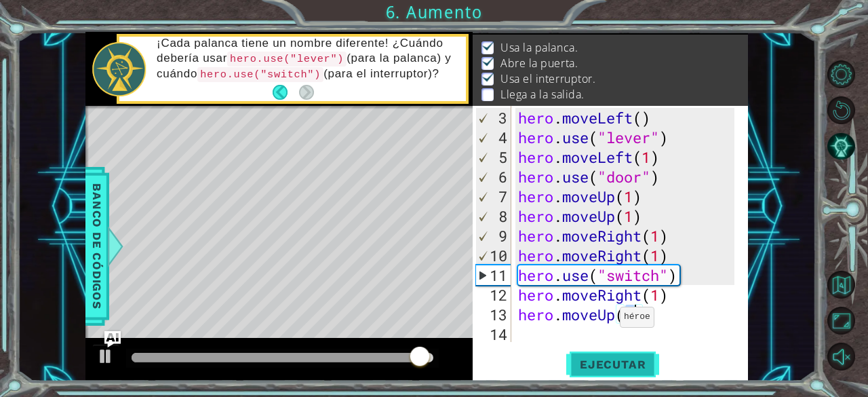
type textarea "hero.moveUp(1)"
click at [624, 369] on span "Ejecutar" at bounding box center [612, 364] width 93 height 14
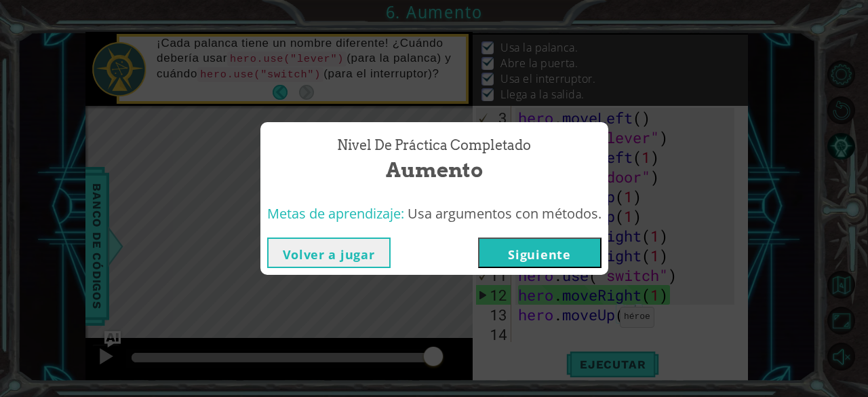
click at [574, 253] on button "Siguiente" at bounding box center [539, 252] width 123 height 31
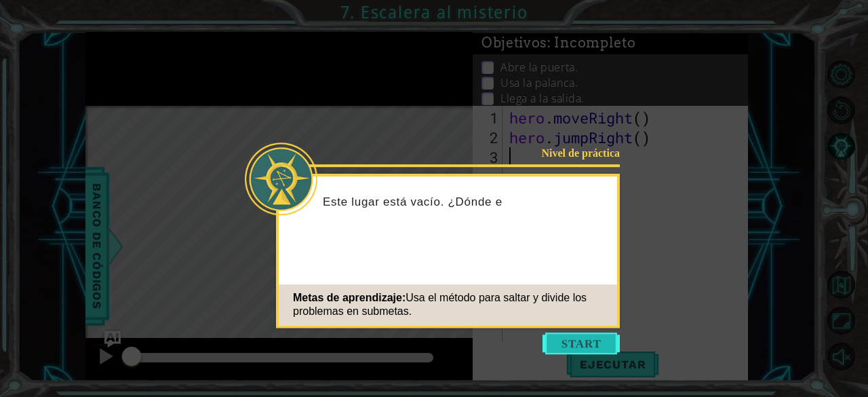
click at [549, 349] on button "Start" at bounding box center [580, 343] width 77 height 22
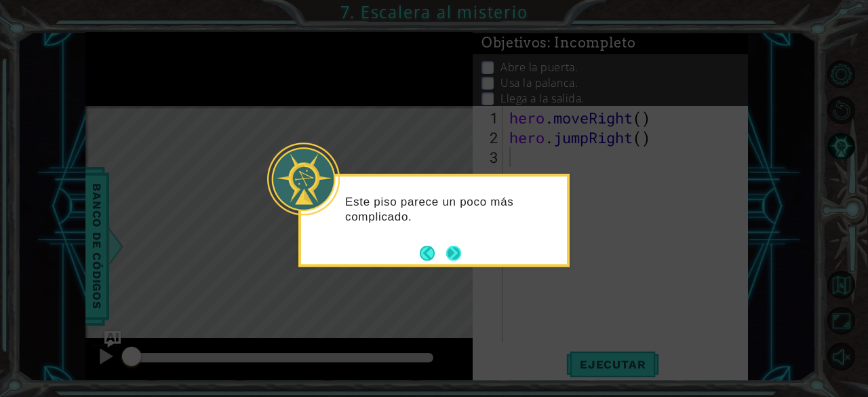
click at [455, 260] on button "Next" at bounding box center [453, 252] width 15 height 15
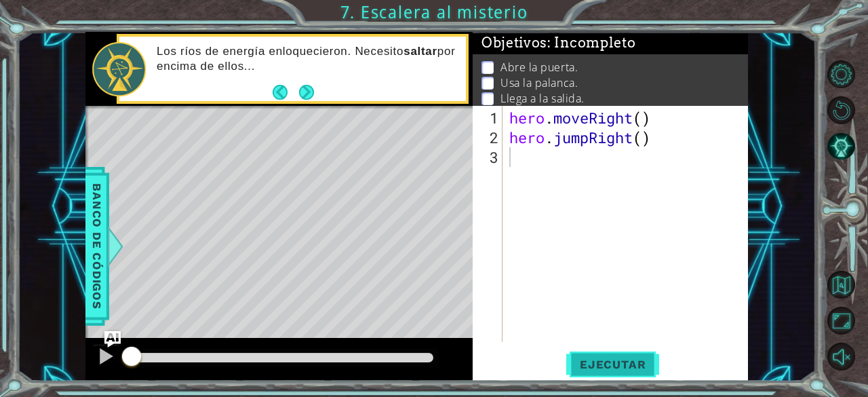
click at [637, 351] on button "Ejecutar" at bounding box center [612, 365] width 93 height 28
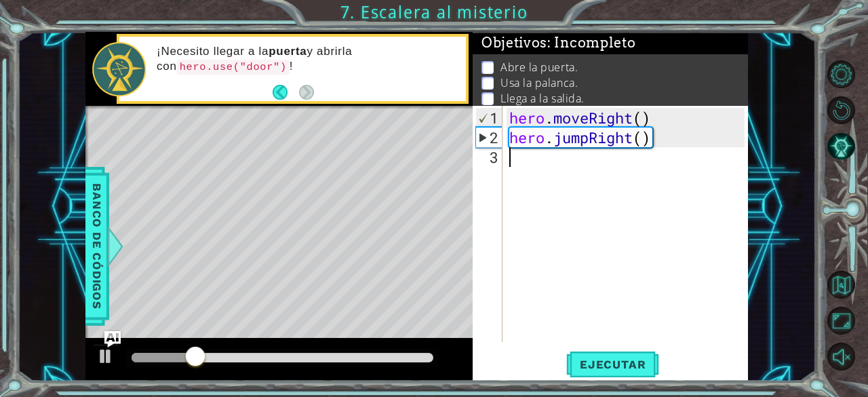
click at [556, 166] on div "hero . moveRight ( ) hero . jumpRight ( )" at bounding box center [629, 245] width 245 height 275
type textarea "h"
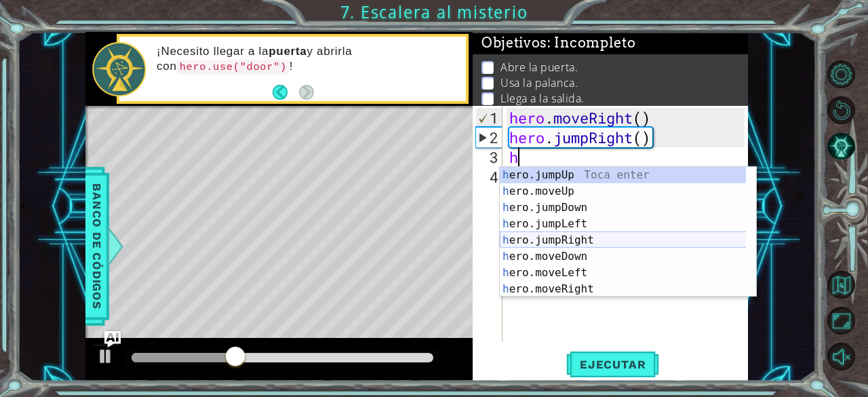
click at [571, 234] on div "h ero.jumpUp Toca enter h ero.moveUp Toca enter h ero.jumpDown Toca enter h ero…" at bounding box center [623, 248] width 247 height 163
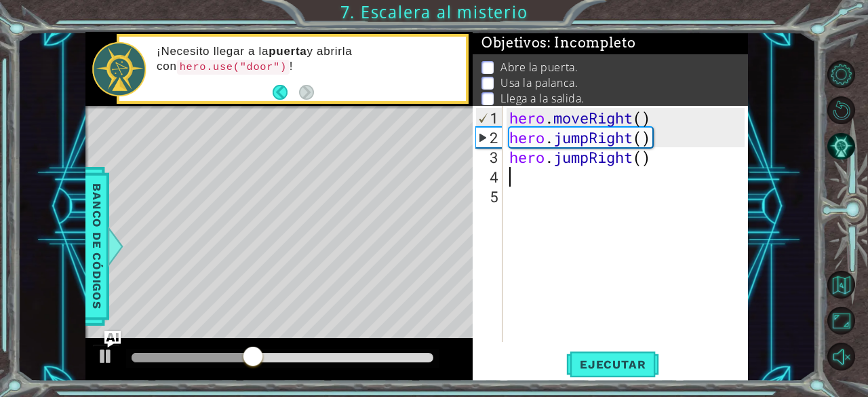
type textarea "h"
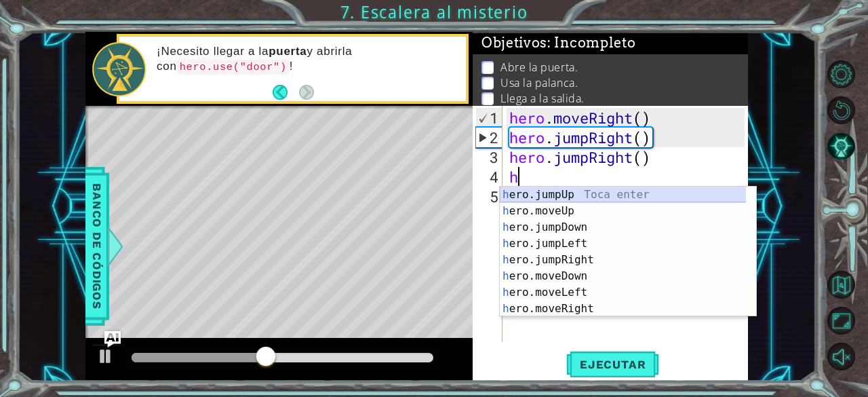
click at [556, 193] on div "h ero.jumpUp Toca enter h ero.moveUp Toca enter h ero.jumpDown Toca enter h ero…" at bounding box center [623, 267] width 247 height 163
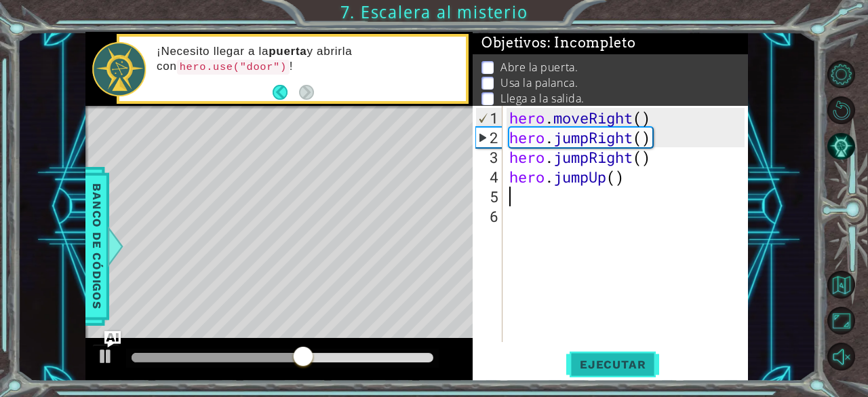
click at [587, 360] on span "Ejecutar" at bounding box center [612, 364] width 93 height 14
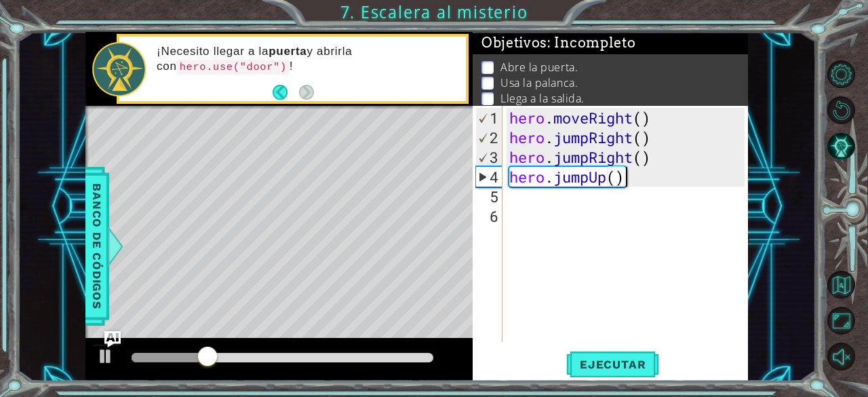
click at [625, 167] on div "hero . moveRight ( ) hero . jumpRight ( ) hero . jumpRight ( ) hero . jumpUp ( )" at bounding box center [629, 245] width 245 height 275
click at [633, 156] on div "hero . moveRight ( ) hero . jumpRight ( ) hero . jumpRight ( ) hero . jumpUp ( )" at bounding box center [629, 245] width 245 height 275
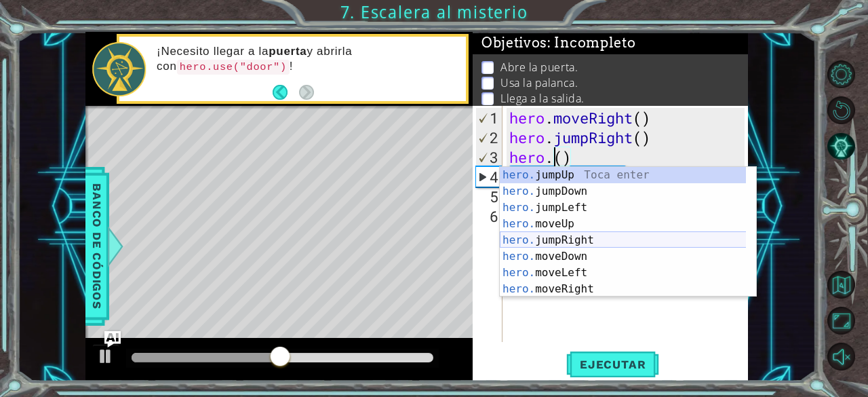
click at [574, 242] on div "hero. jumpUp Toca enter hero. jumpDown Toca enter hero. jumpLeft Toca enter her…" at bounding box center [623, 248] width 247 height 163
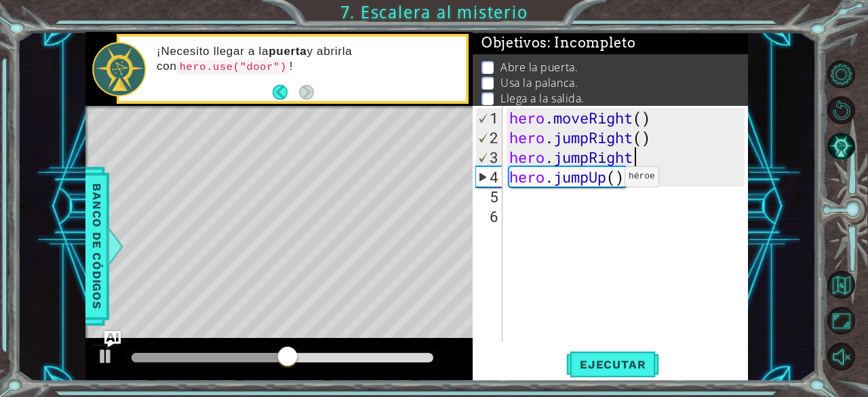
click at [604, 181] on div "hero . moveRight ( ) hero . jumpRight ( ) hero . jumpRight hero . jumpUp ( )" at bounding box center [629, 245] width 245 height 275
click at [613, 166] on div "hero . moveRight ( ) hero . jumpRight ( ) hero . jumpRight hero . ( )" at bounding box center [629, 245] width 245 height 275
click at [637, 159] on div "hero . moveRight ( ) hero . jumpRight ( ) hero . jumpRight hero . ( )" at bounding box center [629, 245] width 245 height 275
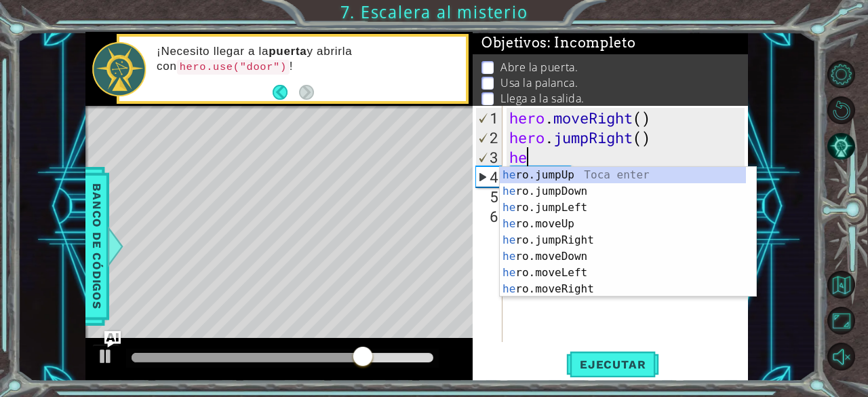
type textarea "h"
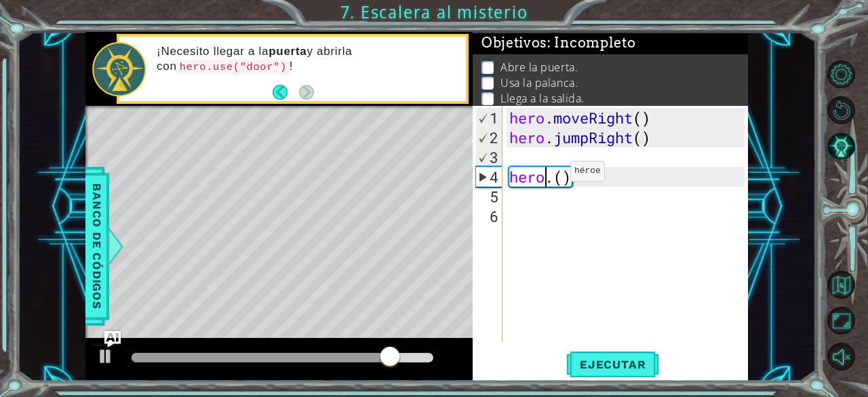
click at [549, 176] on div "hero . moveRight ( ) hero . jumpRight ( ) hero . ( )" at bounding box center [629, 245] width 245 height 275
click at [549, 176] on div "hero . moveRight ( ) hero . jumpRight ( ) . ( )" at bounding box center [629, 245] width 245 height 275
type textarea "."
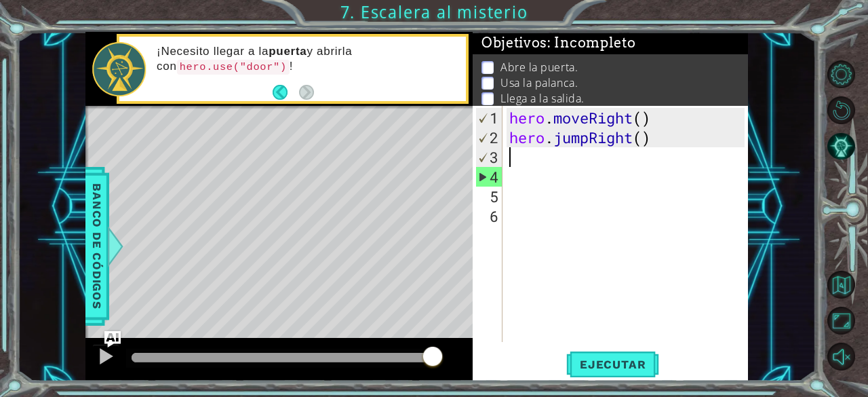
click at [528, 165] on div "hero . moveRight ( ) hero . jumpRight ( )" at bounding box center [629, 245] width 245 height 275
click at [515, 162] on div "hero . moveRight ( ) hero . jumpRight ( )" at bounding box center [629, 245] width 245 height 275
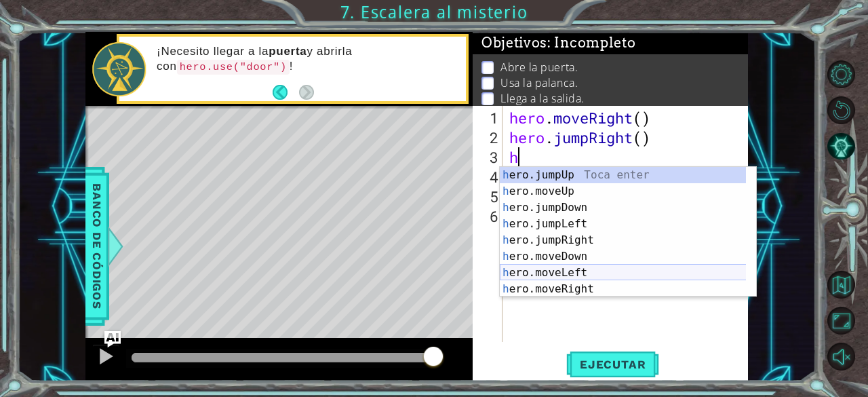
click at [587, 279] on div "h ero.jumpUp Toca enter h ero.moveUp Toca enter h ero.jumpDown Toca enter h ero…" at bounding box center [623, 248] width 247 height 163
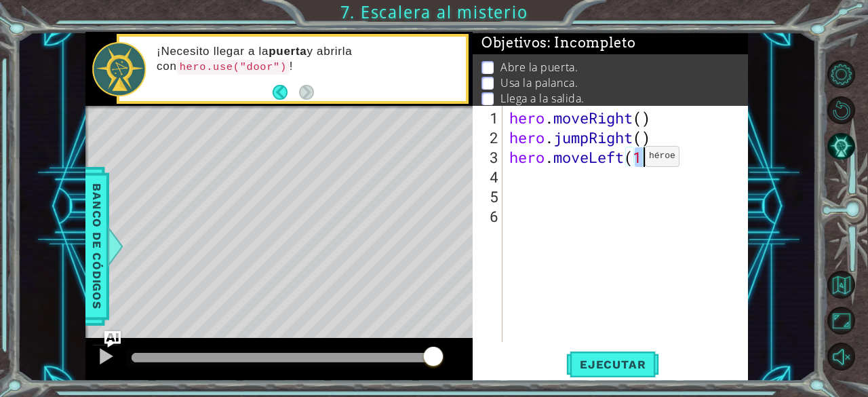
click at [624, 162] on div "hero . moveRight ( ) hero . jumpRight ( ) hero . moveLeft ( 1 )" at bounding box center [629, 245] width 245 height 275
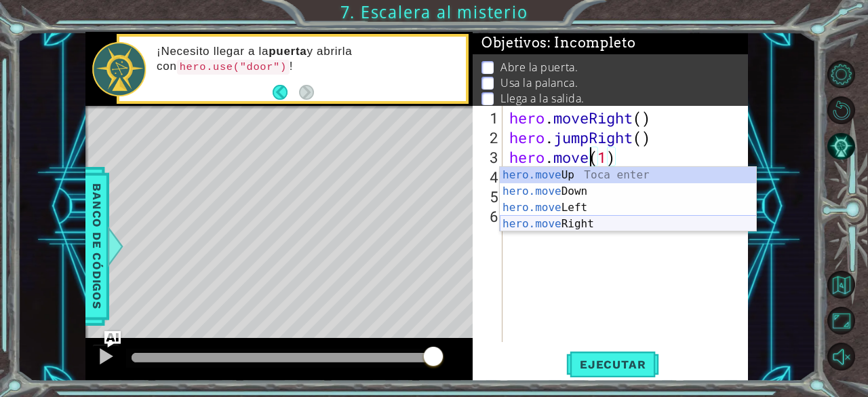
click at [595, 227] on div "hero.move Up Toca enter hero.move Down Toca enter hero.move Left Toca enter her…" at bounding box center [628, 216] width 257 height 98
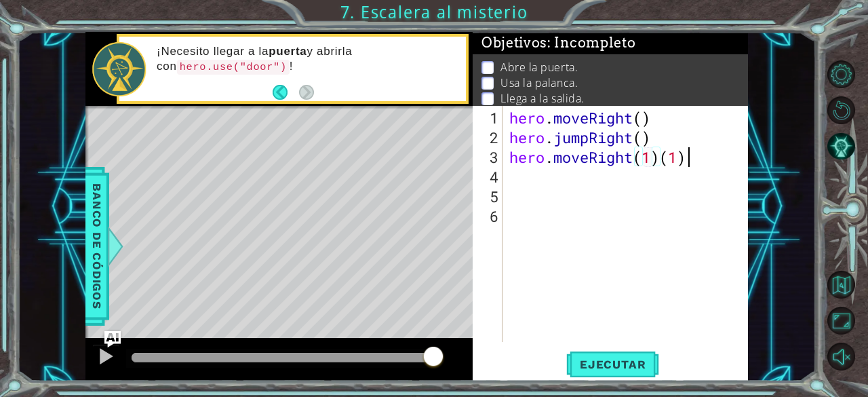
click at [692, 159] on div "hero . moveRight ( ) hero . jumpRight ( ) hero . moveRight ( 1 ) ( 1 )" at bounding box center [629, 245] width 245 height 275
type textarea "hero.moveRight()"
click at [585, 177] on div "hero . moveRight ( ) hero . jumpRight ( ) hero . moveRight ( )" at bounding box center [629, 245] width 245 height 275
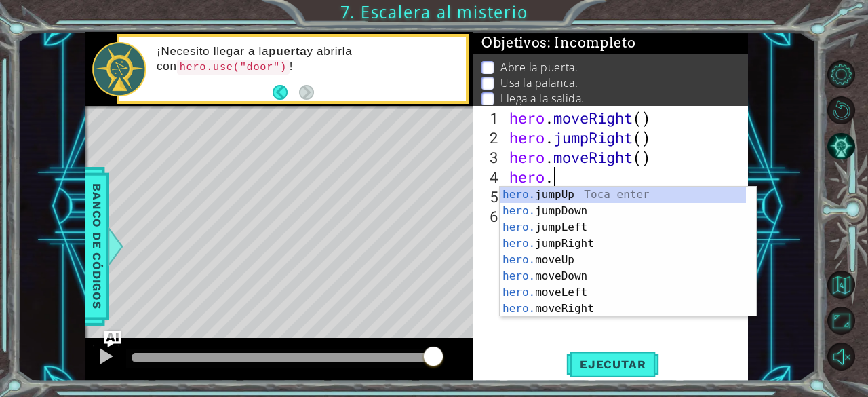
scroll to position [0, 1]
click at [591, 198] on div "hero.m oveUp Toca enter hero.m oveDown Toca enter hero.m oveLeft Toca enter her…" at bounding box center [628, 267] width 257 height 163
type textarea "hero.moveUp(1)"
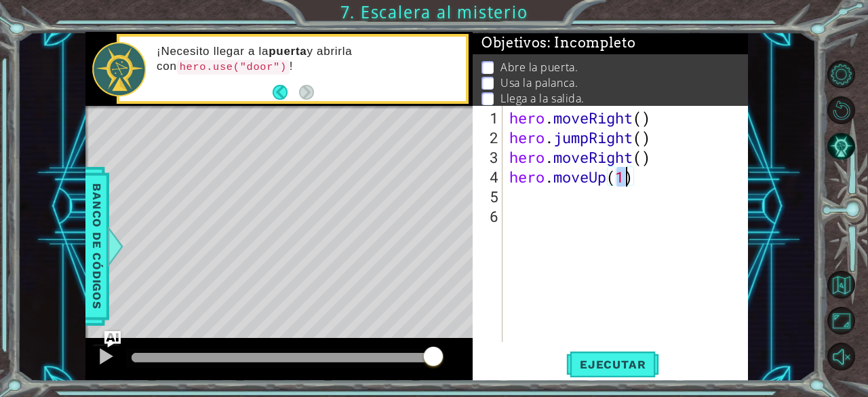
click at [576, 214] on div "hero . moveRight ( ) hero . jumpRight ( ) hero . moveRight ( ) hero . moveUp ( …" at bounding box center [629, 245] width 245 height 275
click at [560, 199] on div "hero . moveRight ( ) hero . jumpRight ( ) hero . moveRight ( ) hero . moveUp ( …" at bounding box center [629, 245] width 245 height 275
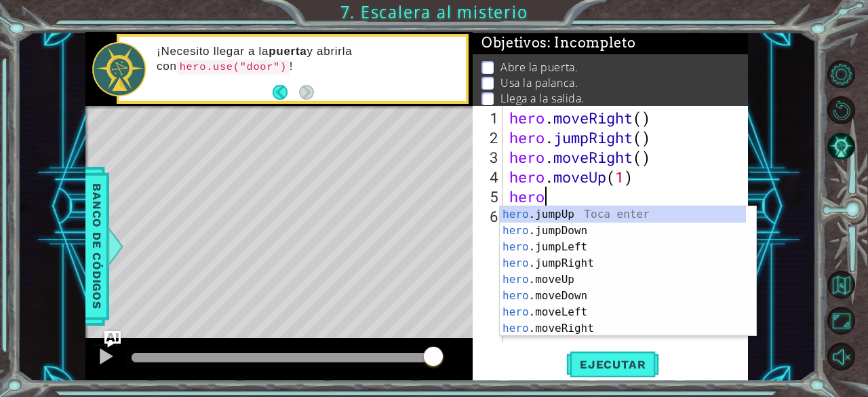
scroll to position [0, 1]
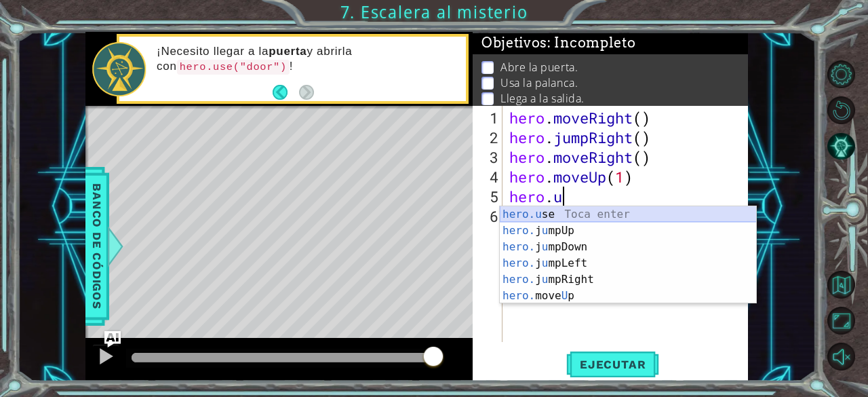
click at [567, 214] on div "hero.u se Toca enter hero. j u mpUp Toca enter hero. j u mpDown Toca enter hero…" at bounding box center [628, 271] width 257 height 130
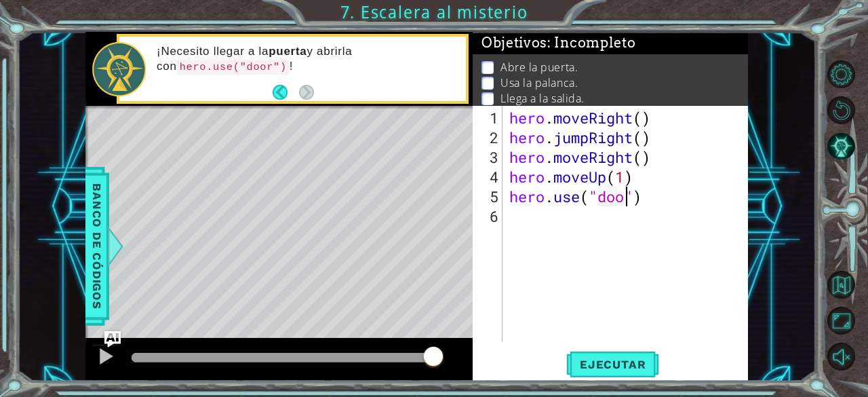
type textarea "hero.use("door")"
click at [524, 220] on div "hero . moveRight ( ) hero . jumpRight ( ) hero . moveRight ( ) hero . moveUp ( …" at bounding box center [629, 245] width 245 height 275
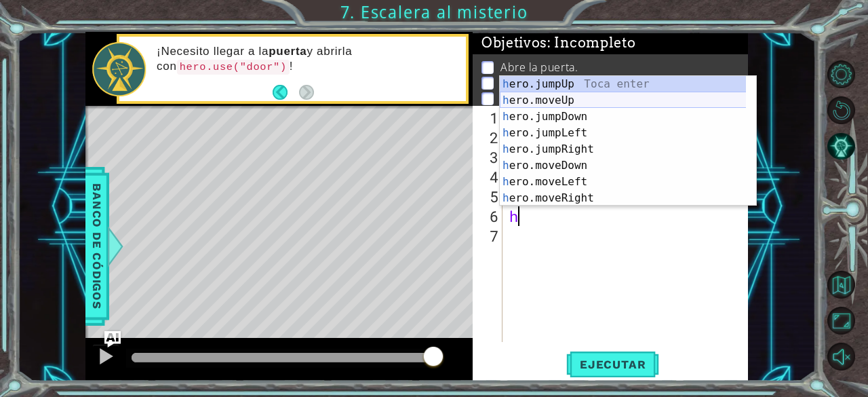
click at [552, 99] on div "h ero.jumpUp Toca enter h ero.moveUp Toca enter h ero.jumpDown Toca enter h ero…" at bounding box center [623, 157] width 247 height 163
type textarea "hero.moveUp(1)"
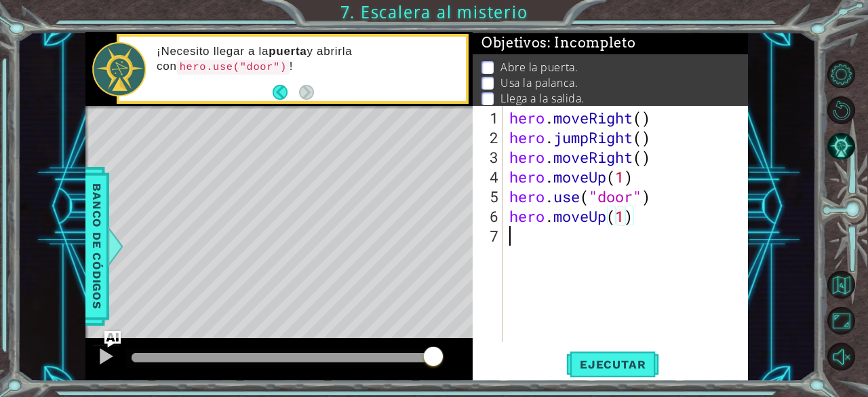
click at [527, 248] on div "hero . moveRight ( ) hero . jumpRight ( ) hero . moveRight ( ) hero . moveUp ( …" at bounding box center [629, 245] width 245 height 275
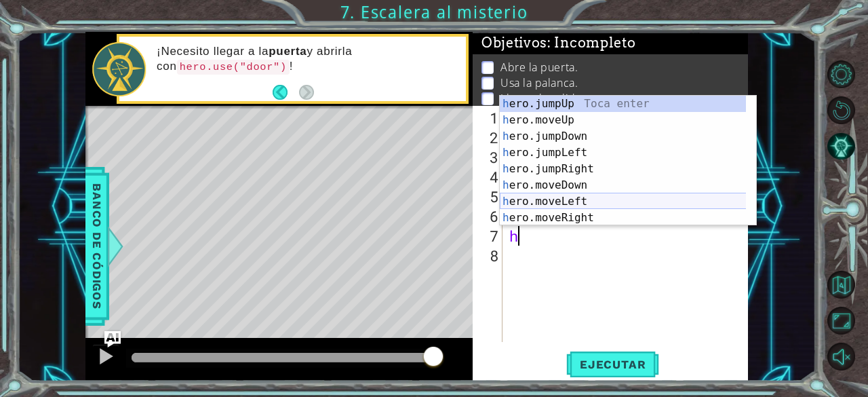
click at [605, 200] on div "h ero.jumpUp Toca enter h ero.moveUp Toca enter h ero.jumpDown Toca enter h ero…" at bounding box center [623, 177] width 247 height 163
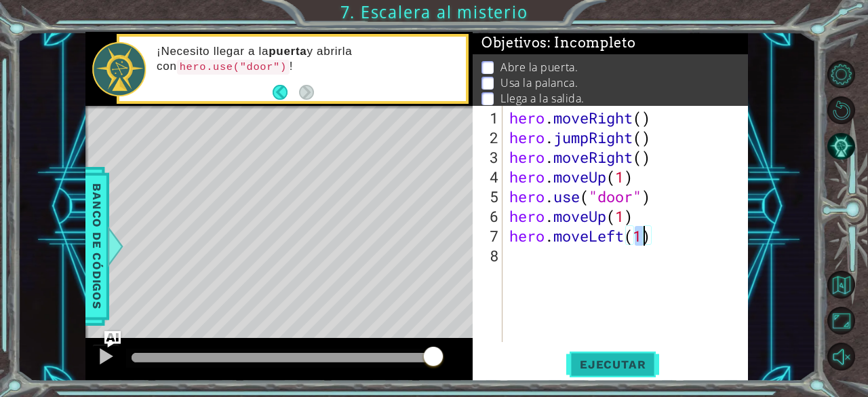
click at [604, 361] on span "Ejecutar" at bounding box center [612, 364] width 93 height 14
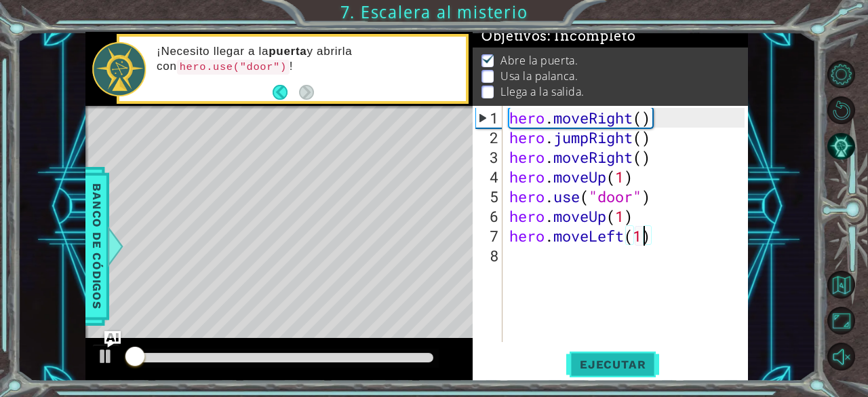
scroll to position [12, 0]
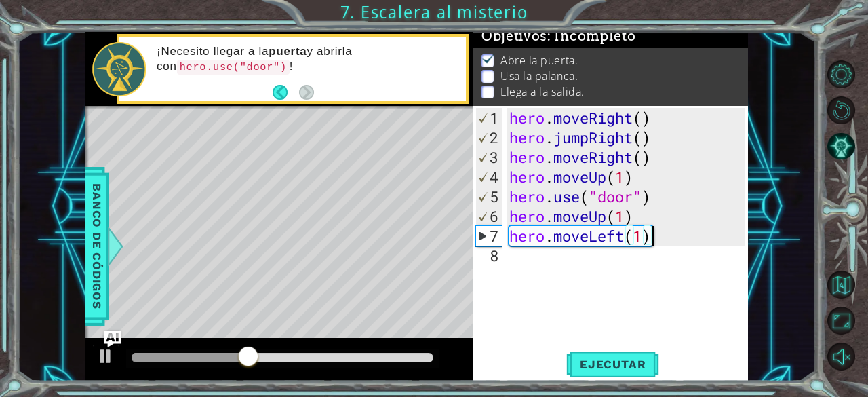
click at [651, 241] on div "hero . moveRight ( ) hero . jumpRight ( ) hero . moveRight ( ) hero . moveUp ( …" at bounding box center [629, 245] width 245 height 275
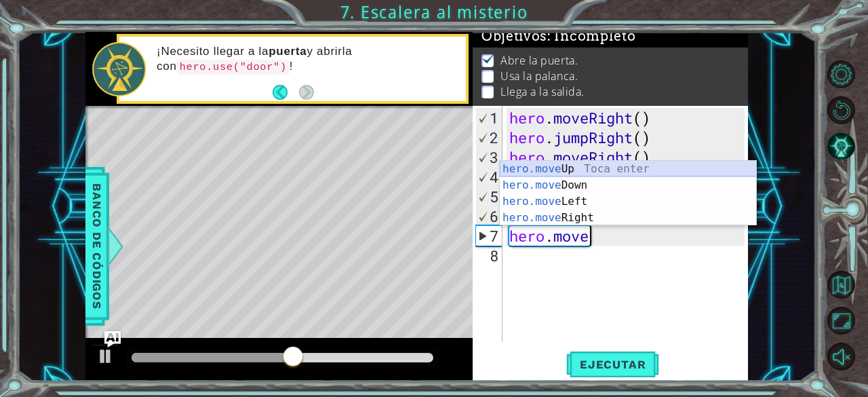
click at [631, 165] on div "hero.move Up Toca enter hero.move Down Toca enter hero.move Left Toca enter her…" at bounding box center [628, 210] width 257 height 98
type textarea "hero.moveUp(1)"
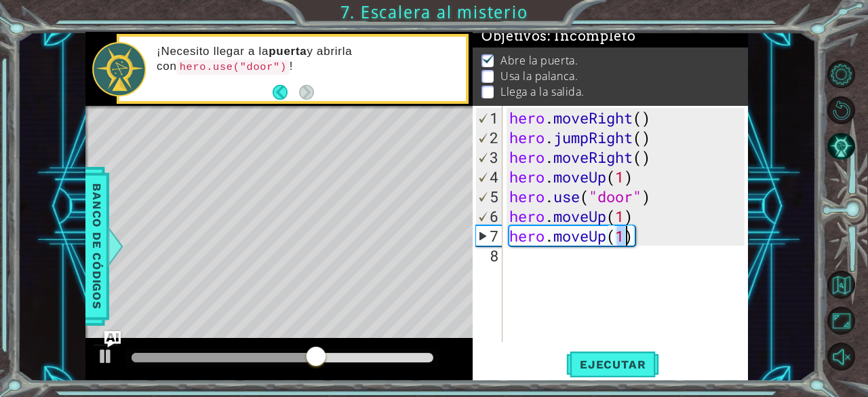
click at [647, 260] on div "hero . moveRight ( ) hero . jumpRight ( ) hero . moveRight ( ) hero . moveUp ( …" at bounding box center [629, 245] width 245 height 275
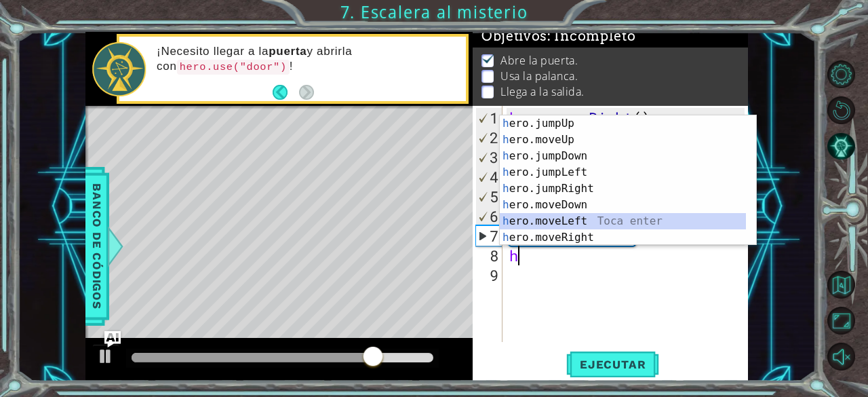
click at [582, 216] on div "h ero.jumpUp Toca enter h ero.moveUp Toca enter h ero.jumpDown Toca enter h ero…" at bounding box center [623, 196] width 247 height 163
type textarea "hero.moveLeft(1)"
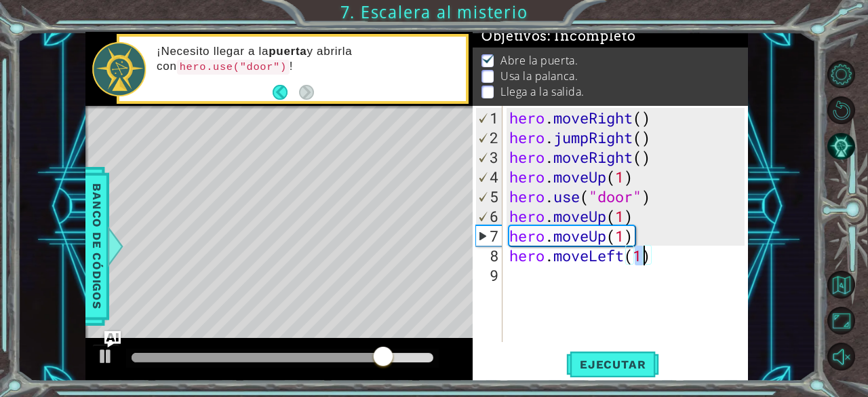
click at [514, 269] on div "hero . moveRight ( ) hero . jumpRight ( ) hero . moveRight ( ) hero . moveUp ( …" at bounding box center [629, 245] width 245 height 275
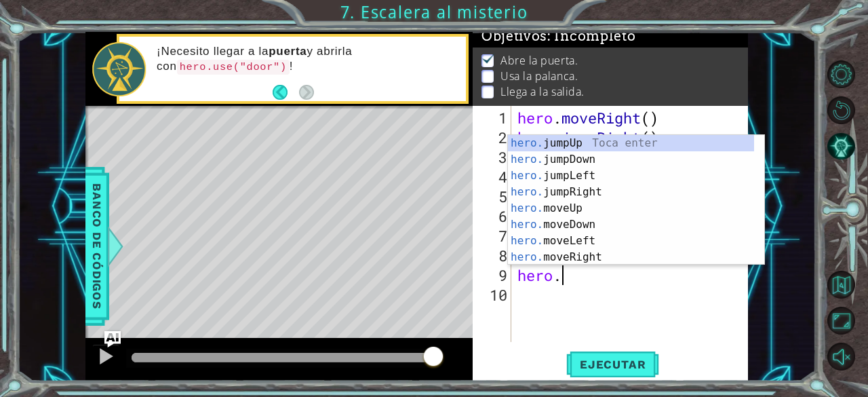
scroll to position [0, 1]
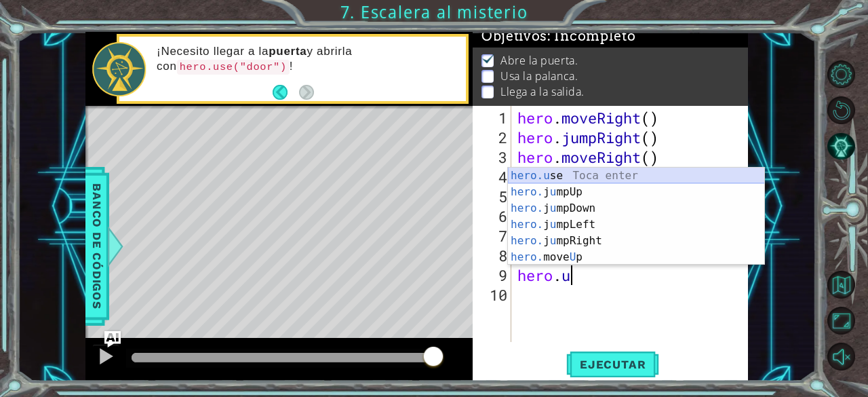
click at [558, 172] on div "hero.u se Toca enter hero. j u mpUp Toca enter hero. j u mpDown Toca enter hero…" at bounding box center [636, 232] width 257 height 130
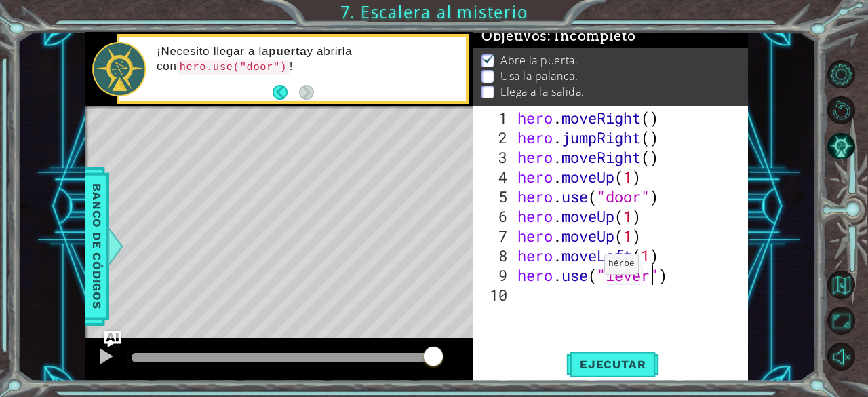
scroll to position [0, 6]
type textarea "hero.use("lever")"
click at [621, 372] on button "Ejecutar" at bounding box center [612, 365] width 93 height 28
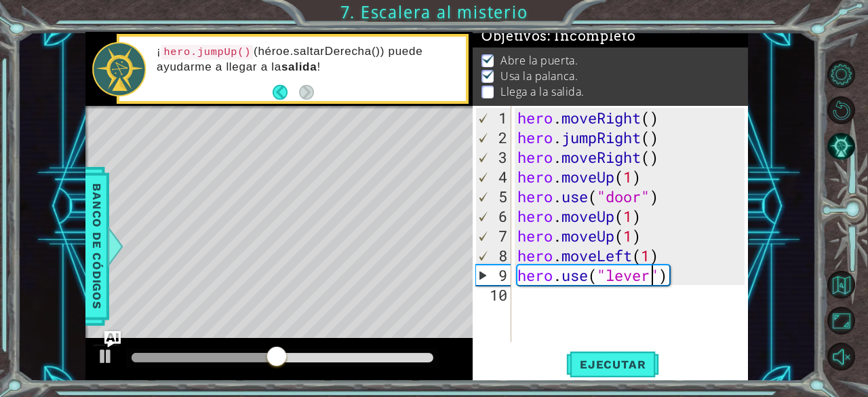
click at [541, 318] on div "hero . moveRight ( ) hero . jumpRight ( ) hero . moveRight ( ) hero . moveUp ( …" at bounding box center [633, 245] width 237 height 275
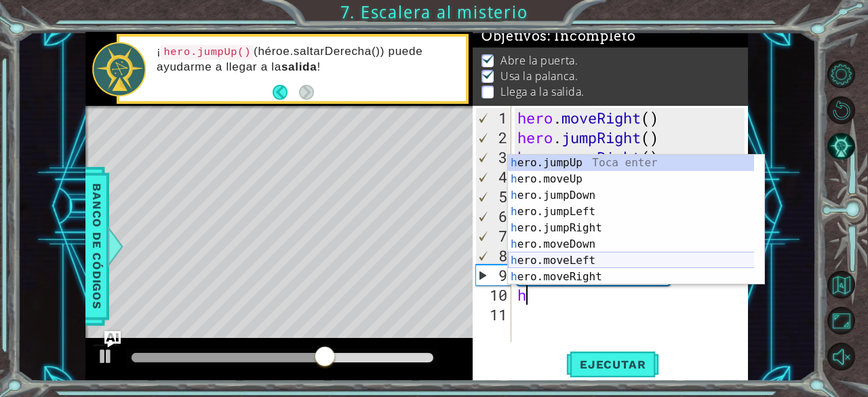
click at [604, 261] on div "h ero.jumpUp Toca enter h ero.moveUp Toca enter h ero.jumpDown Toca enter h ero…" at bounding box center [631, 236] width 247 height 163
type textarea "hero.moveLeft(1)"
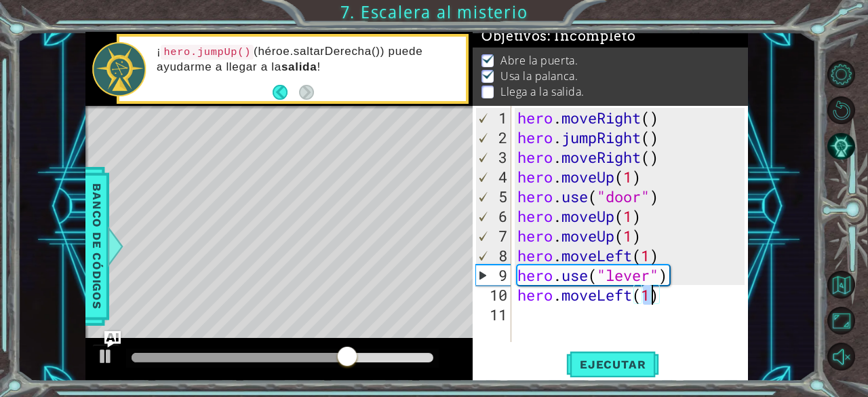
click at [524, 313] on div "hero . moveRight ( ) hero . jumpRight ( ) hero . moveRight ( ) hero . moveUp ( …" at bounding box center [633, 245] width 237 height 275
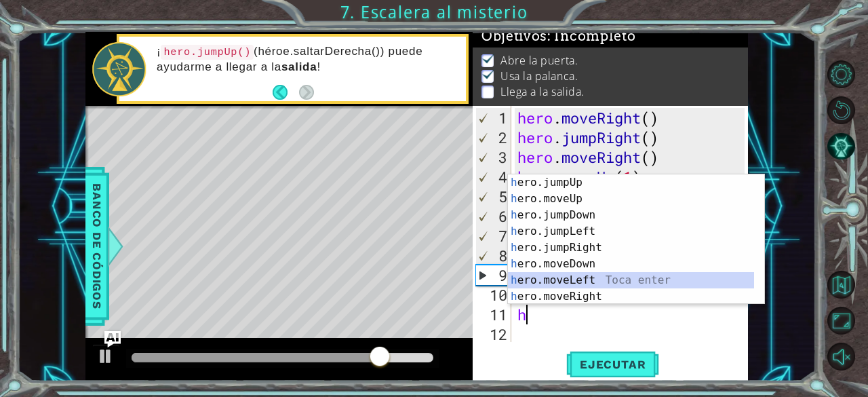
click at [604, 283] on div "h ero.jumpUp Toca enter h ero.moveUp Toca enter h ero.jumpDown Toca enter h ero…" at bounding box center [631, 255] width 247 height 163
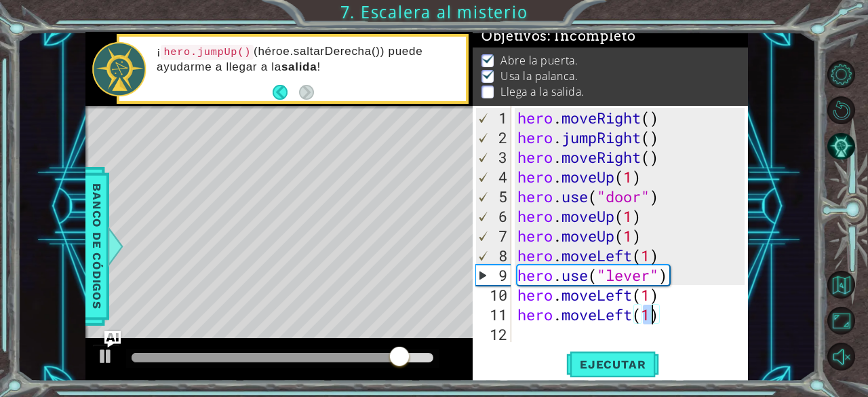
type textarea "hero.moveLeft(1)"
click at [555, 347] on div "hero.moveLeft(1) 1 2 3 4 5 6 7 8 9 10 11 12 hero . moveRight ( ) hero . jumpRig…" at bounding box center [610, 243] width 275 height 275
click at [522, 332] on div "hero . moveRight ( ) hero . jumpRight ( ) hero . moveRight ( ) hero . moveUp ( …" at bounding box center [633, 245] width 237 height 275
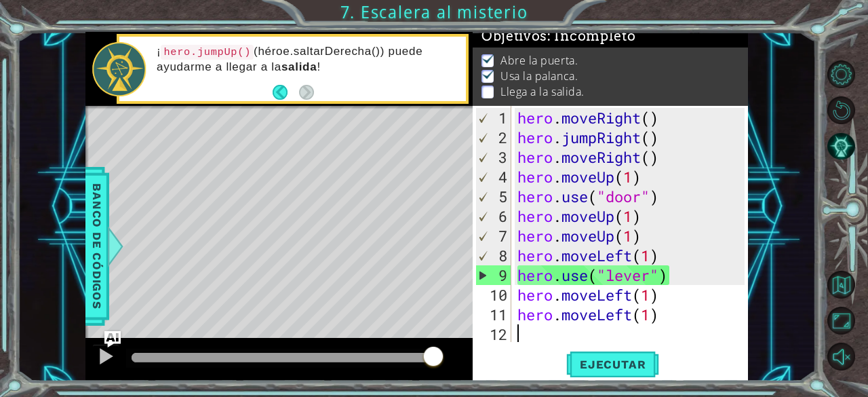
type textarea "h"
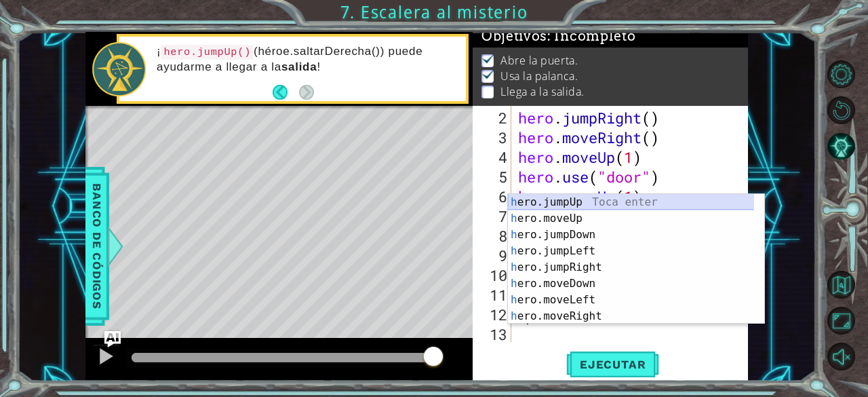
click at [571, 199] on div "h ero.jumpUp Toca enter h ero.moveUp Toca enter h ero.jumpDown Toca enter h ero…" at bounding box center [631, 275] width 247 height 163
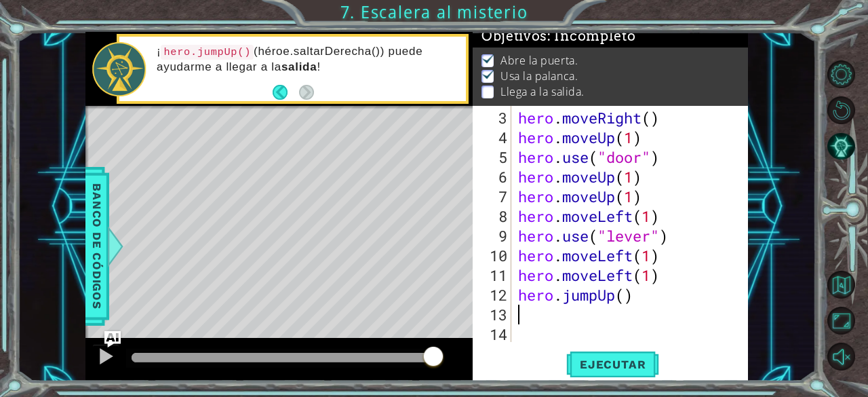
scroll to position [39, 0]
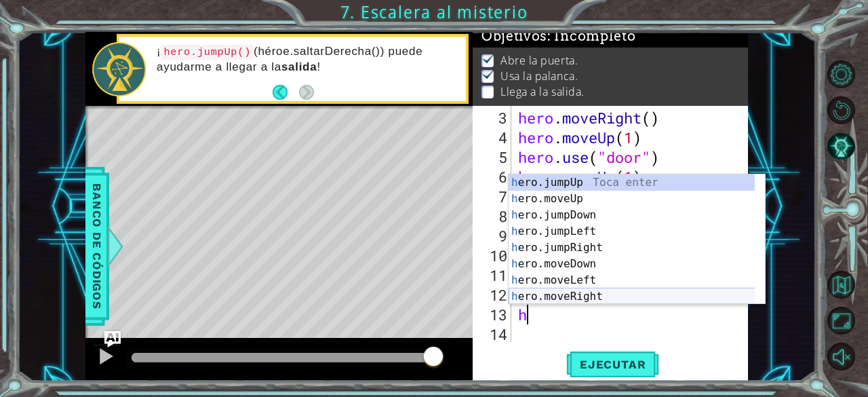
click at [578, 300] on div "h ero.jumpUp Toca enter h ero.moveUp Toca enter h ero.jumpDown Toca enter h ero…" at bounding box center [632, 255] width 247 height 163
type textarea "hero.moveRight(1)"
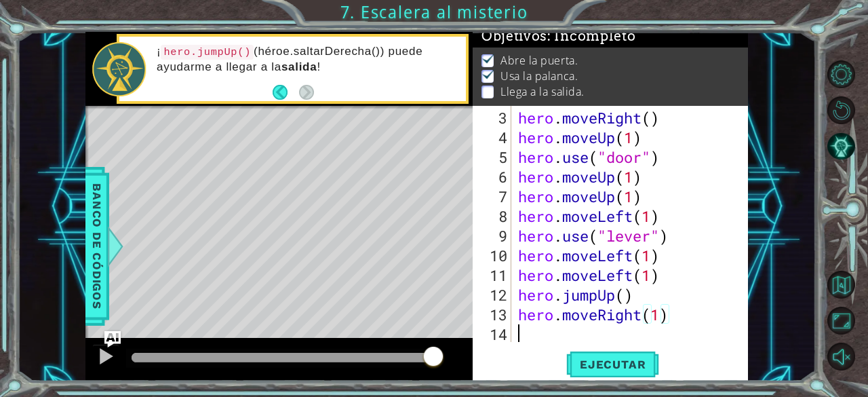
click at [541, 335] on div "hero . moveRight ( ) hero . moveUp ( 1 ) hero . use ( "door" ) hero . moveUp ( …" at bounding box center [628, 245] width 226 height 275
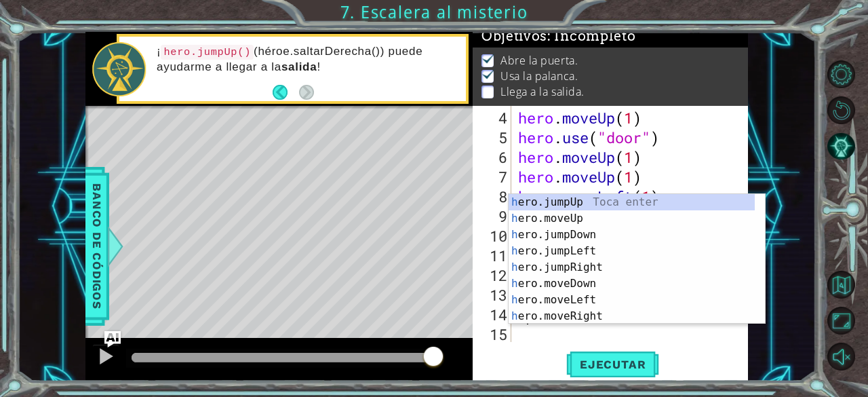
scroll to position [59, 0]
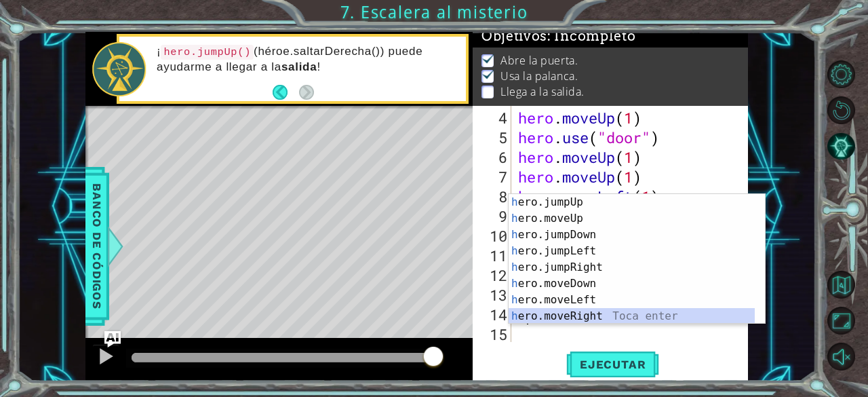
click at [581, 316] on div "h ero.jumpUp Toca enter h ero.moveUp Toca enter h ero.jumpDown Toca enter h ero…" at bounding box center [632, 275] width 247 height 163
type textarea "hero.moveRight(1)"
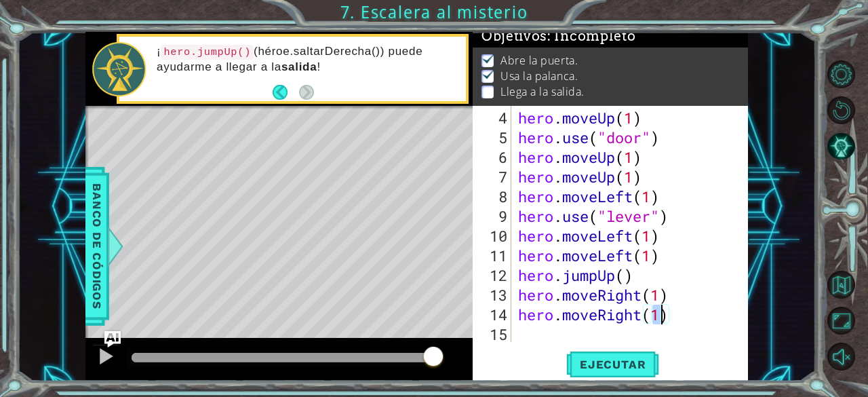
click at [521, 338] on div "hero . moveUp ( 1 ) hero . use ( "door" ) hero . moveUp ( 1 ) hero . moveUp ( 1…" at bounding box center [628, 245] width 226 height 275
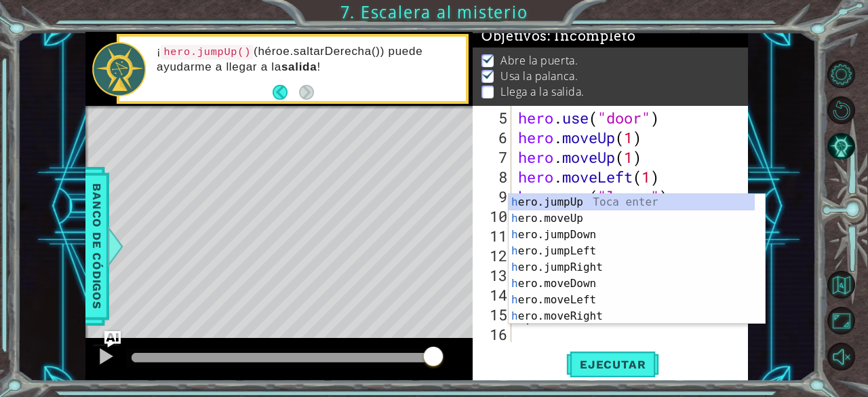
scroll to position [79, 0]
click at [587, 317] on div "h ero.jumpUp Toca enter h ero.moveUp Toca enter h ero.jumpDown Toca enter h ero…" at bounding box center [632, 275] width 247 height 163
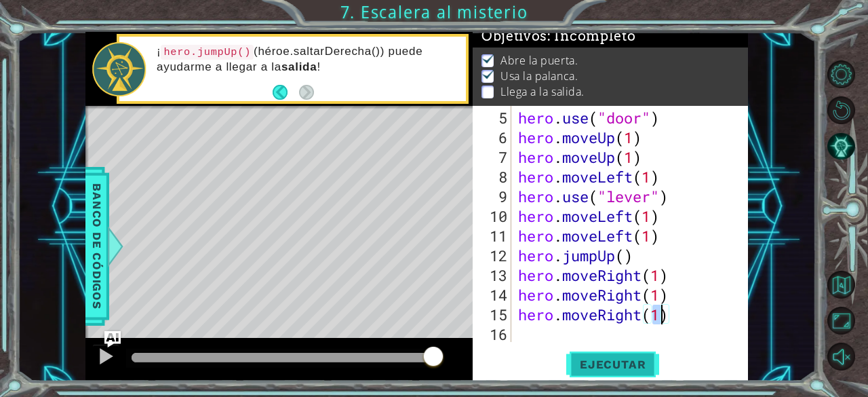
type textarea "hero.moveRight(1)"
click at [614, 370] on span "Ejecutar" at bounding box center [612, 364] width 93 height 14
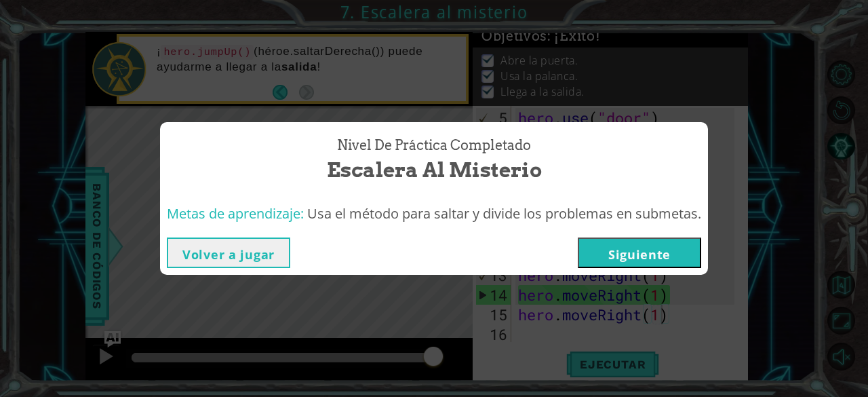
click at [637, 248] on button "Siguiente" at bounding box center [639, 252] width 123 height 31
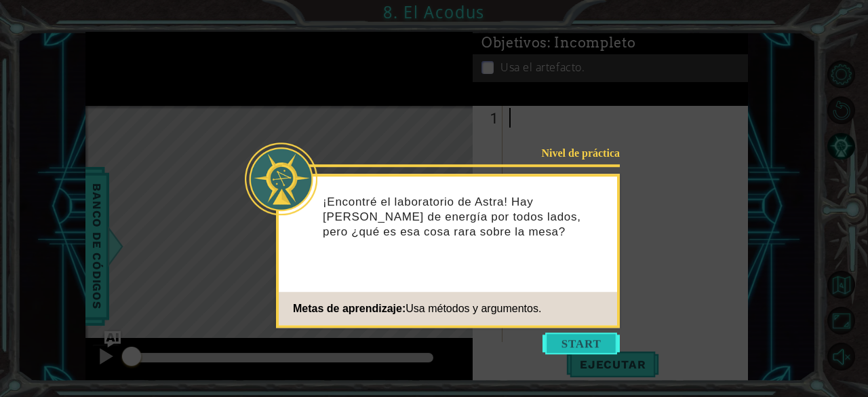
click at [589, 336] on button "Start" at bounding box center [580, 343] width 77 height 22
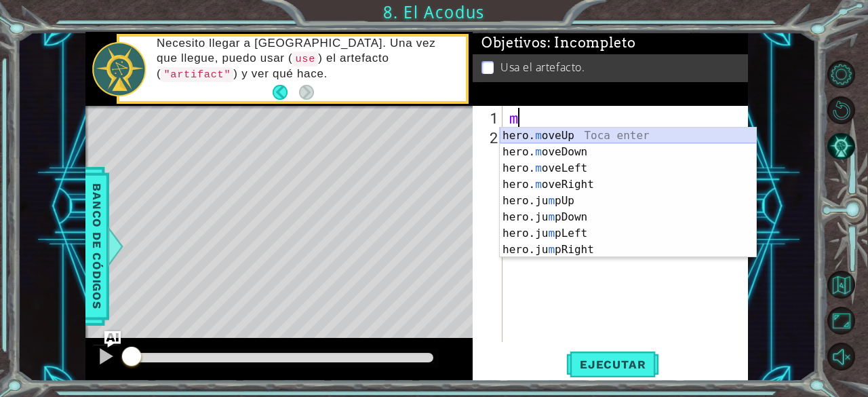
click at [575, 139] on div "hero. m oveUp Toca enter hero. m oveDown Toca enter hero. m oveLeft Toca enter …" at bounding box center [628, 208] width 257 height 163
type textarea "hero.moveUp(1)"
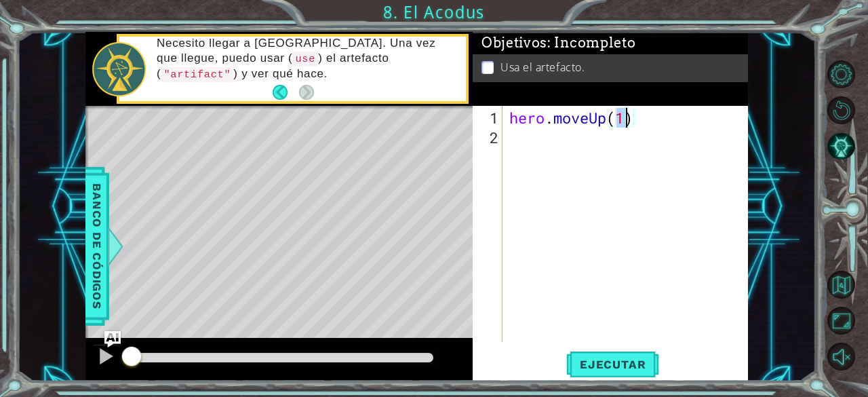
click at [599, 154] on div "hero . moveUp ( 1 )" at bounding box center [629, 245] width 245 height 275
click at [625, 120] on div "hero . moveUp ( 1 )" at bounding box center [629, 245] width 245 height 275
type textarea "hero.moveUp(2)"
click at [594, 140] on div "hero . moveUp ( 2 )" at bounding box center [629, 245] width 245 height 275
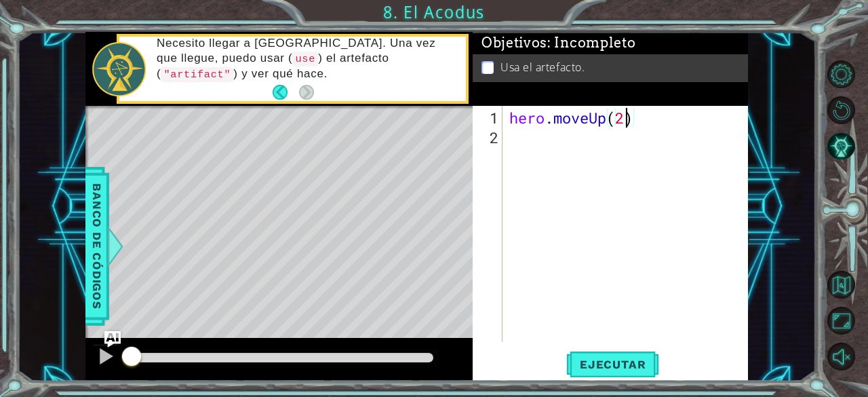
scroll to position [0, 0]
type textarea "h"
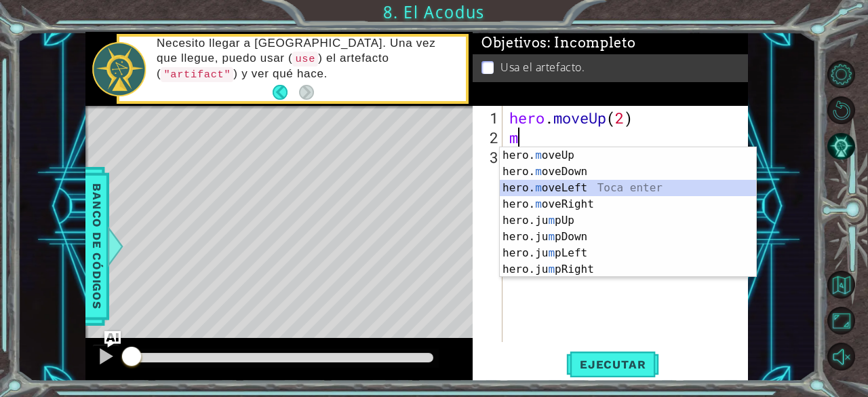
click at [591, 181] on div "hero. m oveUp Toca enter hero. m oveDown Toca enter hero. m oveLeft Toca enter …" at bounding box center [628, 228] width 257 height 163
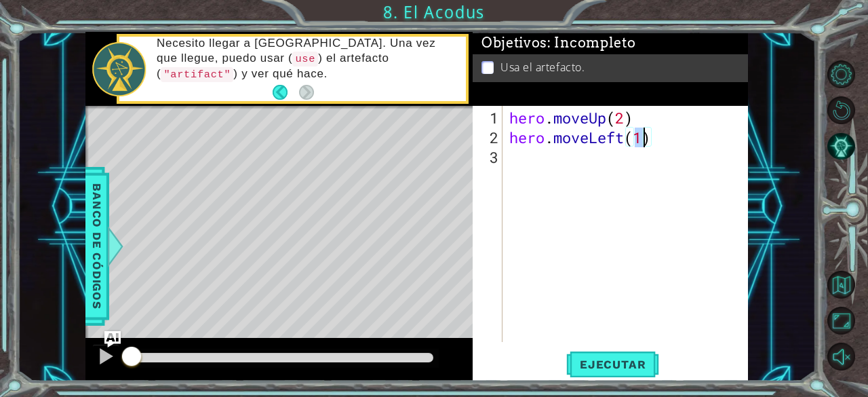
click at [557, 167] on div "hero . moveUp ( 2 ) hero . moveLeft ( 1 )" at bounding box center [629, 245] width 245 height 275
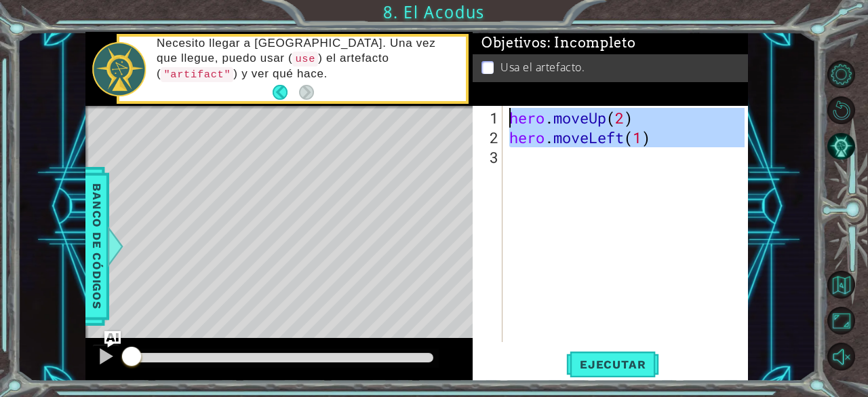
type textarea "hero.moveUp(2) hero.moveLeft(1)"
click at [557, 167] on div "hero . moveUp ( 2 ) hero . moveLeft ( 1 )" at bounding box center [626, 224] width 239 height 236
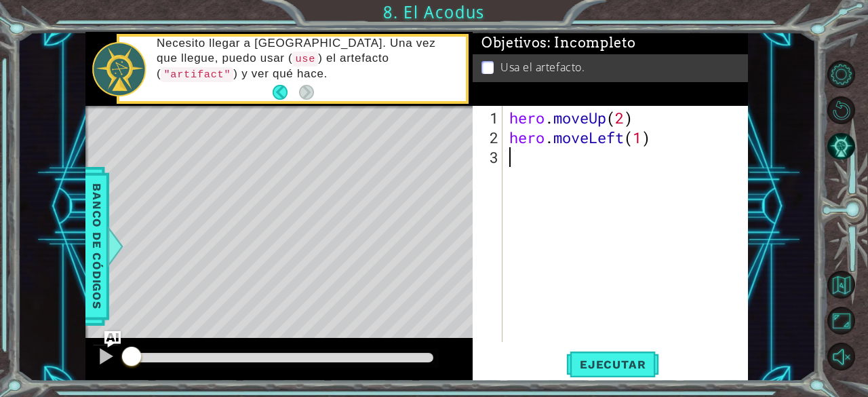
type textarea "h"
type textarea "m"
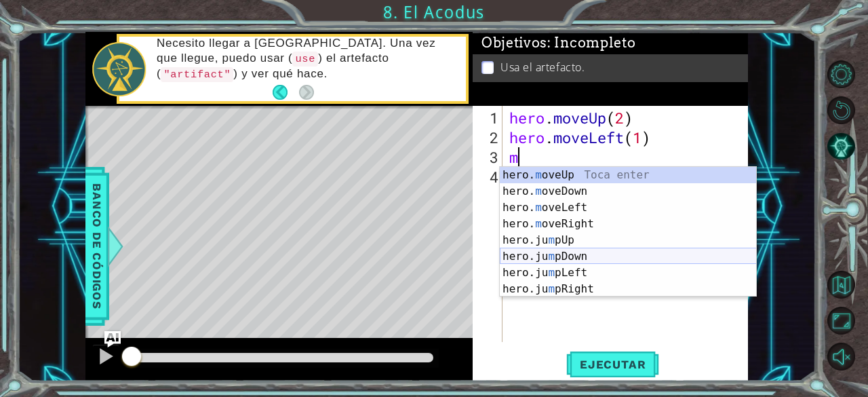
click at [564, 250] on div "hero. m oveUp Toca enter hero. m oveDown Toca enter hero. m oveLeft Toca enter …" at bounding box center [628, 248] width 257 height 163
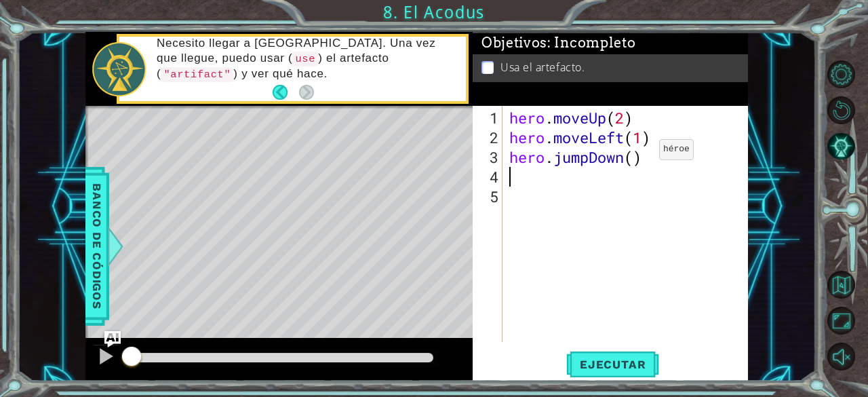
click at [639, 155] on div "hero . moveUp ( 2 ) hero . moveLeft ( 1 ) hero . jumpDown ( )" at bounding box center [629, 245] width 245 height 275
type textarea "hero.jumpDown(2)"
click at [544, 186] on div "hero . moveUp ( 2 ) hero . moveLeft ( 1 ) hero . jumpDown ( 2 )" at bounding box center [629, 245] width 245 height 275
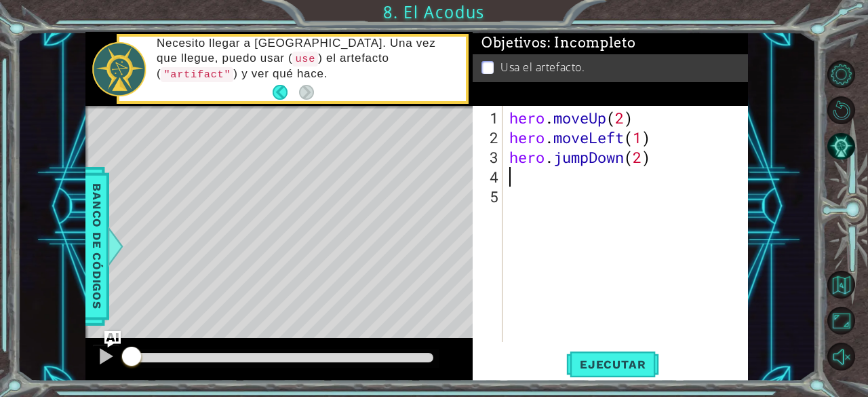
click at [529, 182] on div "hero . moveUp ( 2 ) hero . moveLeft ( 1 ) hero . jumpDown ( 2 )" at bounding box center [629, 245] width 245 height 275
type textarea "j"
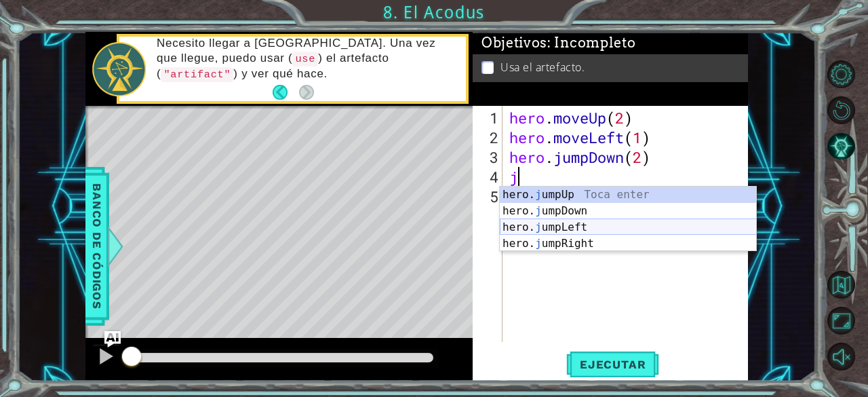
click at [569, 229] on div "hero. j umpUp Toca enter hero. j umpDown Toca enter hero. j umpLeft Toca enter …" at bounding box center [628, 235] width 257 height 98
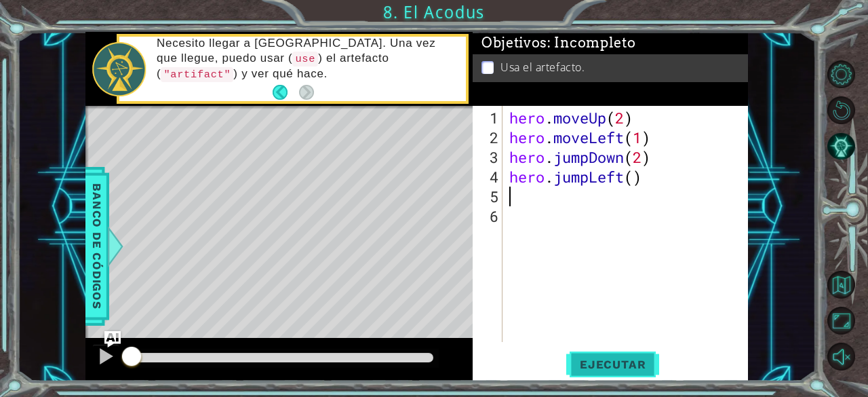
click at [606, 371] on button "Ejecutar" at bounding box center [612, 365] width 93 height 28
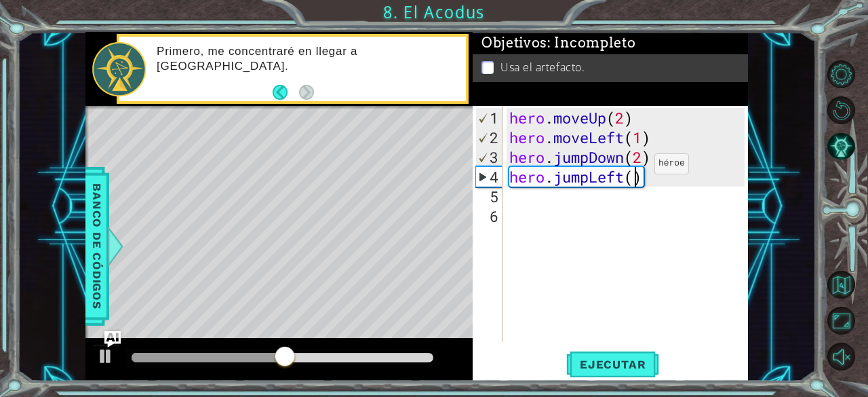
click at [633, 169] on div "hero . moveUp ( 2 ) hero . moveLeft ( 1 ) hero . jumpDown ( 2 ) hero . jumpLeft…" at bounding box center [629, 245] width 245 height 275
click at [640, 157] on div "hero . moveUp ( 2 ) hero . moveLeft ( 1 ) hero . jumpDown ( 2 ) hero . jumpLeft…" at bounding box center [629, 245] width 245 height 275
type textarea "hero.jumpDown(1)"
click at [633, 229] on div "hero . moveUp ( 2 ) hero . moveLeft ( 1 ) hero . jumpDown ( 1 ) hero . jumpLeft…" at bounding box center [629, 245] width 245 height 275
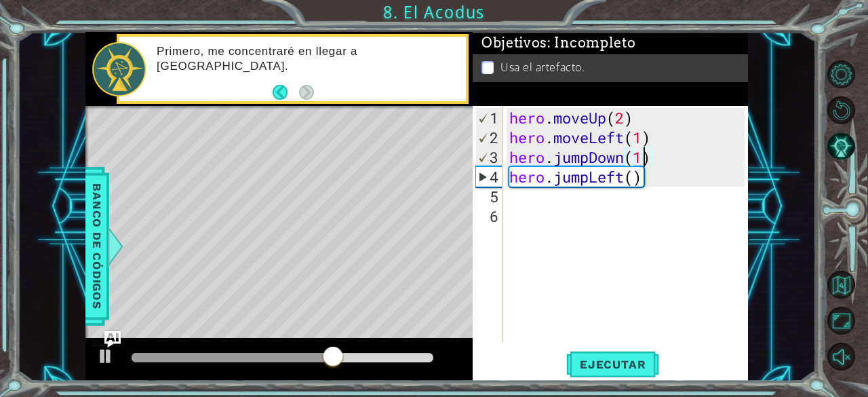
scroll to position [0, 0]
click at [547, 205] on div "hero . moveUp ( 2 ) hero . moveLeft ( 1 ) hero . jumpDown ( 1 ) hero . jumpLeft…" at bounding box center [629, 245] width 245 height 275
click at [514, 195] on div "hero . moveUp ( 2 ) hero . moveLeft ( 1 ) hero . jumpDown ( 1 ) hero . jumpLeft…" at bounding box center [629, 245] width 245 height 275
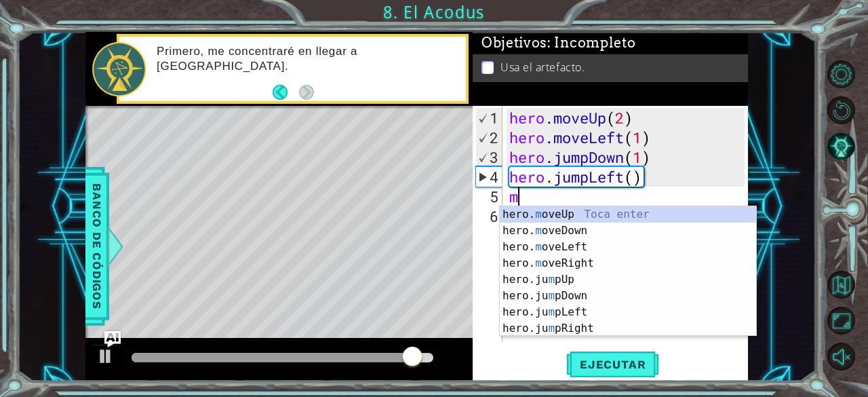
click at [538, 207] on div "hero. m oveUp Toca enter hero. m oveDown Toca enter hero. m oveLeft Toca enter …" at bounding box center [628, 287] width 257 height 163
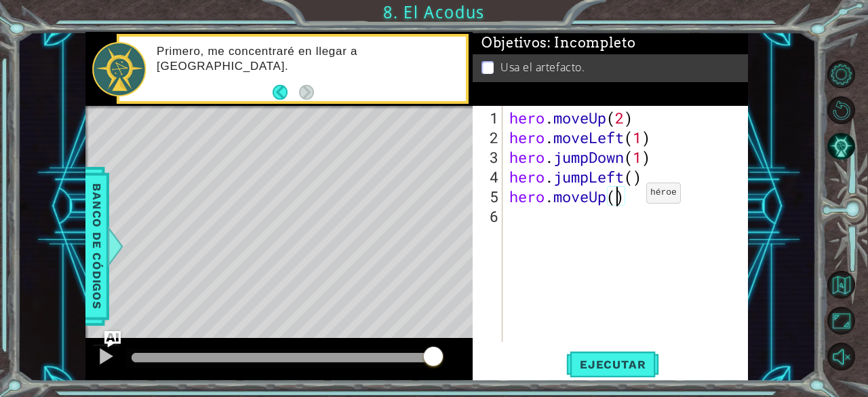
type textarea "hero.moveUp(2)"
click at [533, 215] on div "hero . moveUp ( 2 ) hero . moveLeft ( 1 ) hero . jumpDown ( 1 ) hero . jumpLeft…" at bounding box center [629, 245] width 245 height 275
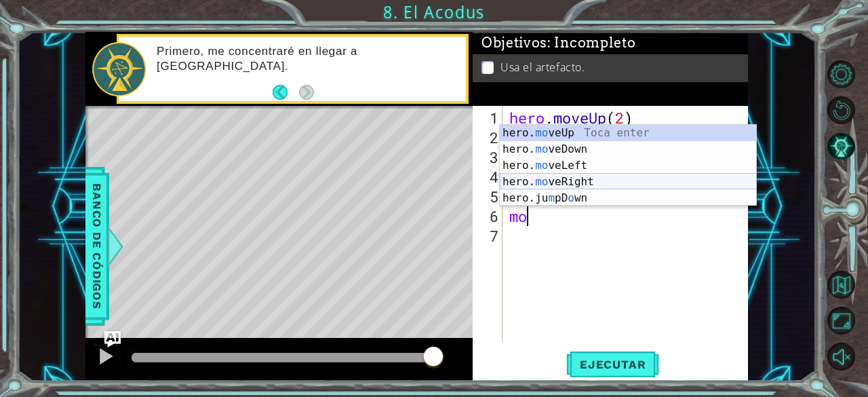
click at [566, 184] on div "hero. mo veUp Toca enter hero. mo veDown Toca enter hero. mo veLeft Toca enter …" at bounding box center [628, 182] width 257 height 114
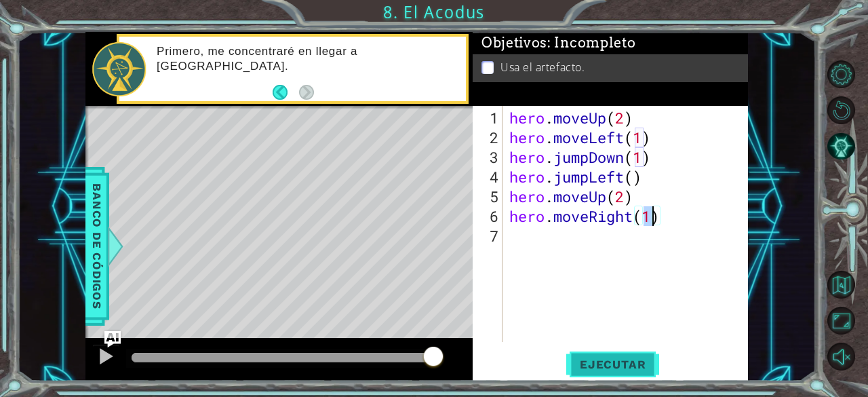
type textarea "hero.moveRight(1)"
click at [618, 366] on span "Ejecutar" at bounding box center [612, 364] width 93 height 14
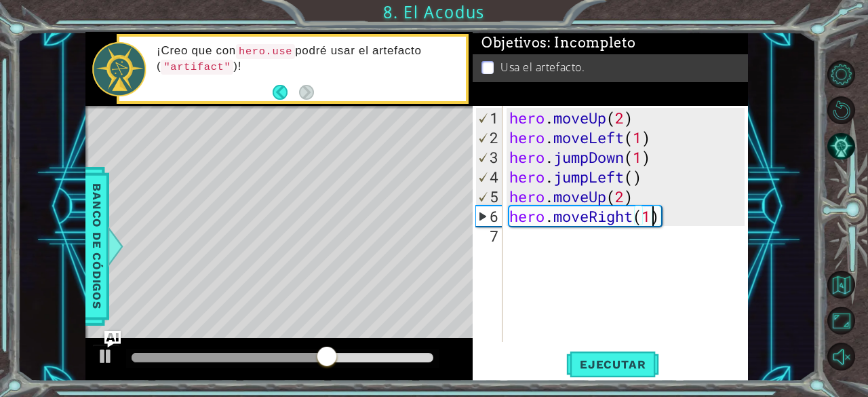
click at [538, 265] on div "hero . moveUp ( 2 ) hero . moveLeft ( 1 ) hero . jumpDown ( 1 ) hero . jumpLeft…" at bounding box center [629, 245] width 245 height 275
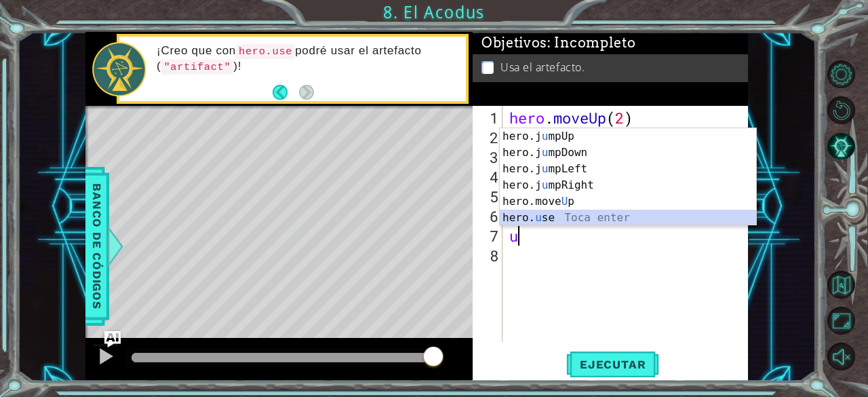
click at [550, 220] on div "hero.j u mpUp Toca enter hero.j u [GEOGRAPHIC_DATA] Toca enter hero.j u mpLeft …" at bounding box center [628, 193] width 257 height 130
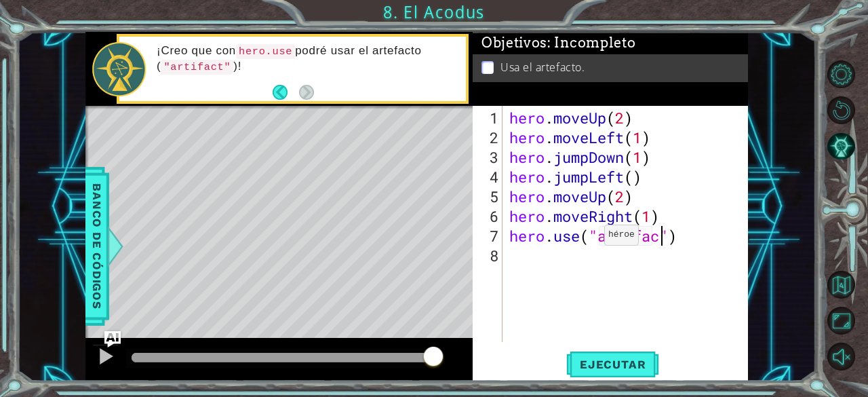
scroll to position [0, 7]
type textarea "hero.use("artifact")"
click at [646, 354] on button "Ejecutar" at bounding box center [612, 365] width 93 height 28
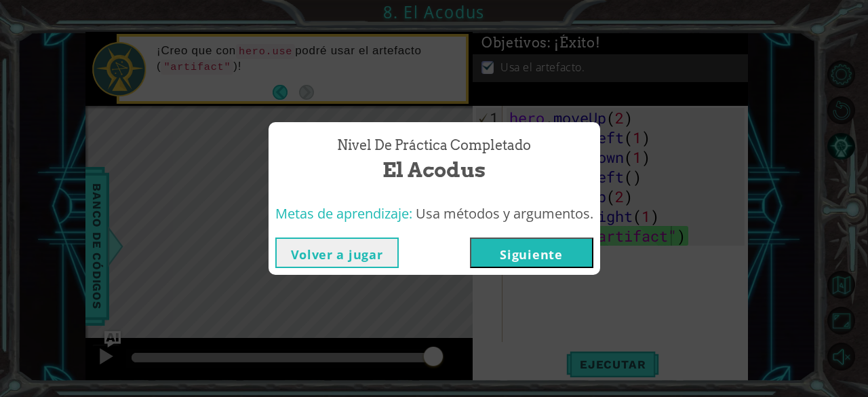
click at [575, 239] on button "Siguiente" at bounding box center [531, 252] width 123 height 31
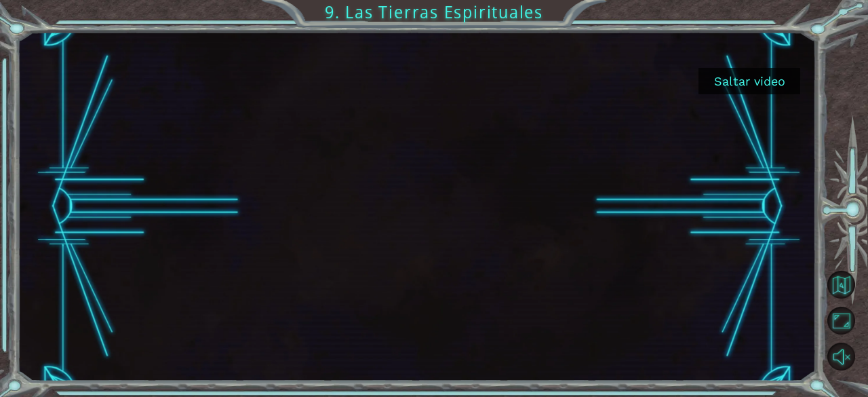
click at [766, 78] on button "Saltar video" at bounding box center [749, 81] width 102 height 26
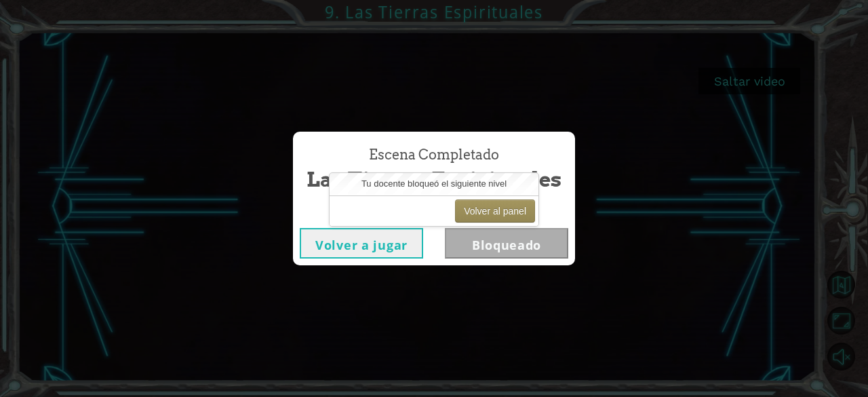
click at [587, 224] on div "Escena Completado Las Tierras Espirituales Volver a jugar Bloqueado" at bounding box center [434, 198] width 868 height 397
